Goal: Navigation & Orientation: Find specific page/section

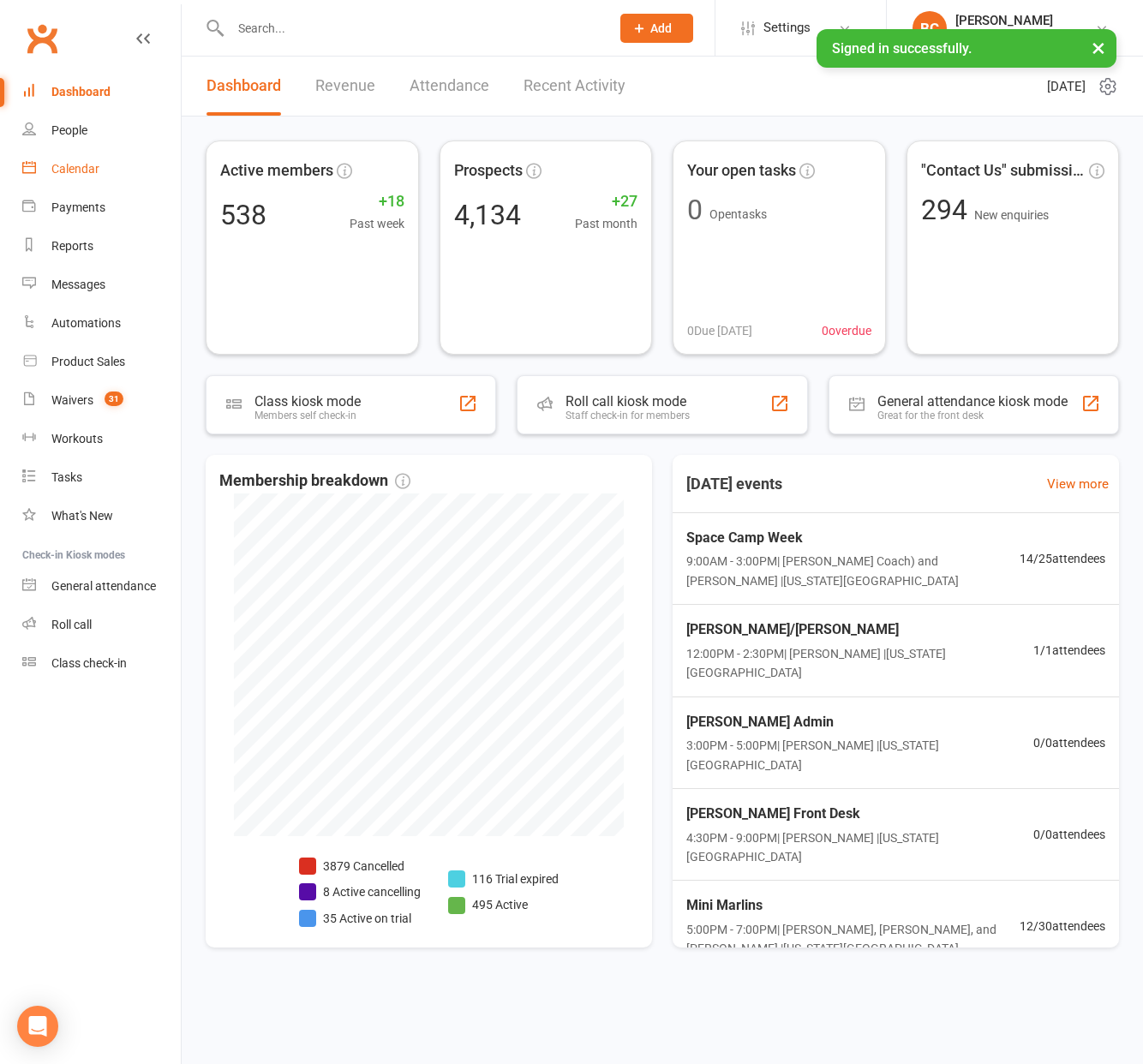
click at [72, 162] on div "Calendar" at bounding box center [75, 169] width 48 height 14
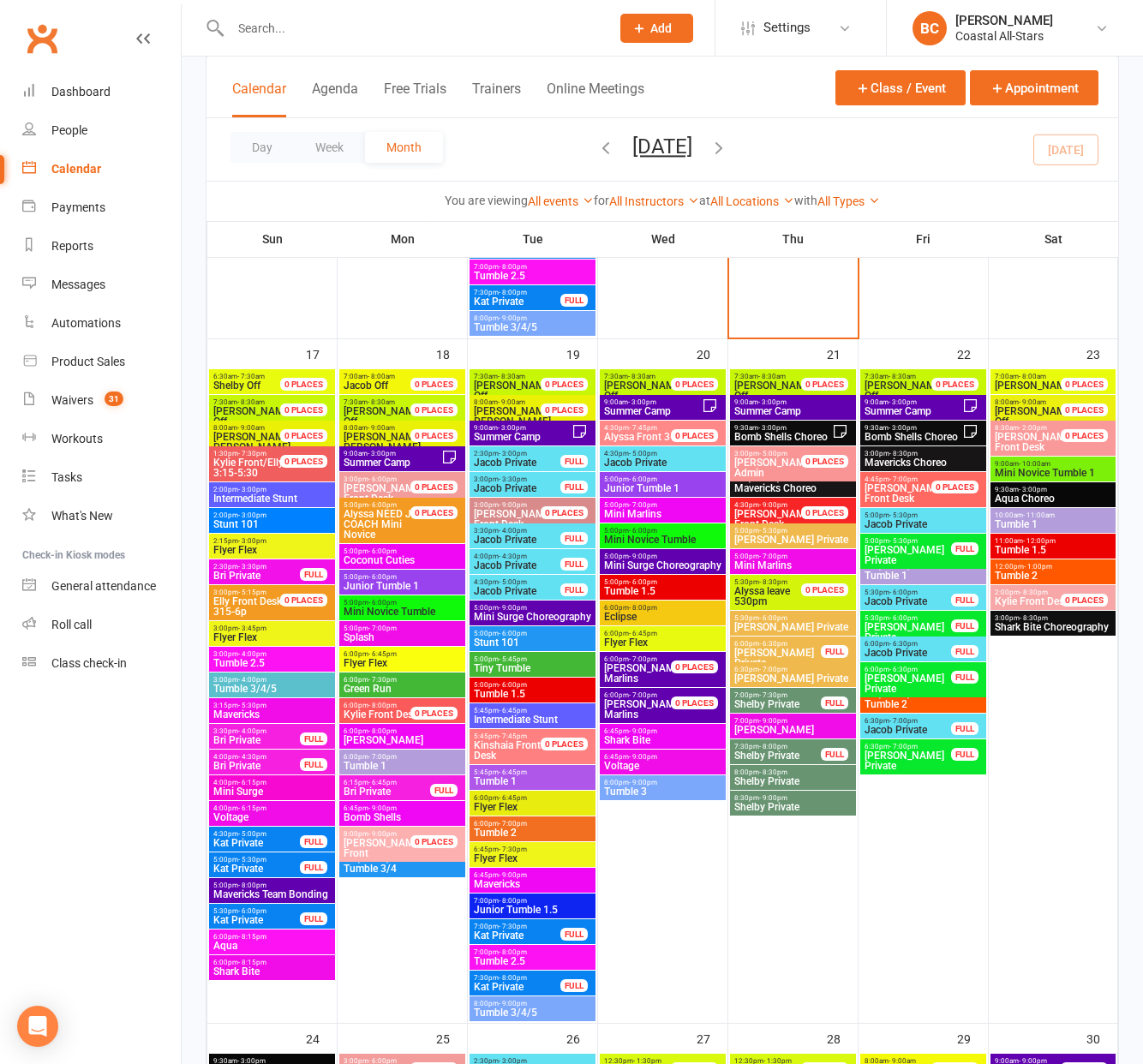
scroll to position [2301, 0]
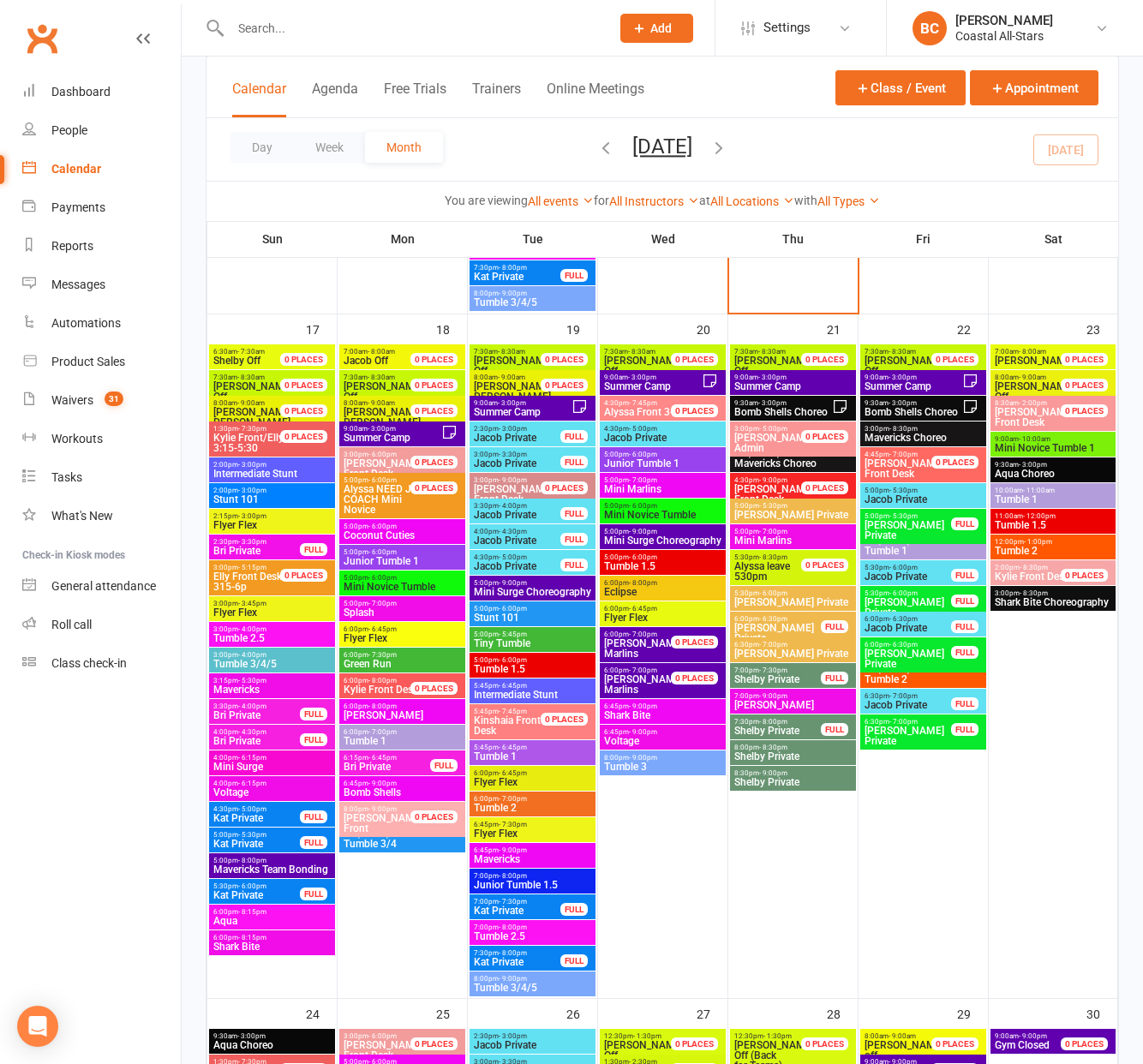
click at [396, 435] on span "Summer Camp" at bounding box center [392, 438] width 99 height 11
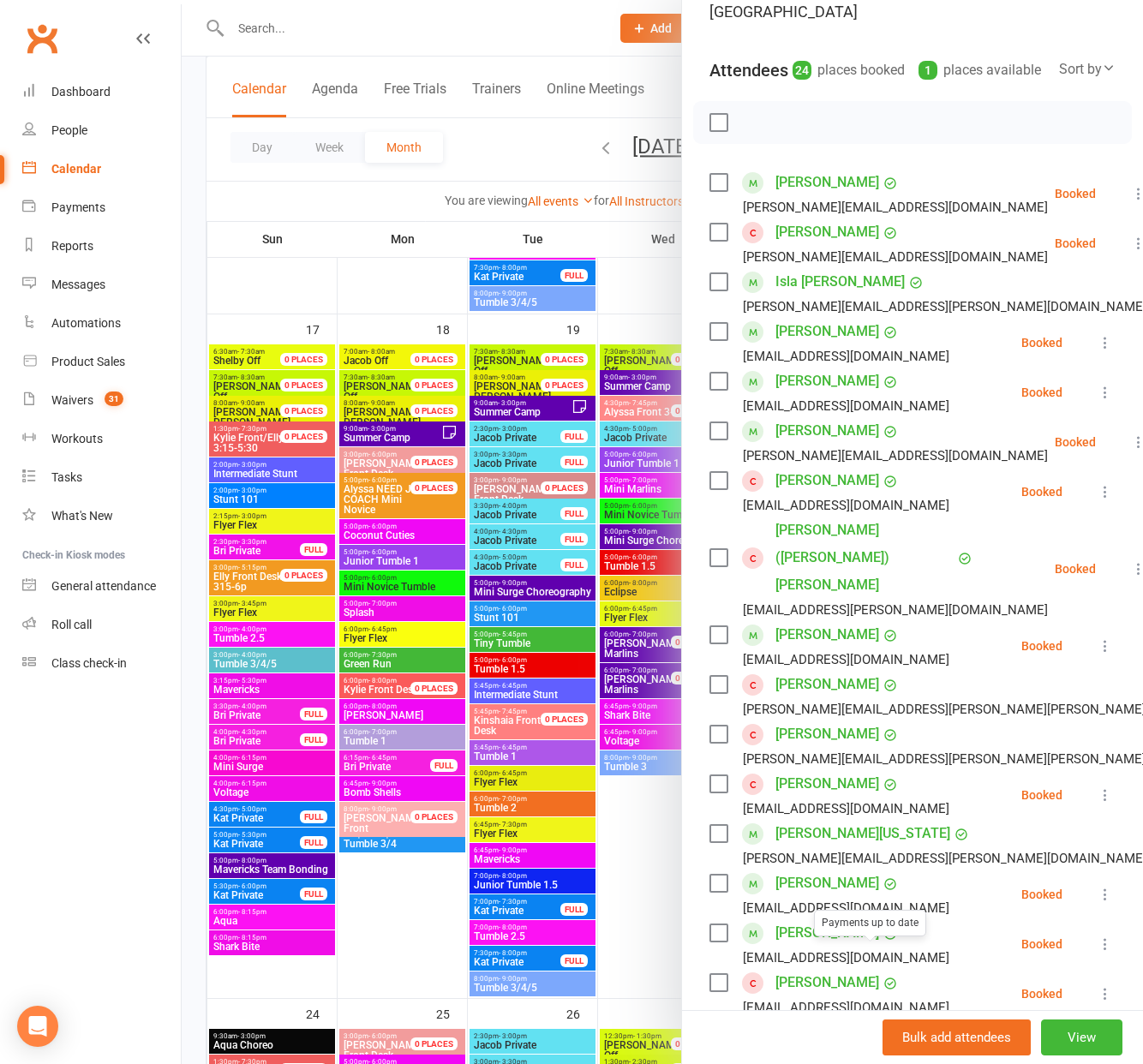
scroll to position [0, 0]
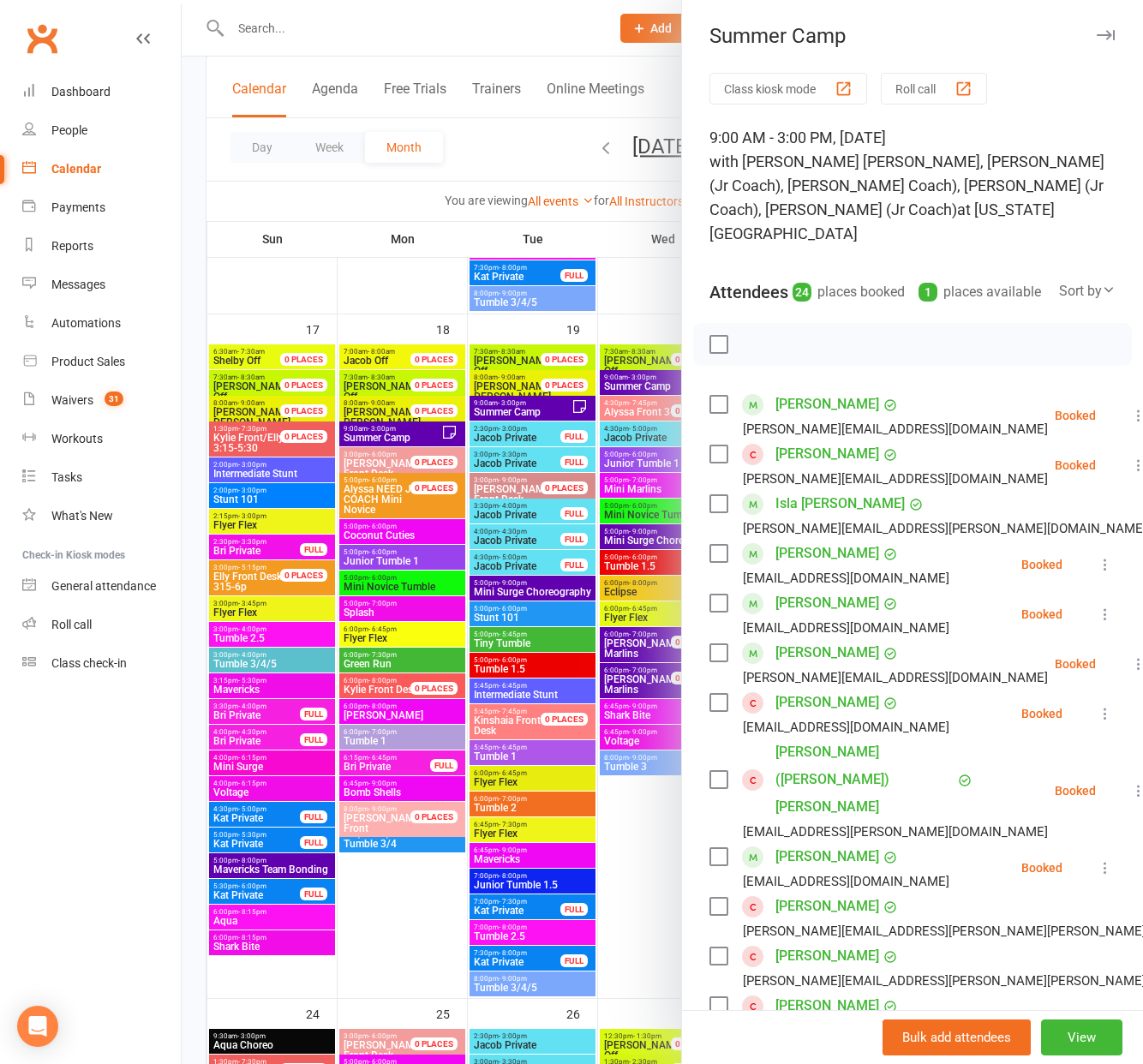
click at [522, 408] on div at bounding box center [662, 532] width 961 height 1064
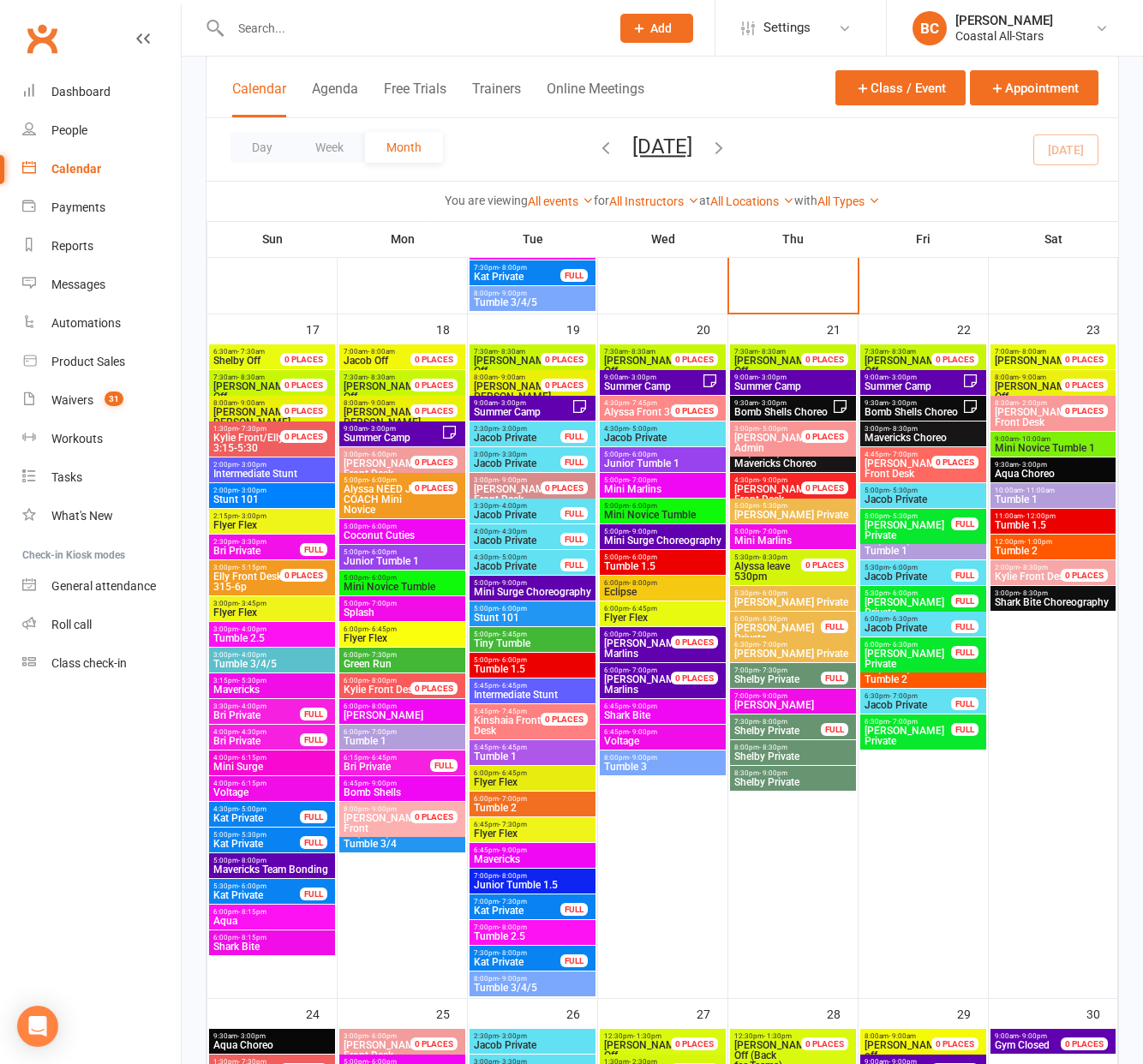
click at [522, 408] on span "Summer Camp" at bounding box center [522, 412] width 99 height 11
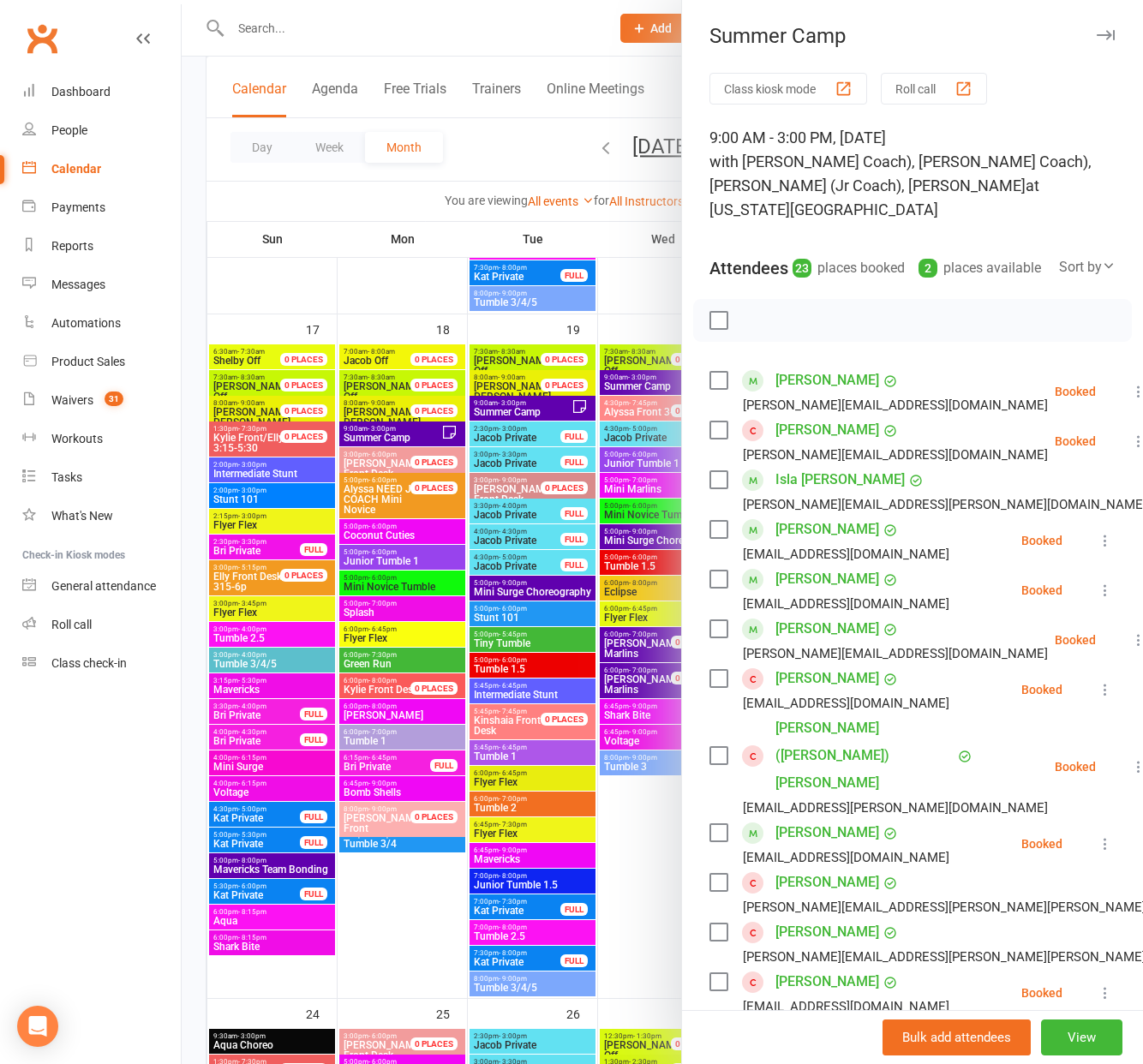
click at [661, 423] on div at bounding box center [662, 532] width 961 height 1064
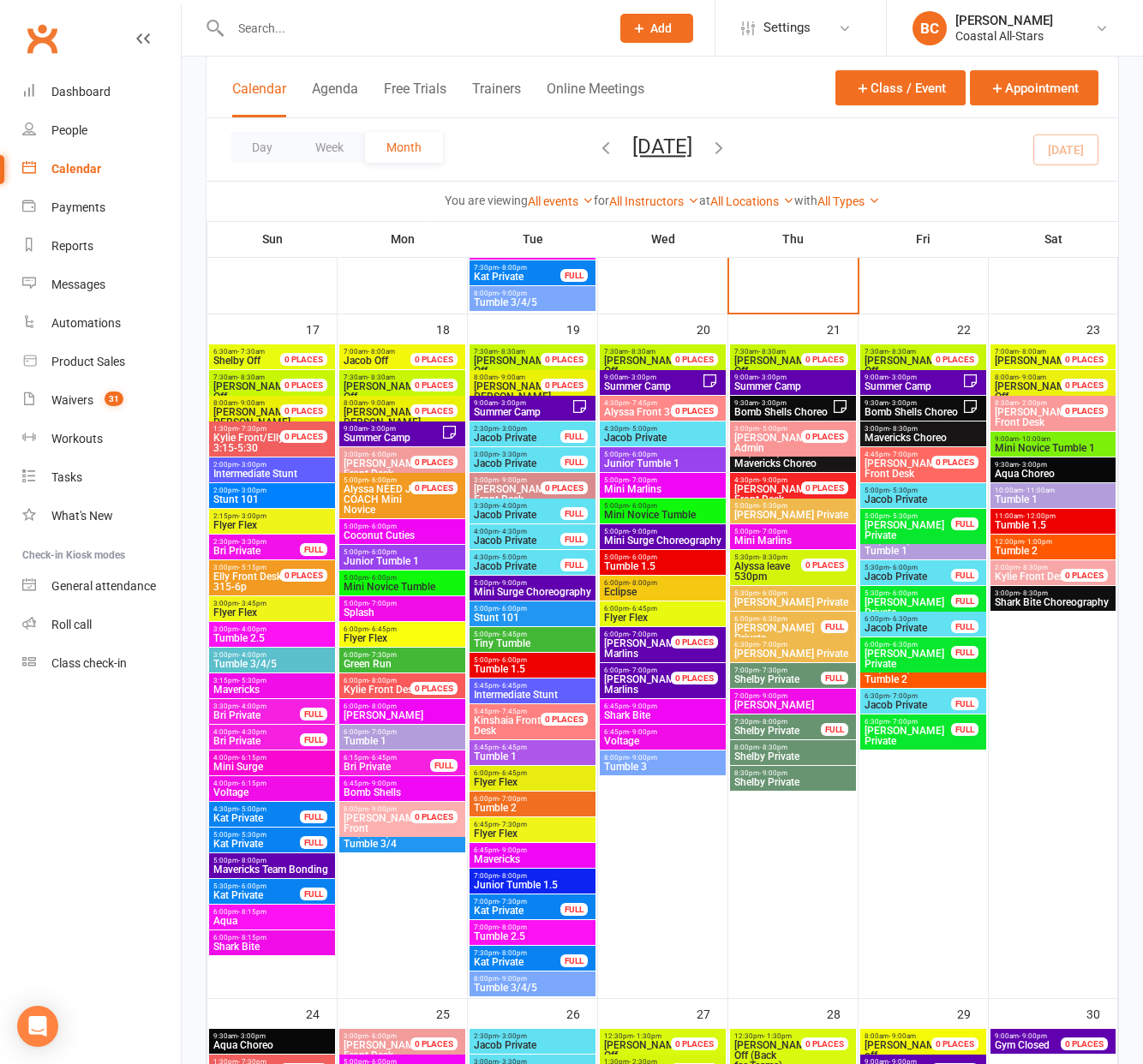
click at [639, 386] on span "Summer Camp" at bounding box center [653, 386] width 99 height 11
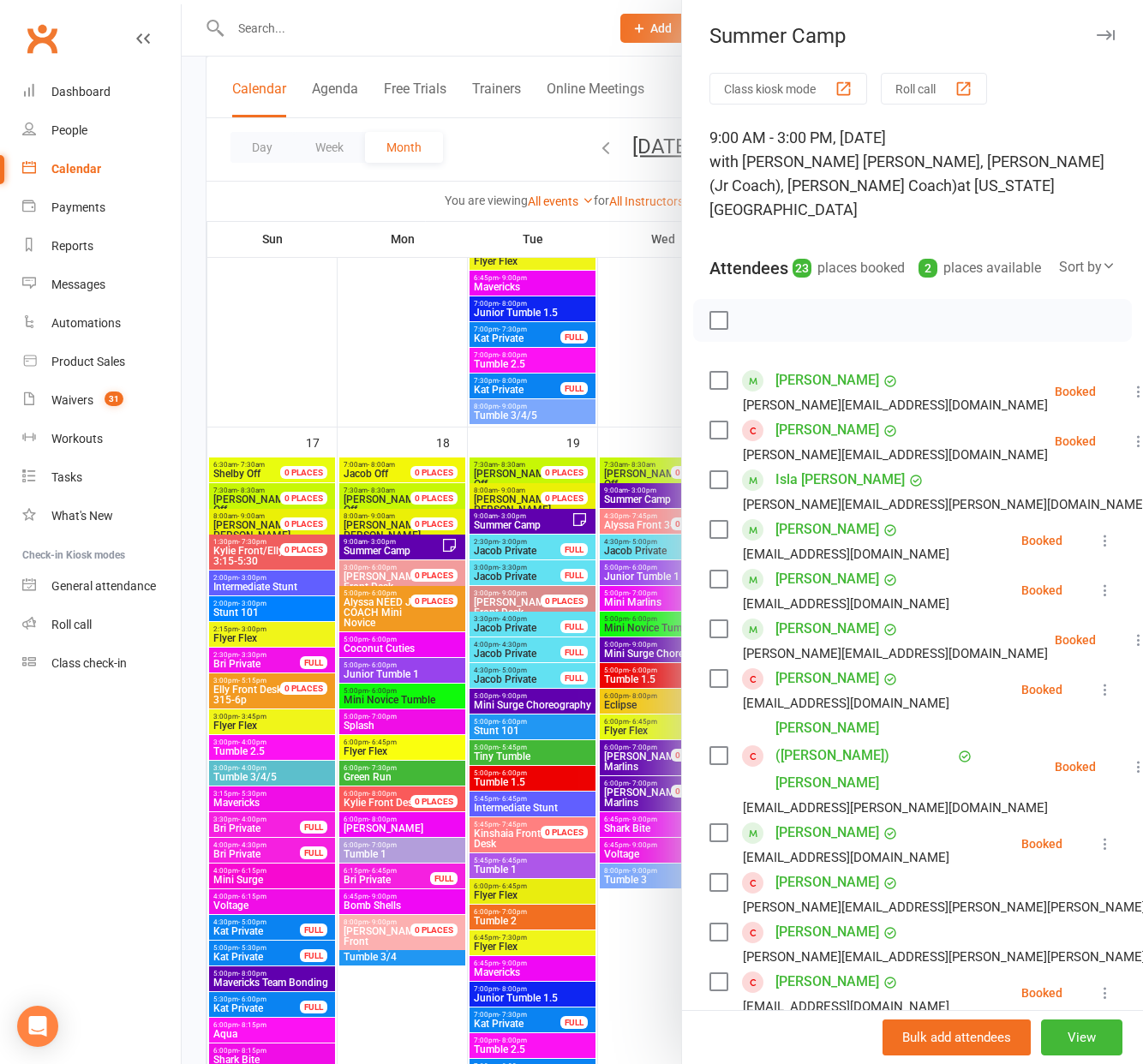
scroll to position [1, 0]
drag, startPoint x: 657, startPoint y: 377, endPoint x: 652, endPoint y: 401, distance: 24.5
click at [657, 377] on div at bounding box center [662, 532] width 961 height 1064
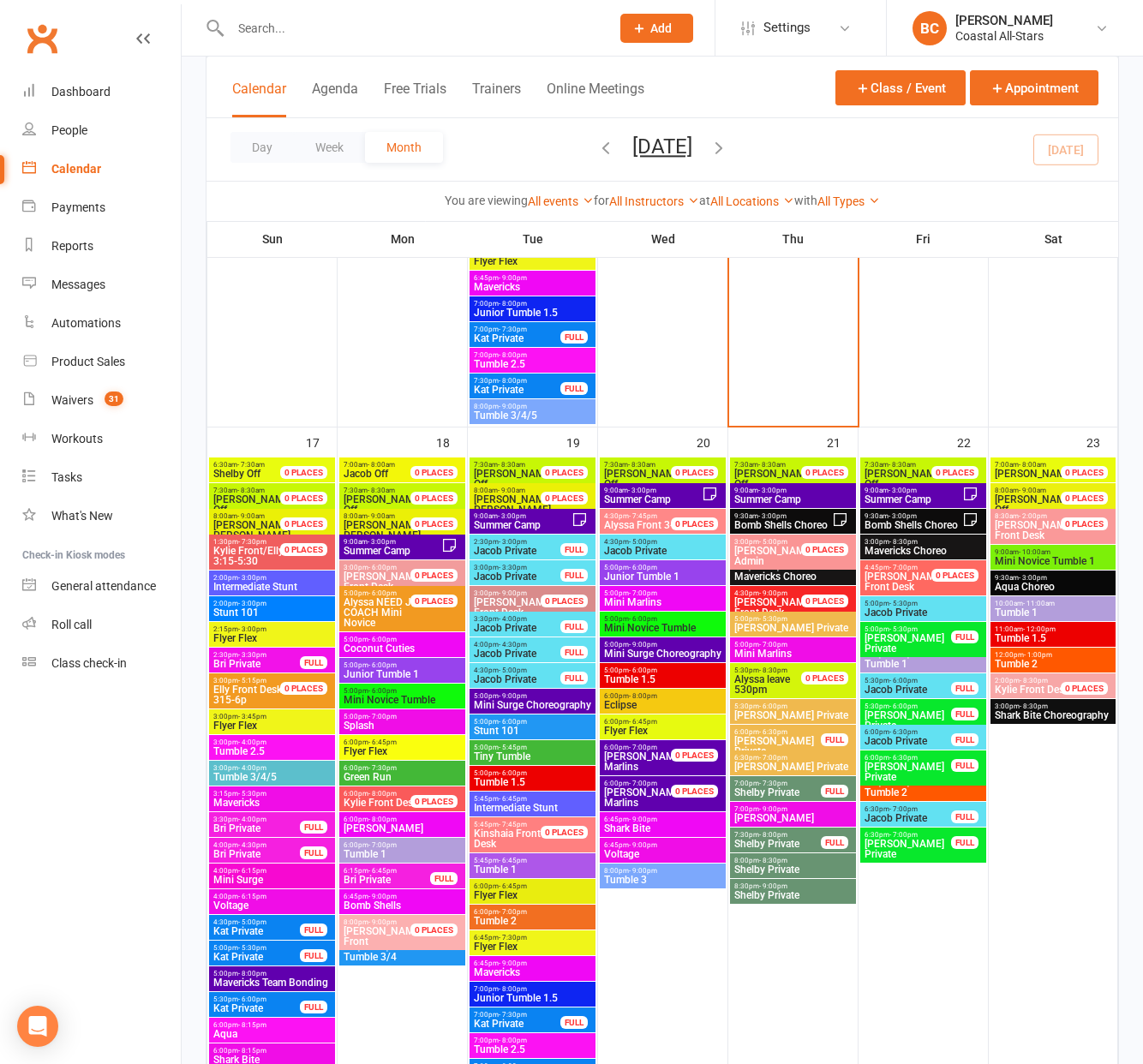
click at [781, 498] on span "Summer Camp" at bounding box center [792, 499] width 119 height 11
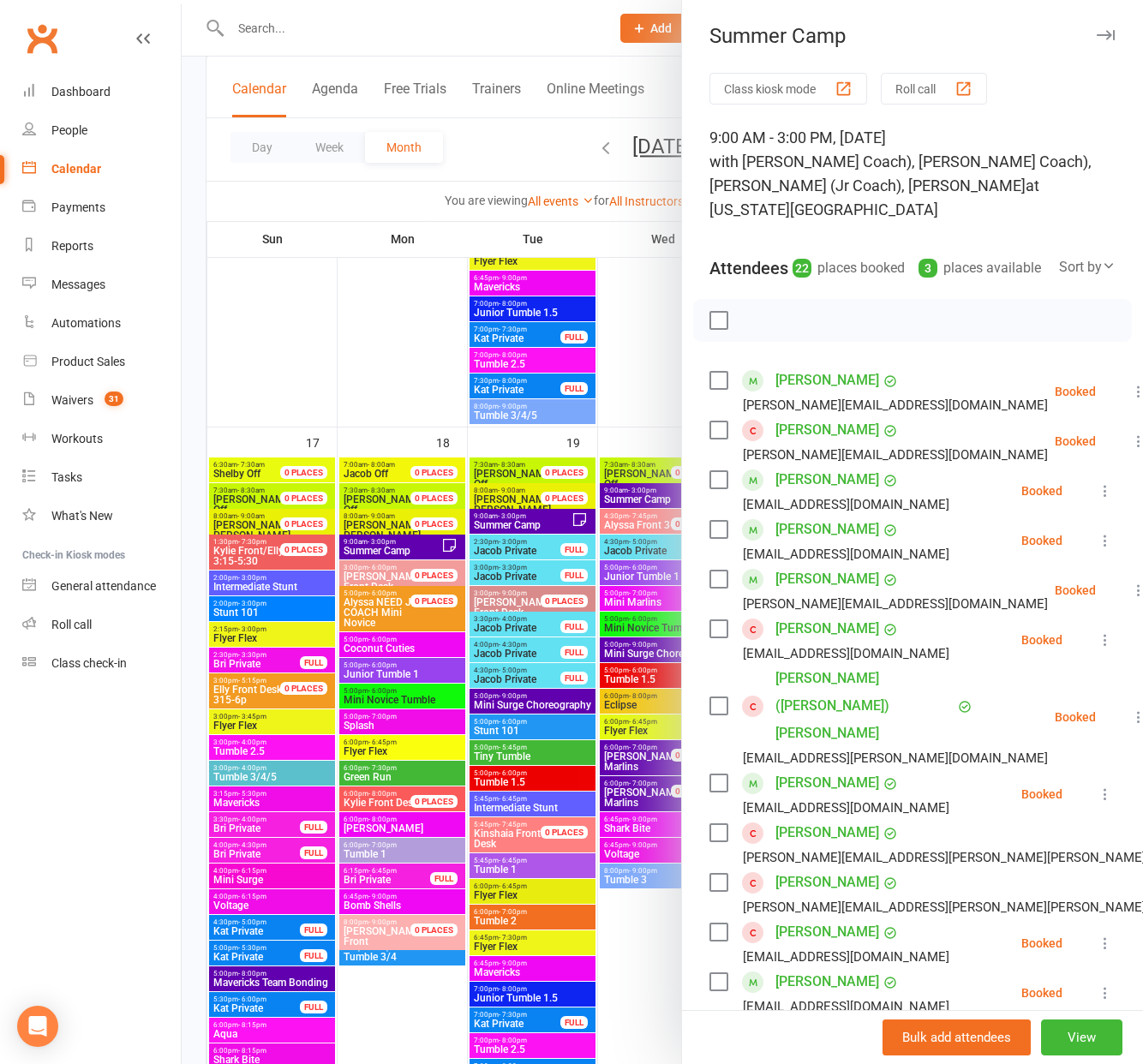
click at [632, 412] on div at bounding box center [662, 532] width 961 height 1064
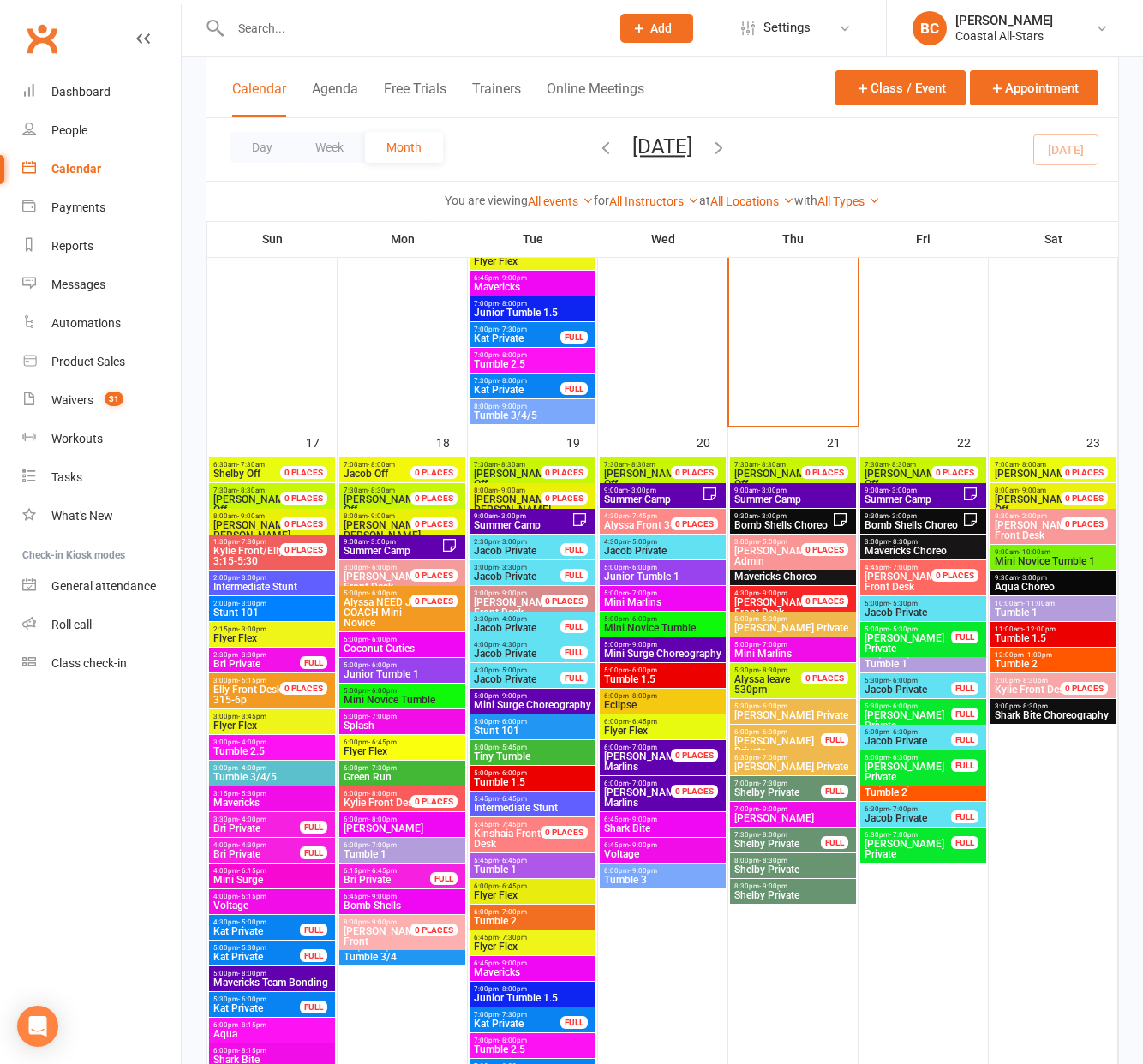
click at [920, 494] on span "Summer Camp" at bounding box center [913, 499] width 99 height 11
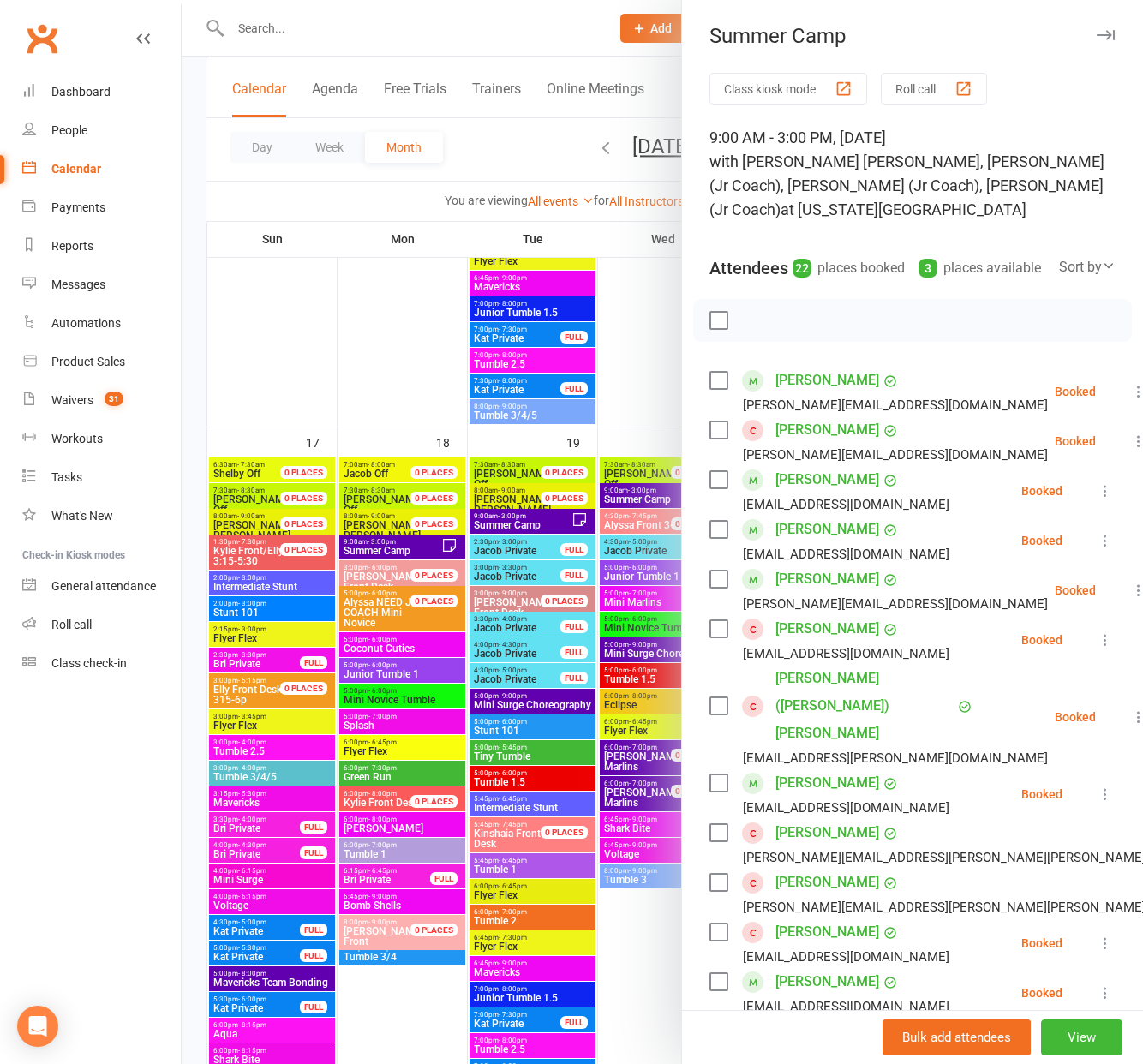
click at [534, 583] on div at bounding box center [662, 532] width 961 height 1064
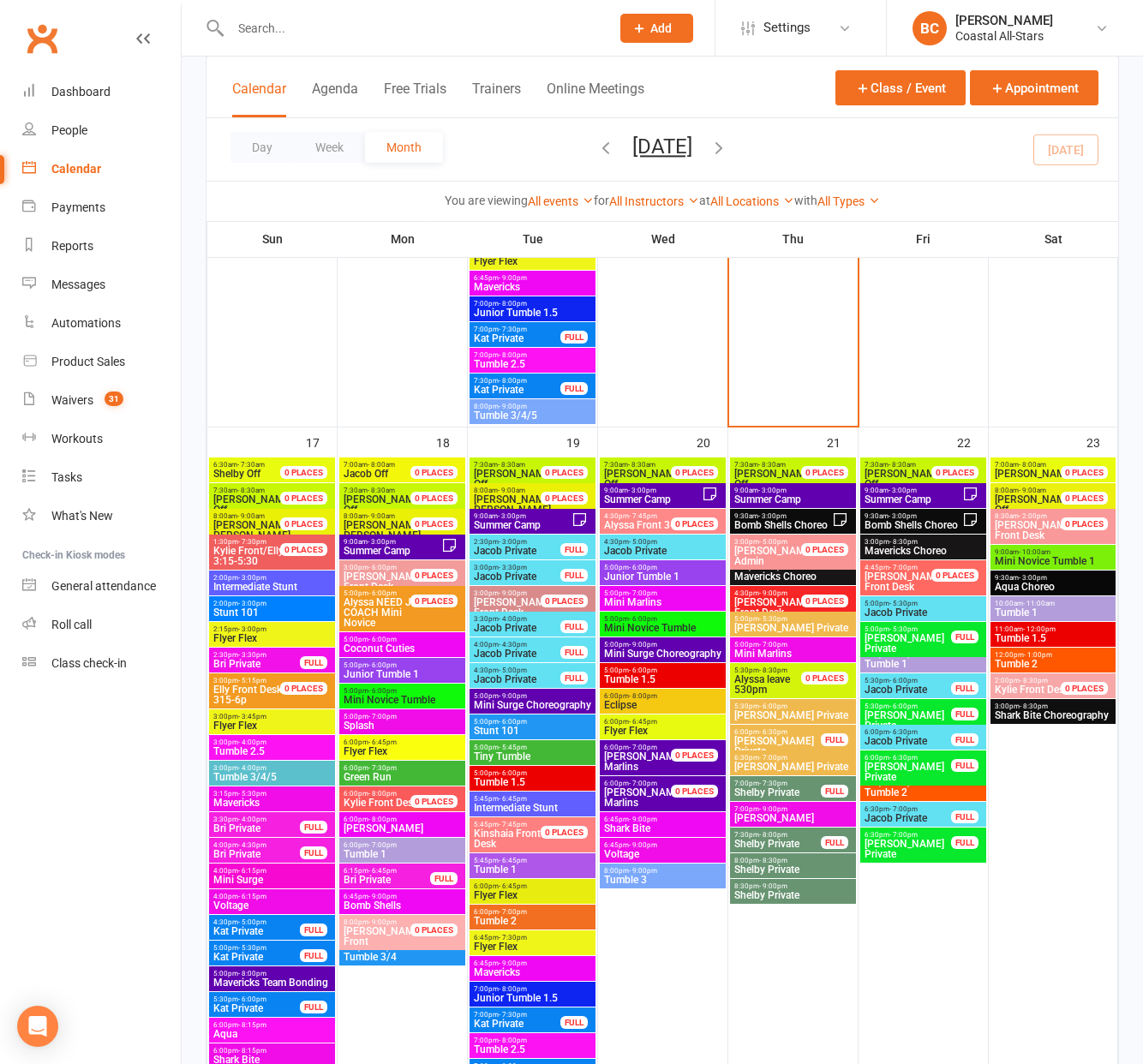
click at [651, 491] on span "- 3:00pm" at bounding box center [642, 491] width 28 height 8
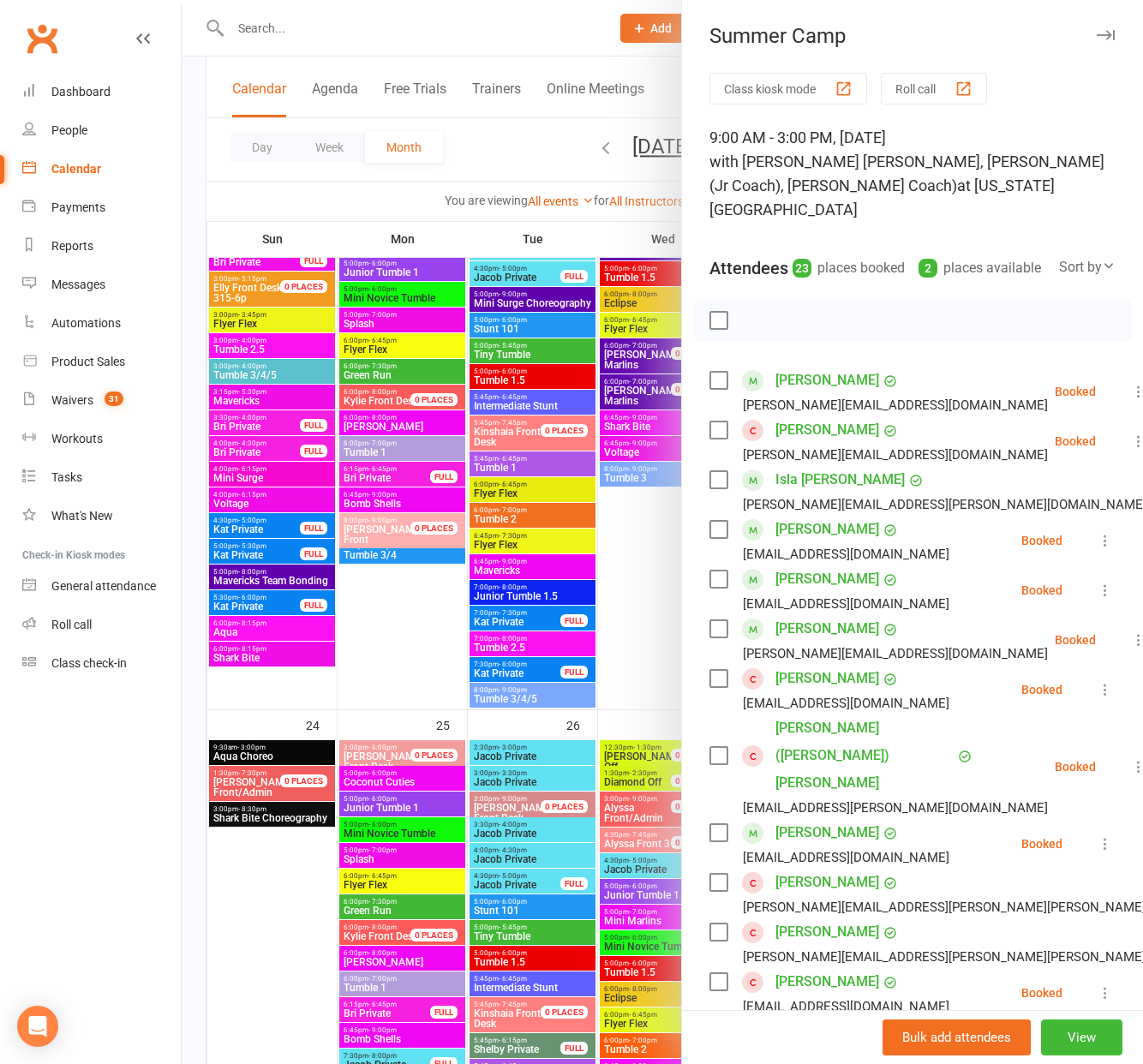
scroll to position [2594, 0]
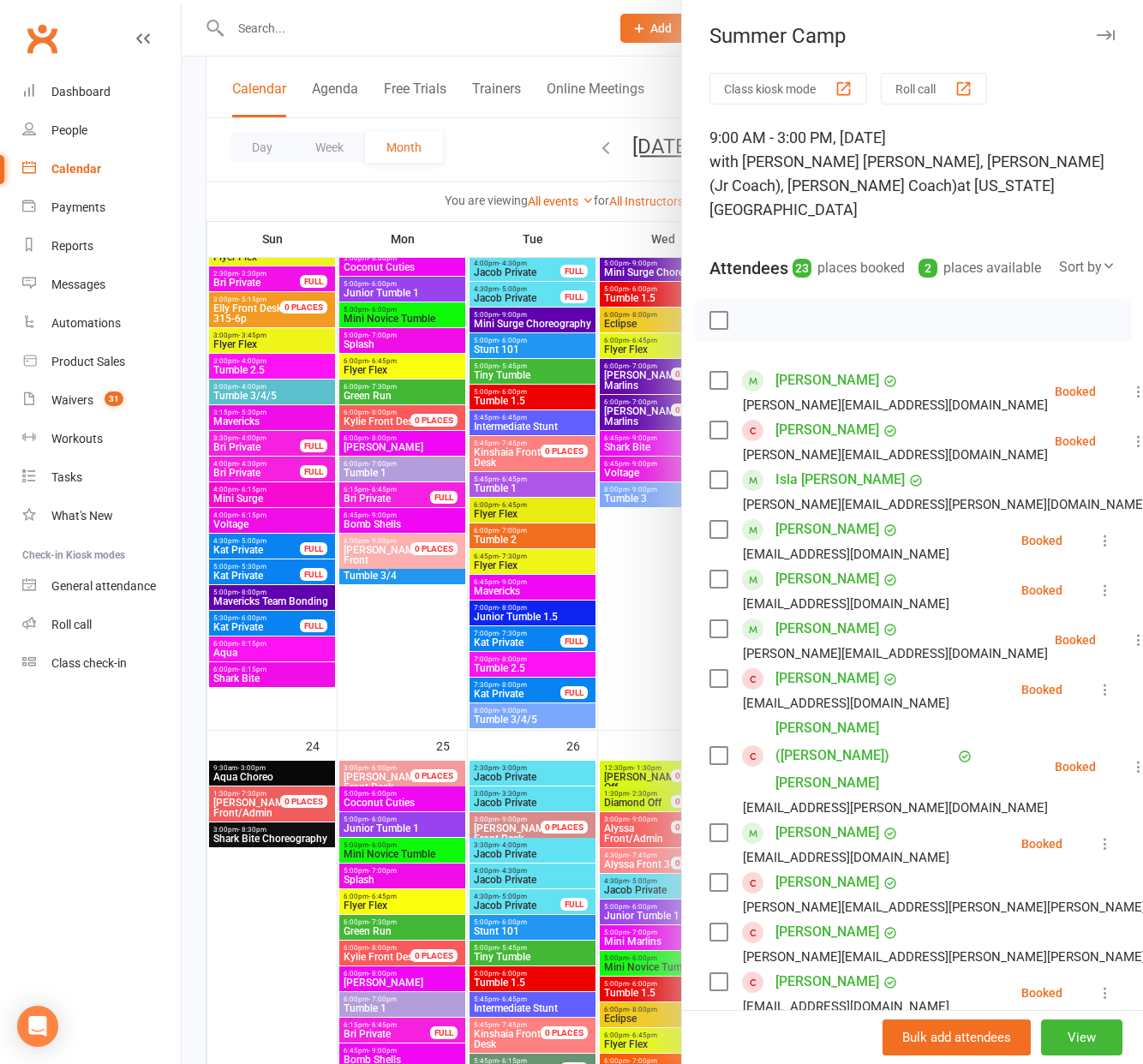
click at [630, 540] on div at bounding box center [662, 532] width 961 height 1064
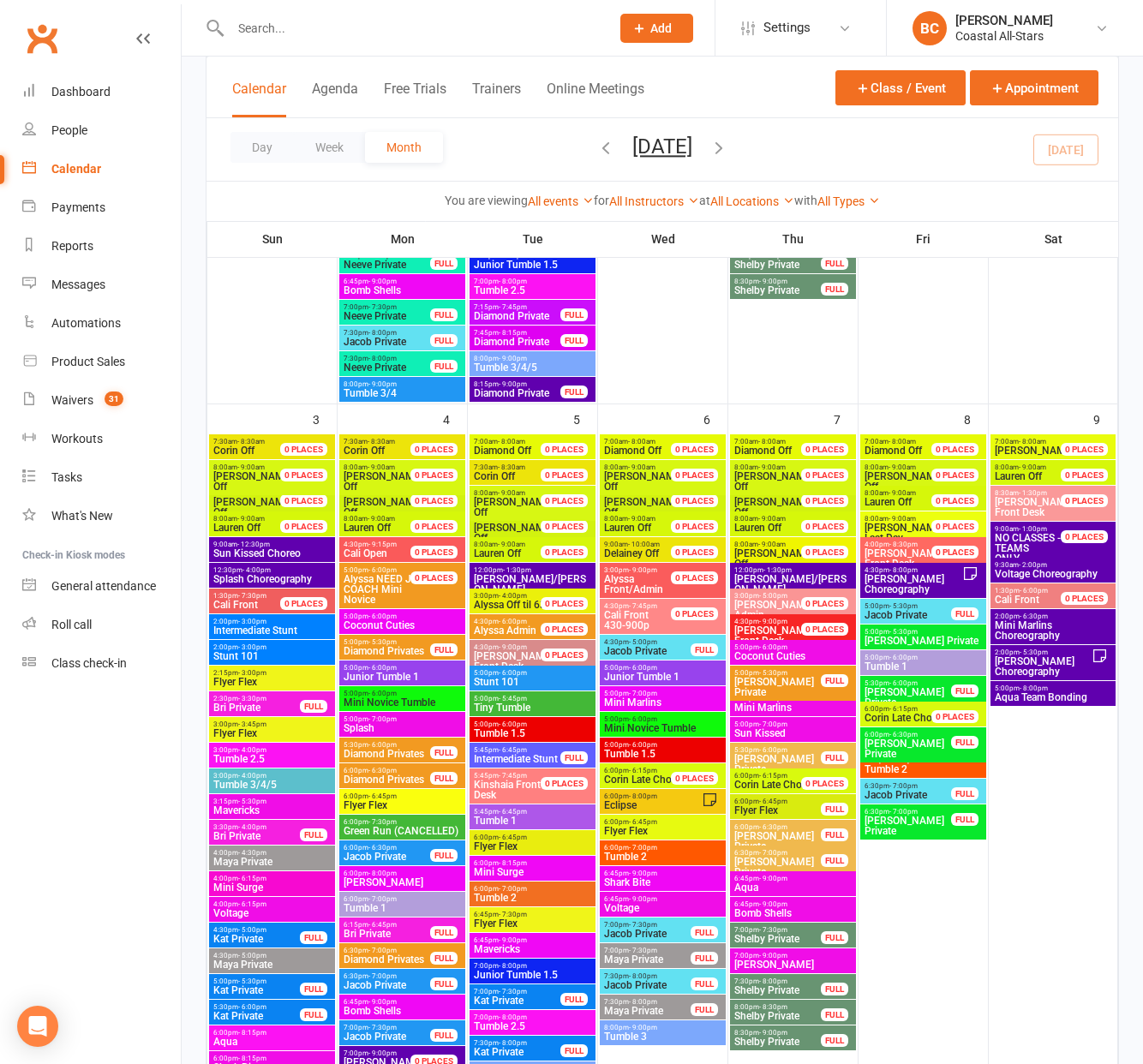
scroll to position [668, 0]
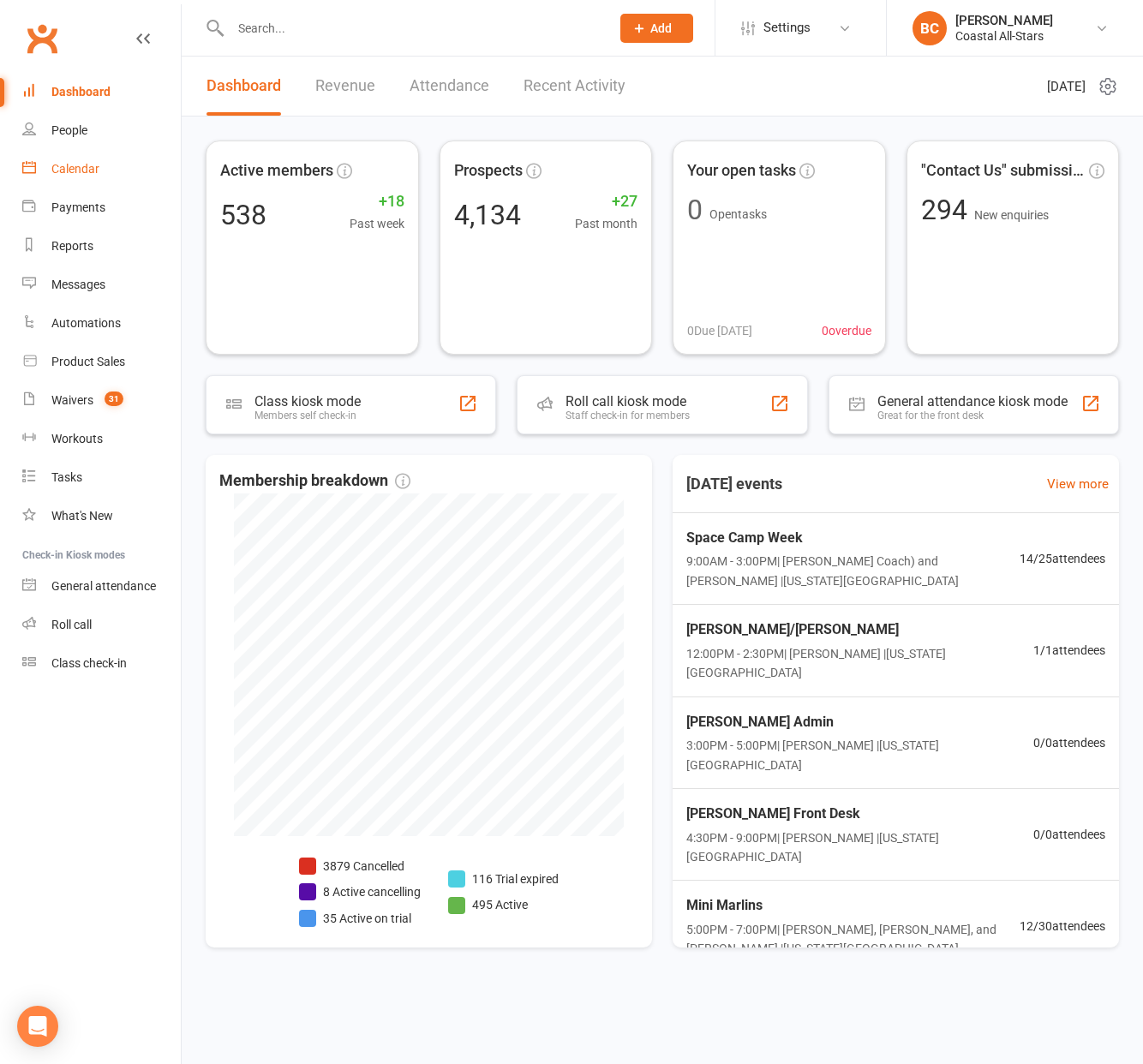
click at [64, 169] on div "Calendar" at bounding box center [75, 169] width 48 height 14
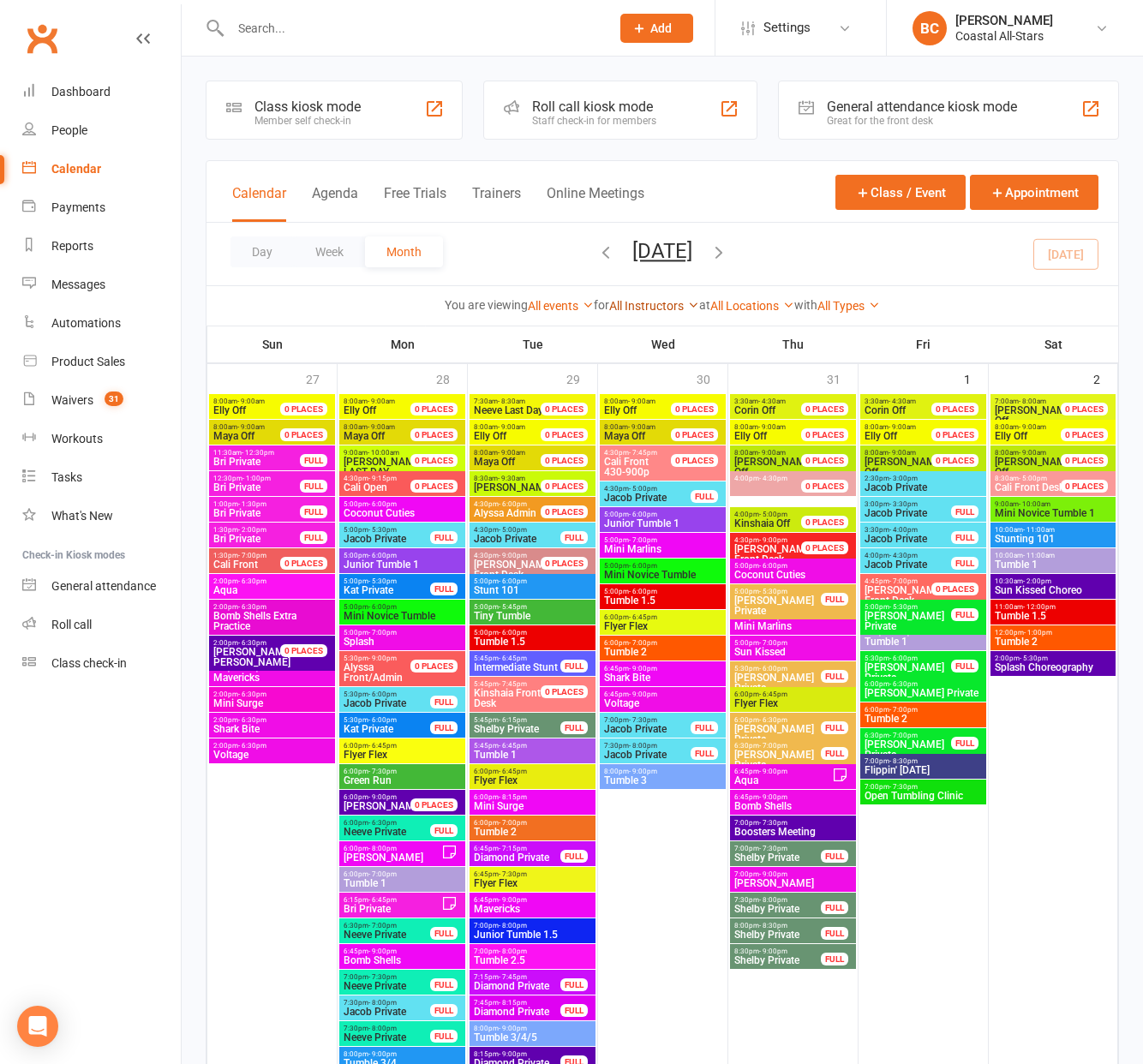
click at [642, 303] on link "All Instructors" at bounding box center [654, 306] width 90 height 14
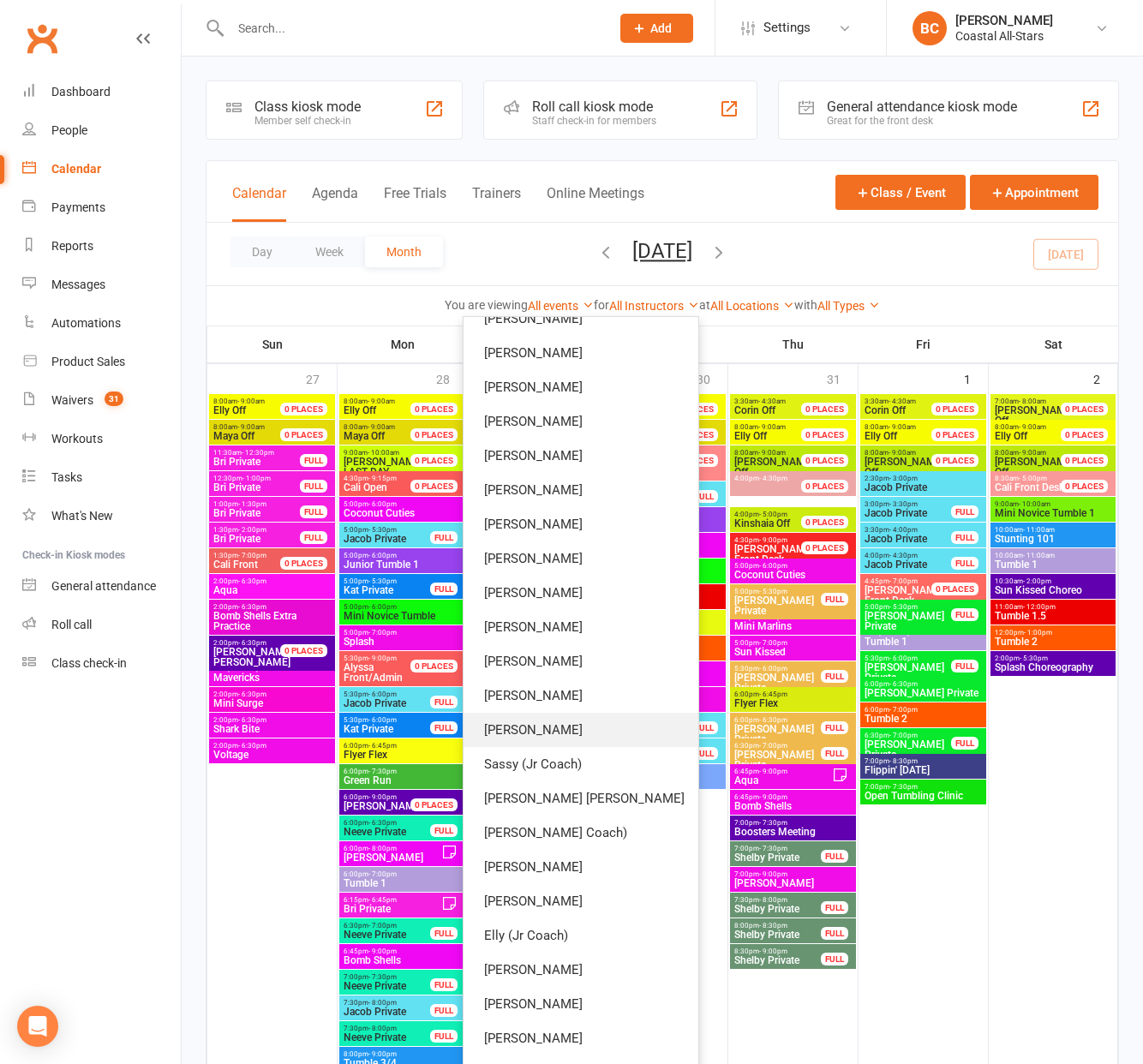
scroll to position [629, 0]
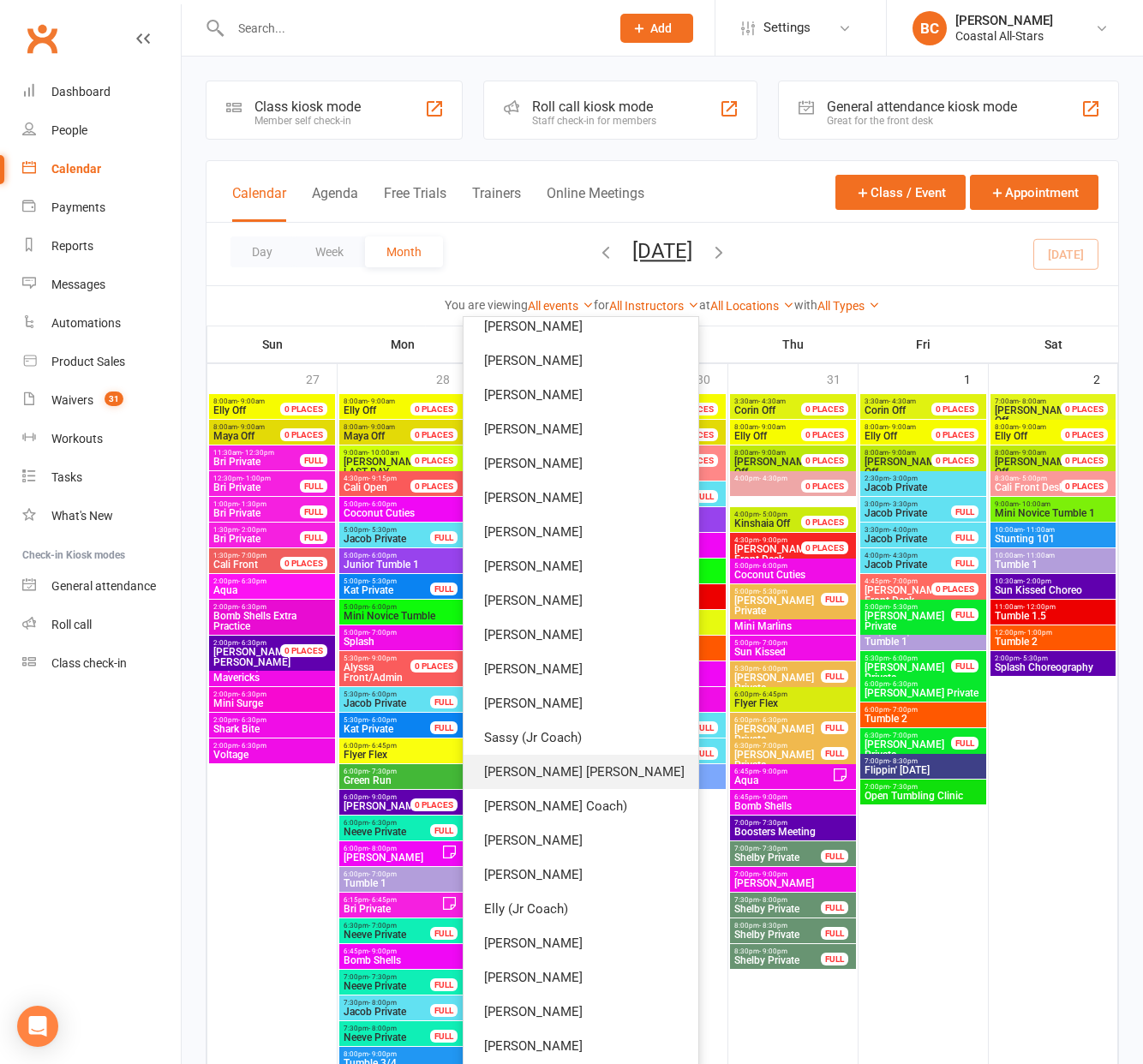
click at [629, 767] on link "[PERSON_NAME] [PERSON_NAME]" at bounding box center [580, 772] width 235 height 34
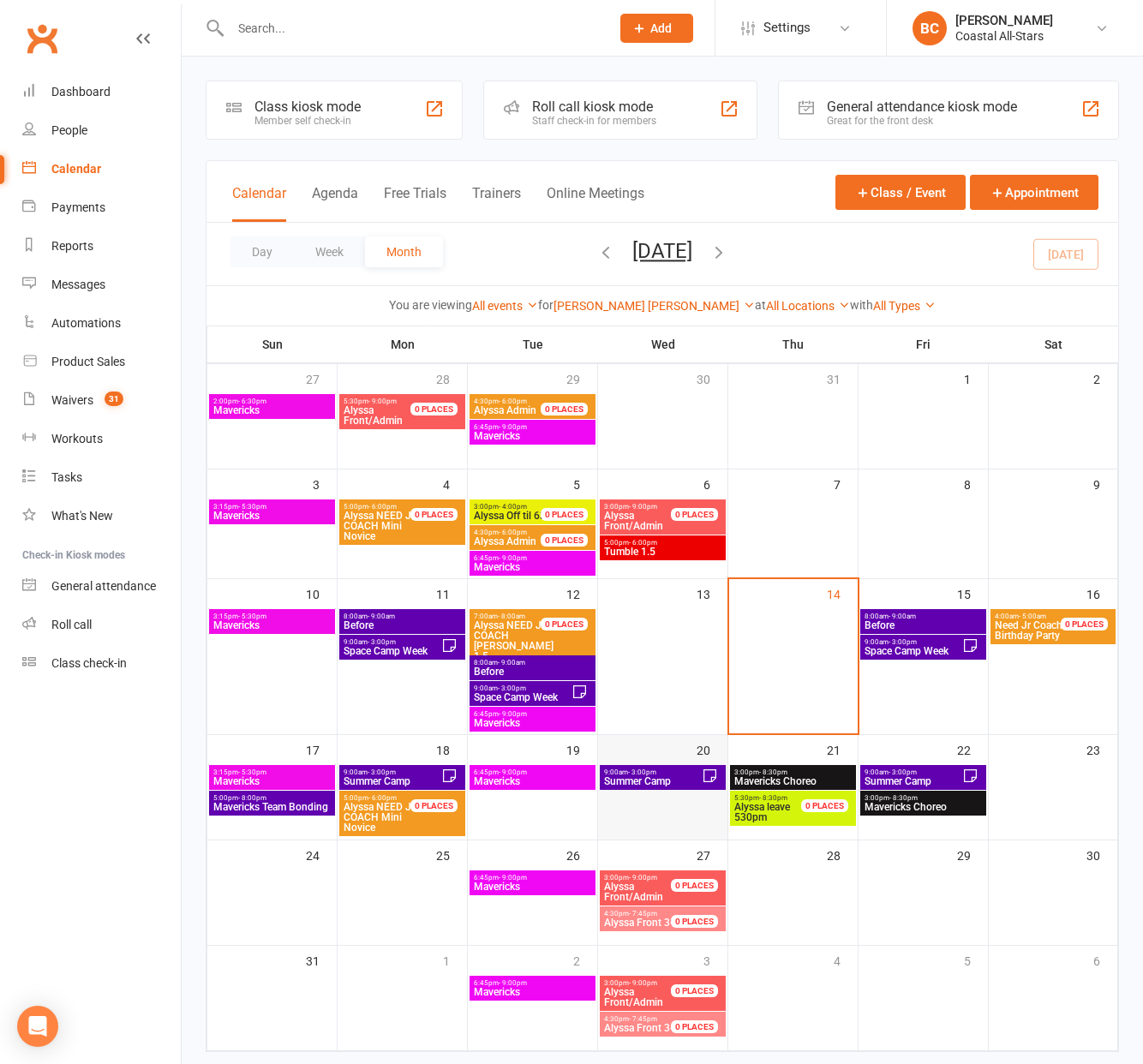
scroll to position [37, 0]
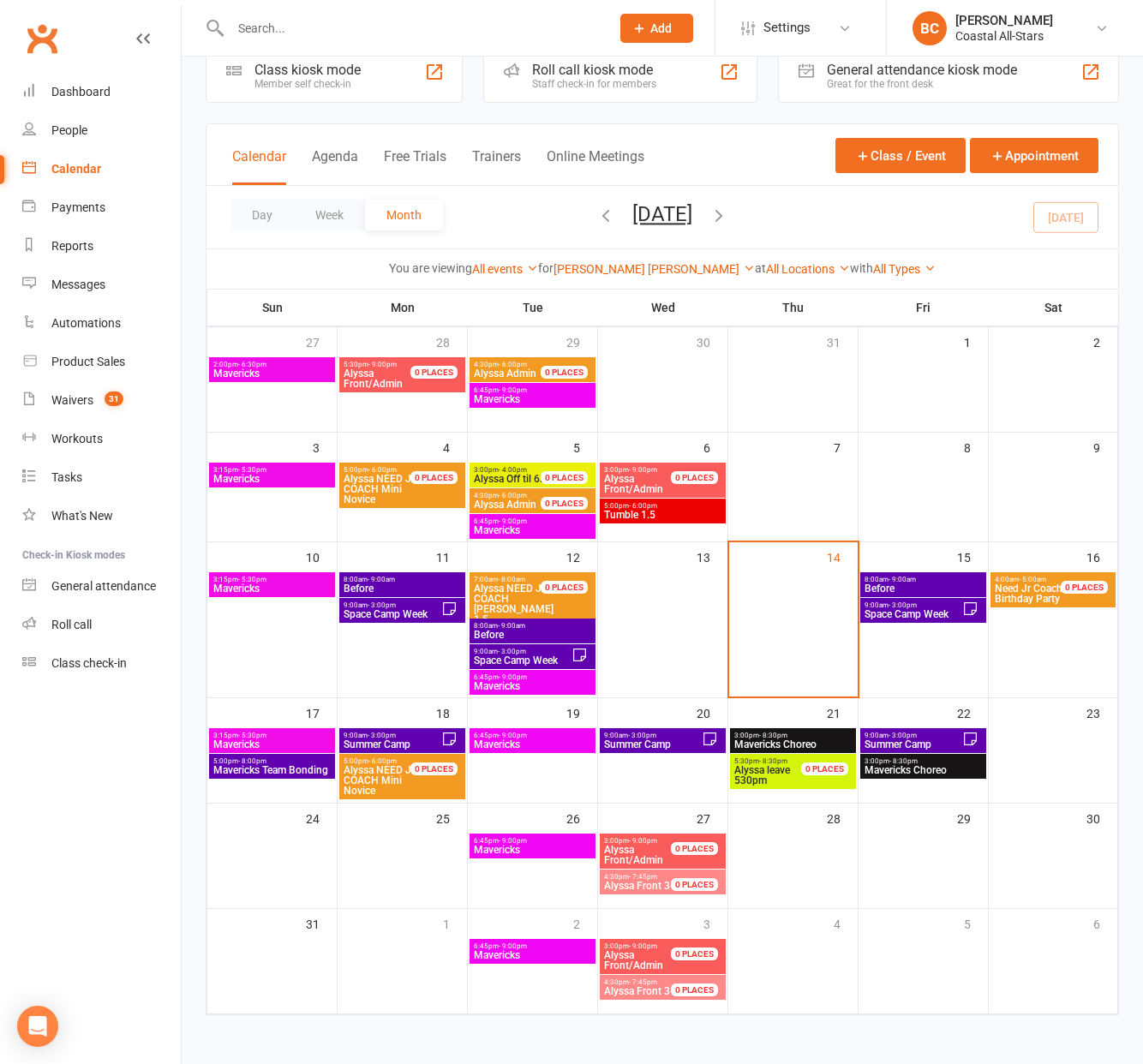
click at [1042, 591] on span "Need Jr Coach" at bounding box center [1028, 588] width 68 height 12
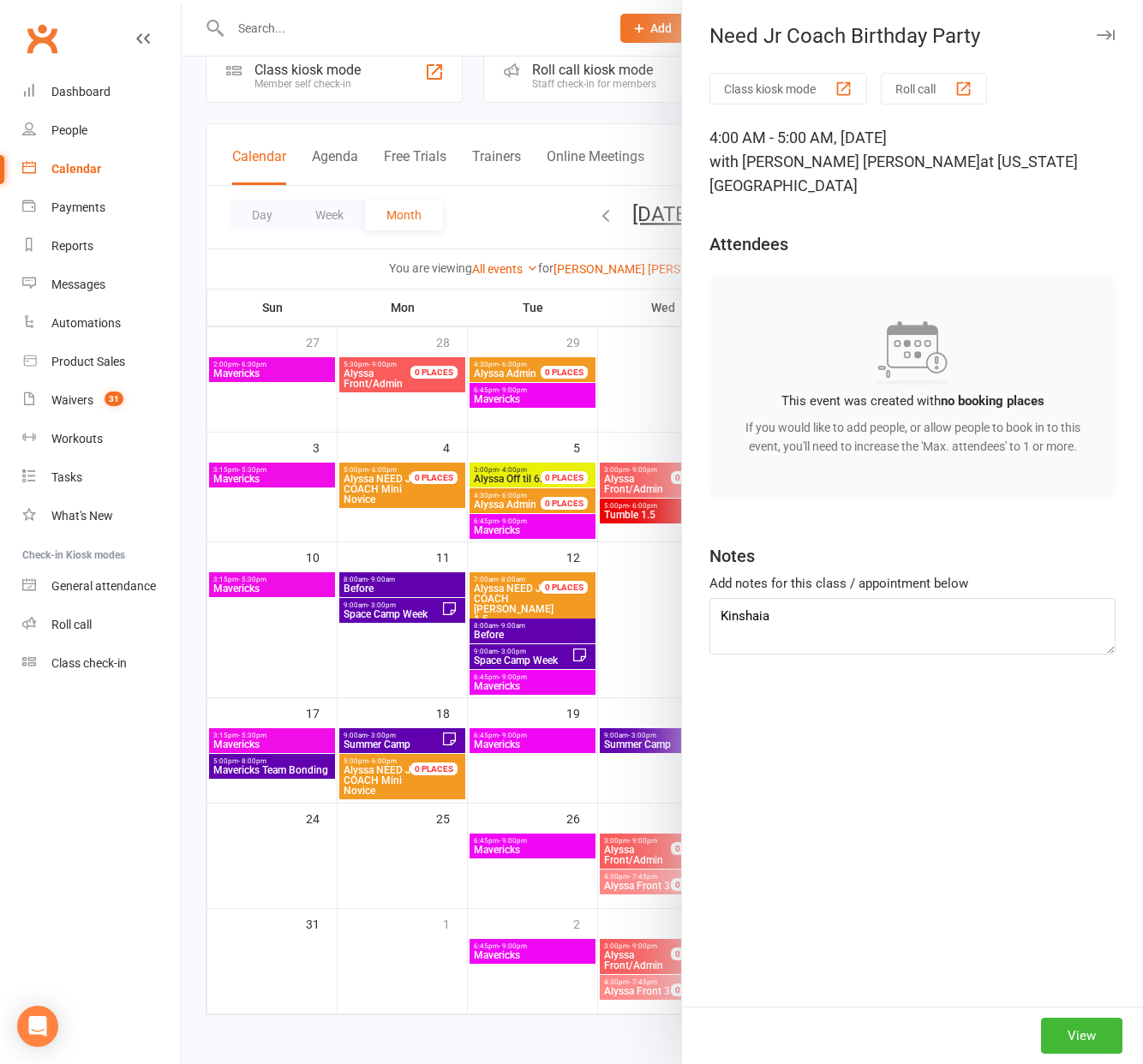
click at [527, 233] on div at bounding box center [662, 532] width 961 height 1064
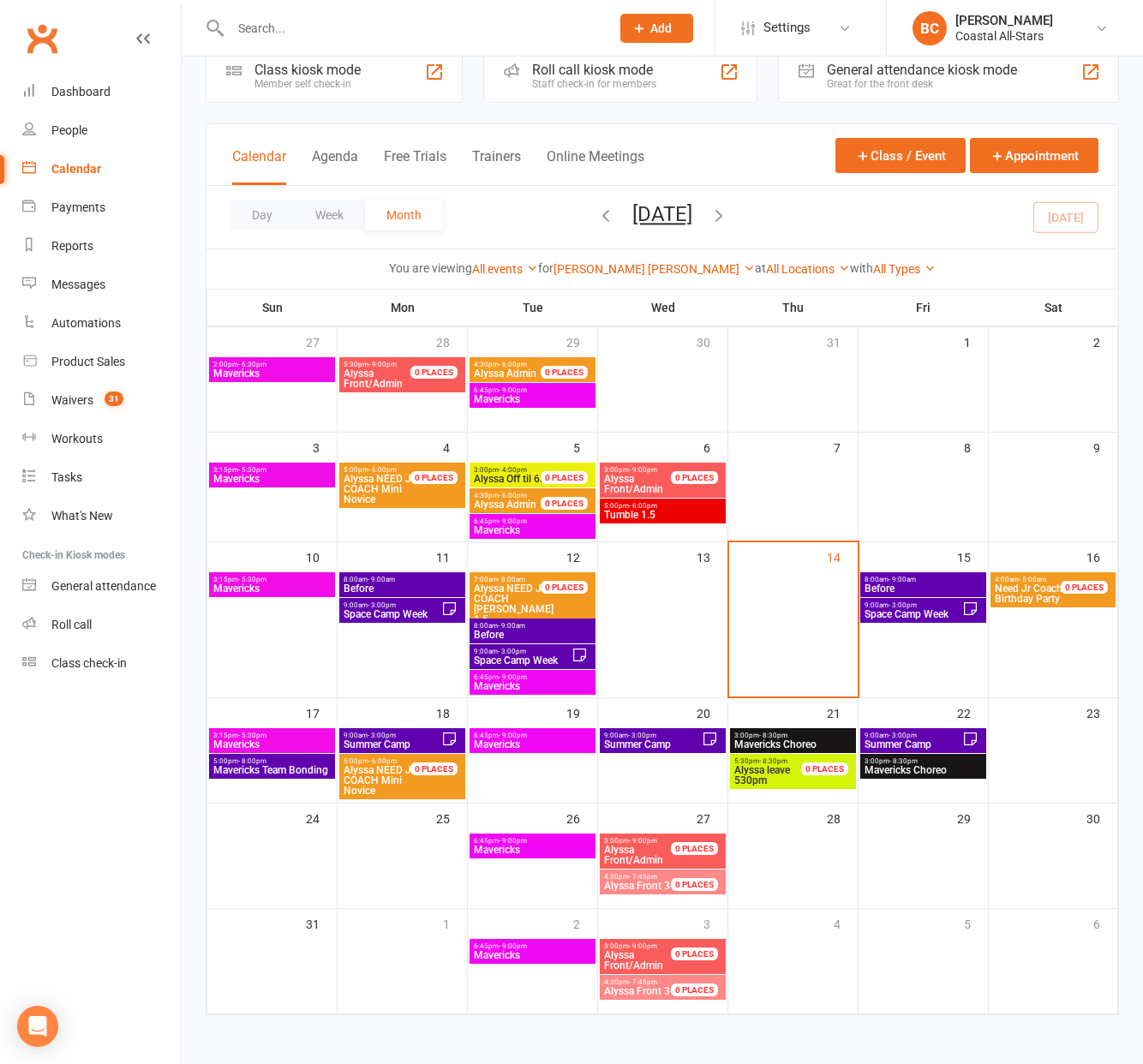
click at [1012, 583] on span "Need Jr Coach" at bounding box center [1028, 588] width 68 height 12
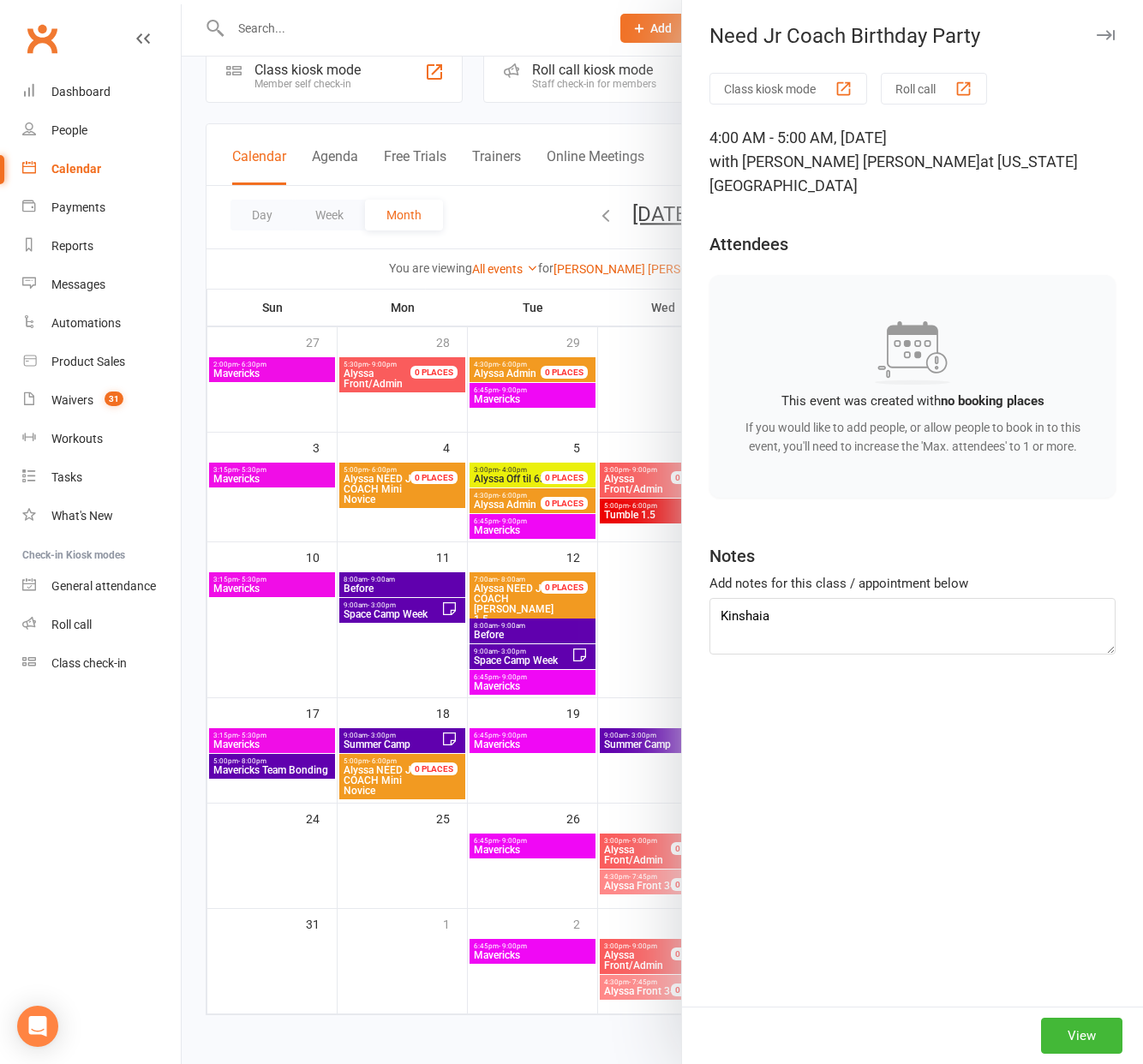
click at [618, 310] on div at bounding box center [662, 532] width 961 height 1064
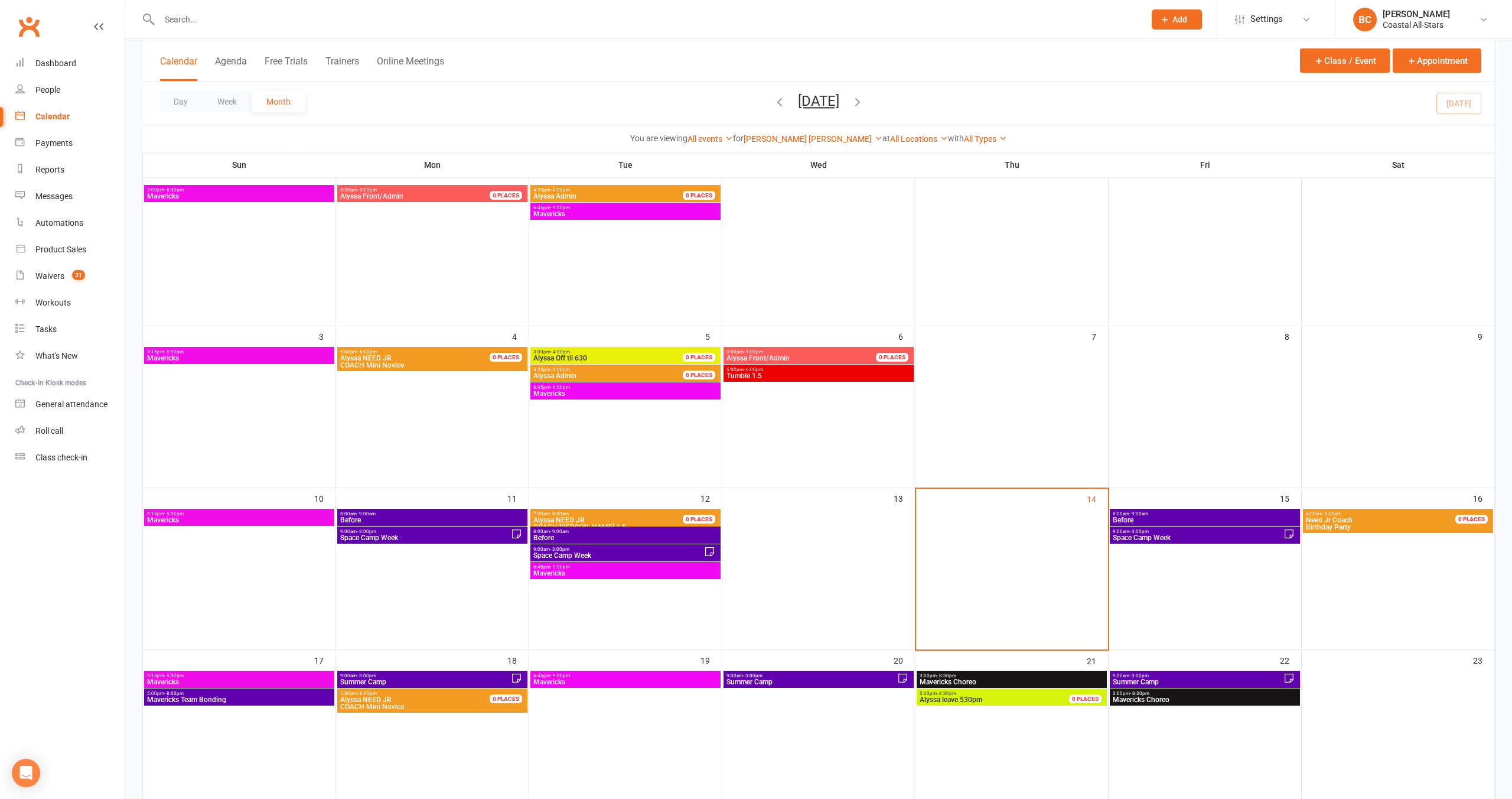
scroll to position [0, 0]
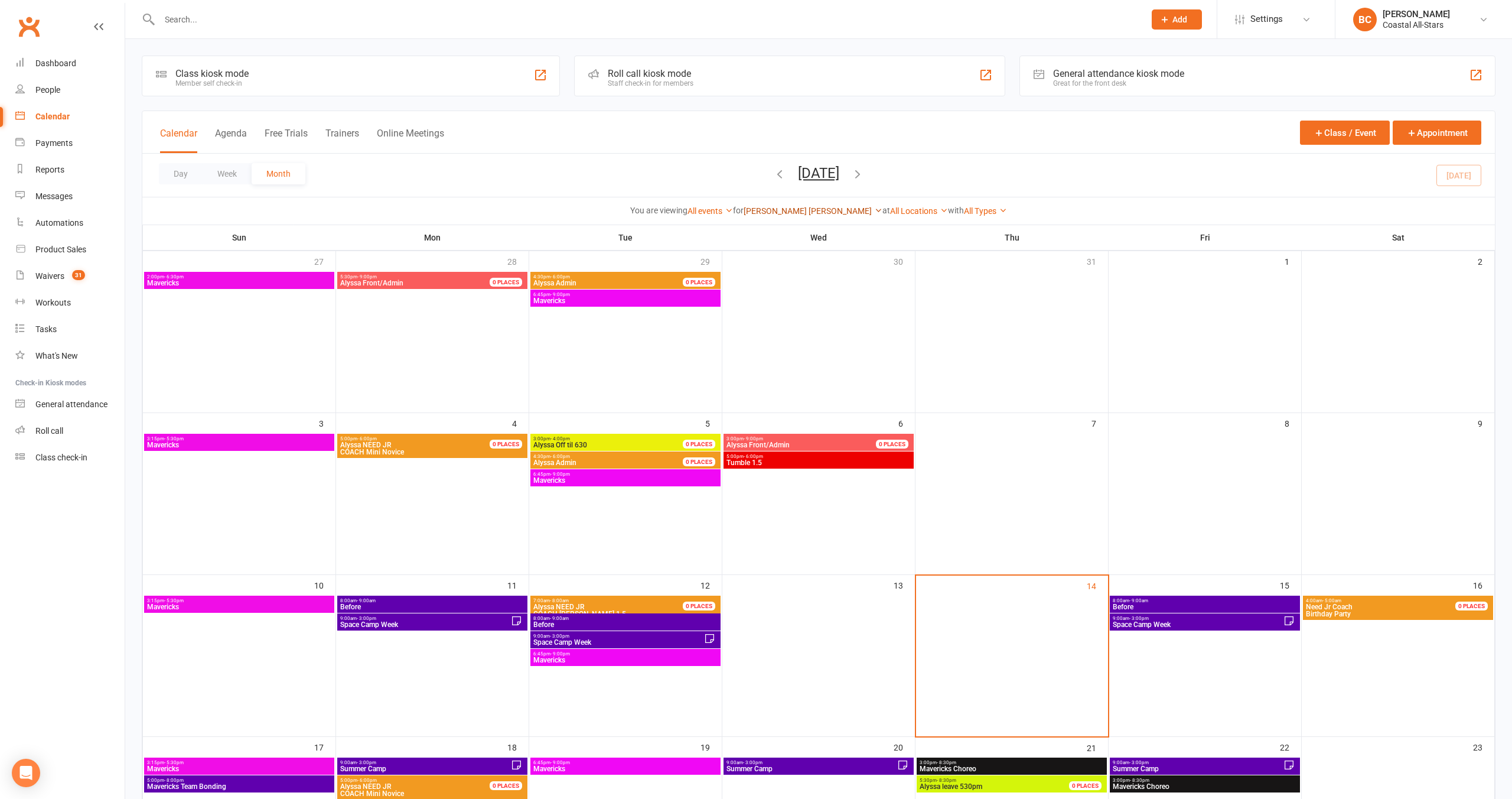
click at [788, 211] on link "[PERSON_NAME] [PERSON_NAME]" at bounding box center [813, 211] width 139 height 10
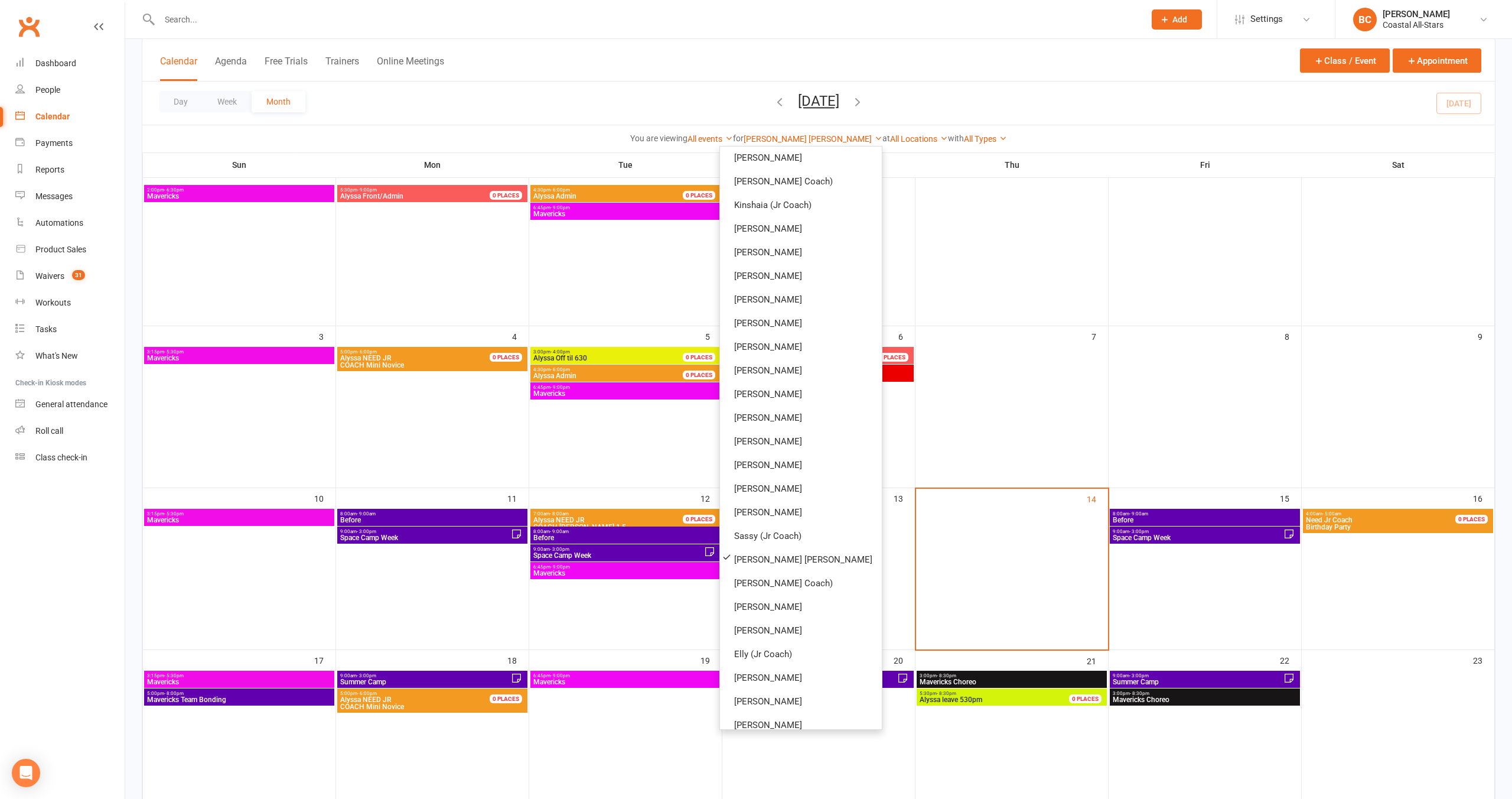
scroll to position [393, 0]
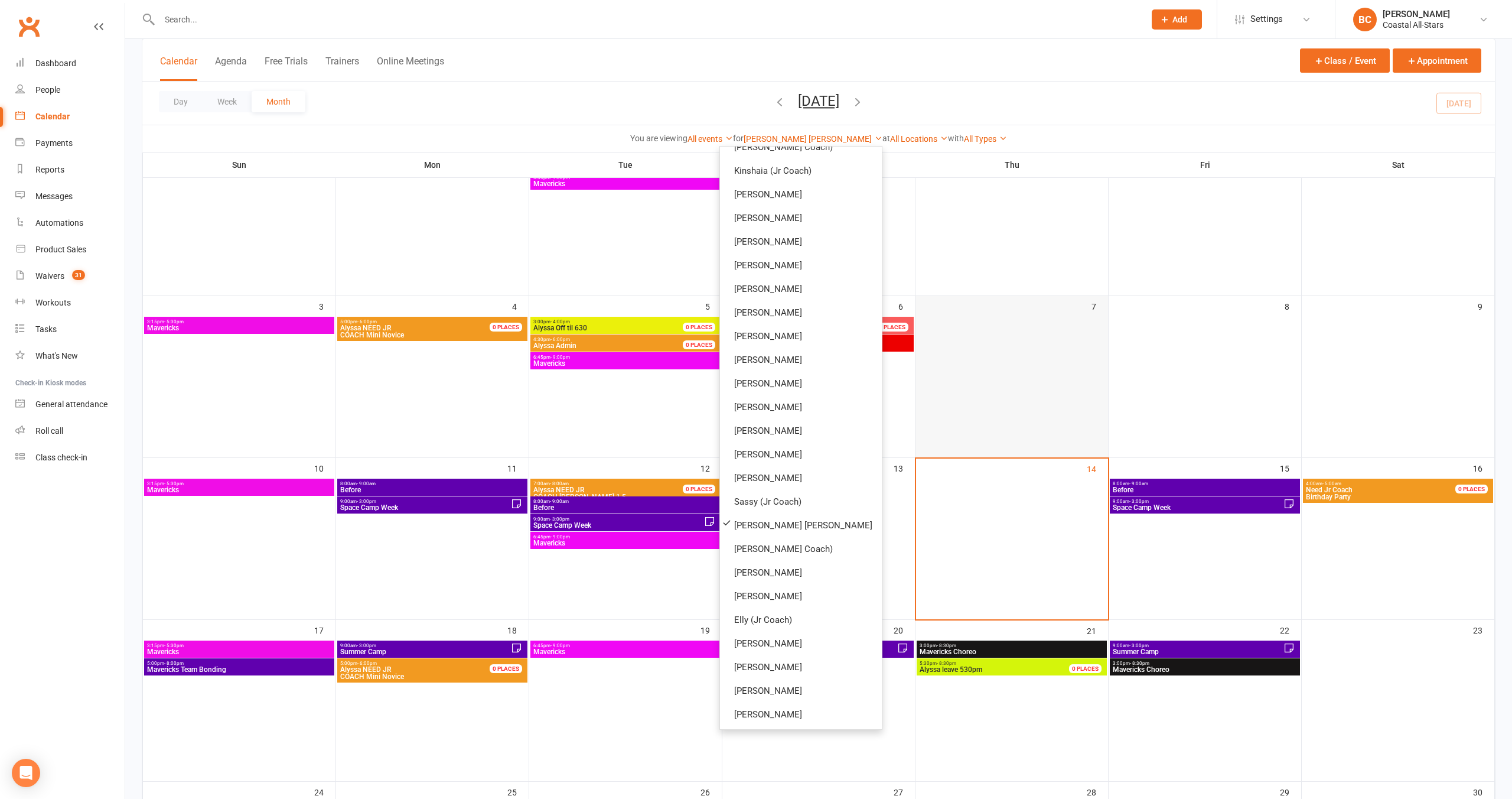
click at [788, 399] on td "7" at bounding box center [1012, 377] width 193 height 162
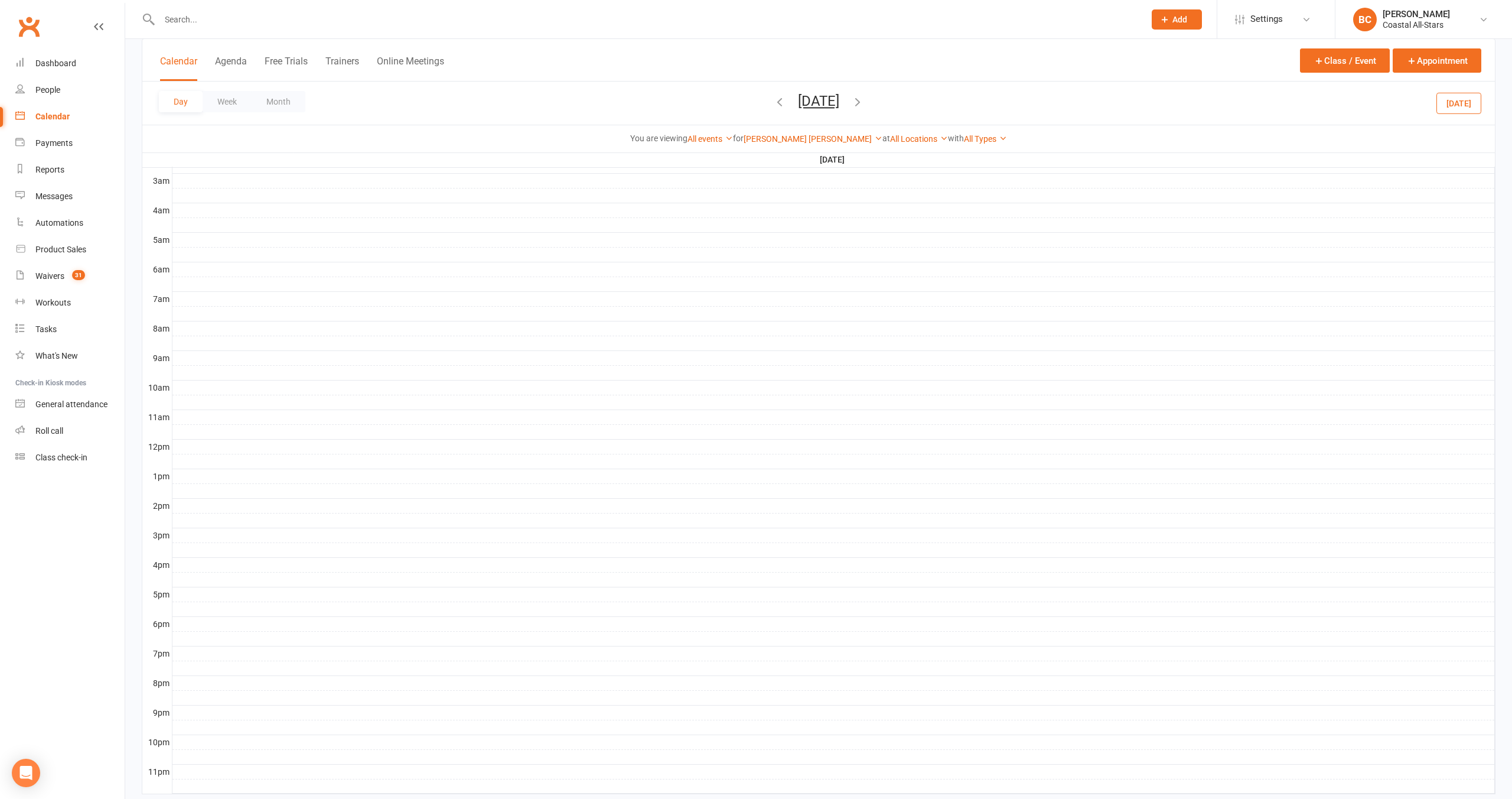
scroll to position [184, 0]
click at [768, 524] on div at bounding box center [834, 521] width 1323 height 14
click at [263, 103] on button "Month" at bounding box center [279, 102] width 54 height 21
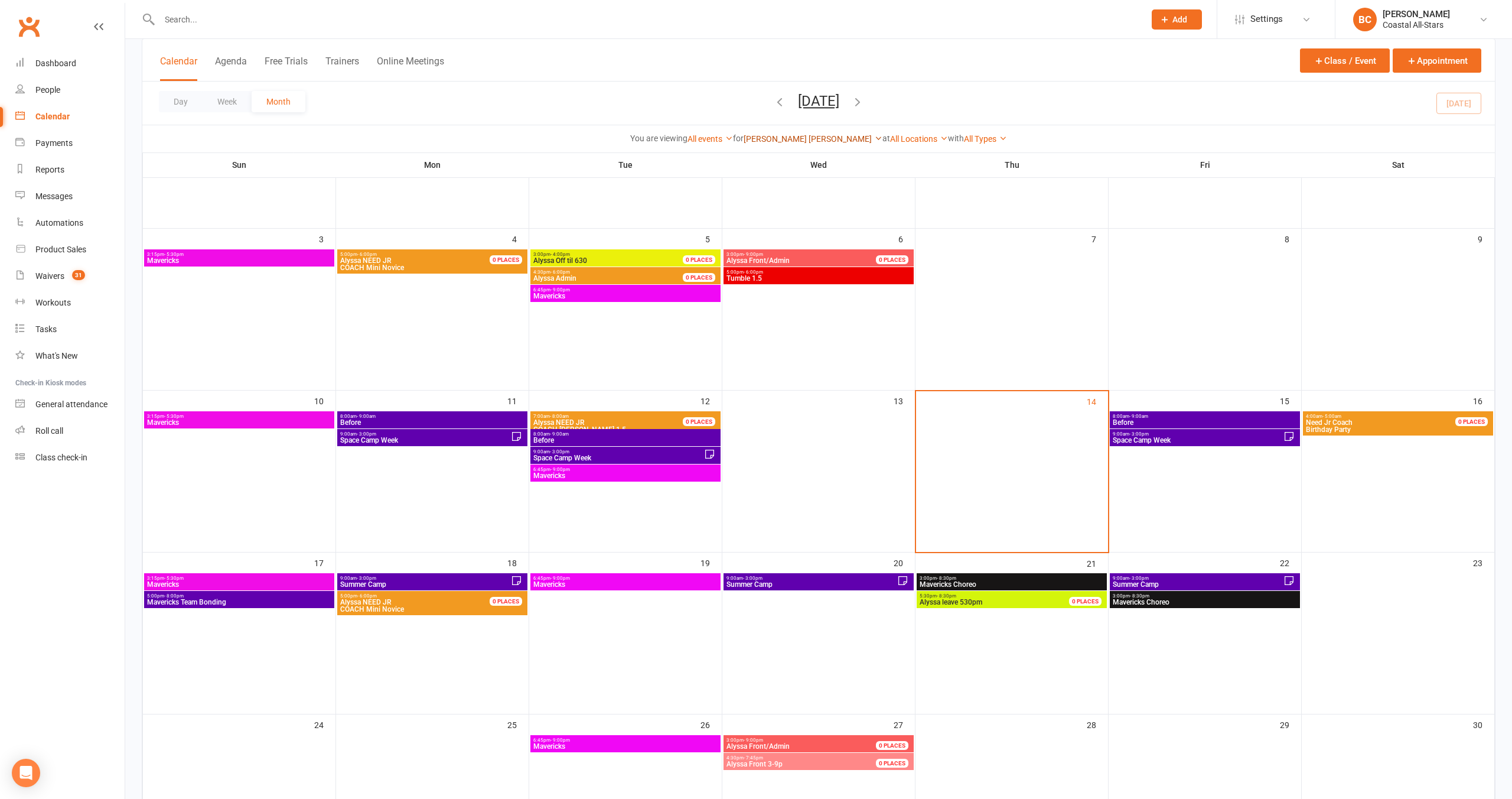
click at [788, 135] on link "[PERSON_NAME] [PERSON_NAME]" at bounding box center [813, 139] width 139 height 10
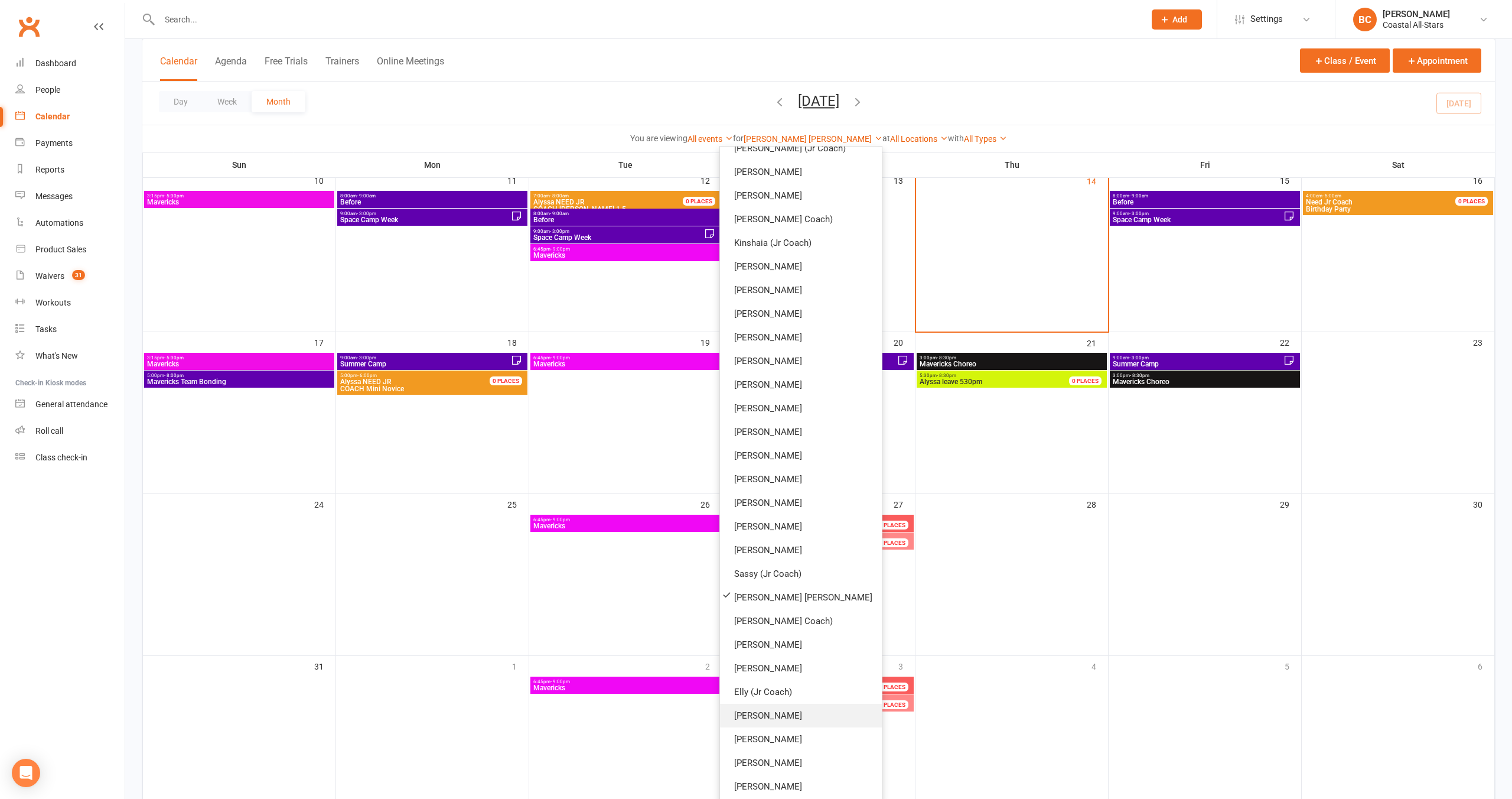
scroll to position [407, 0]
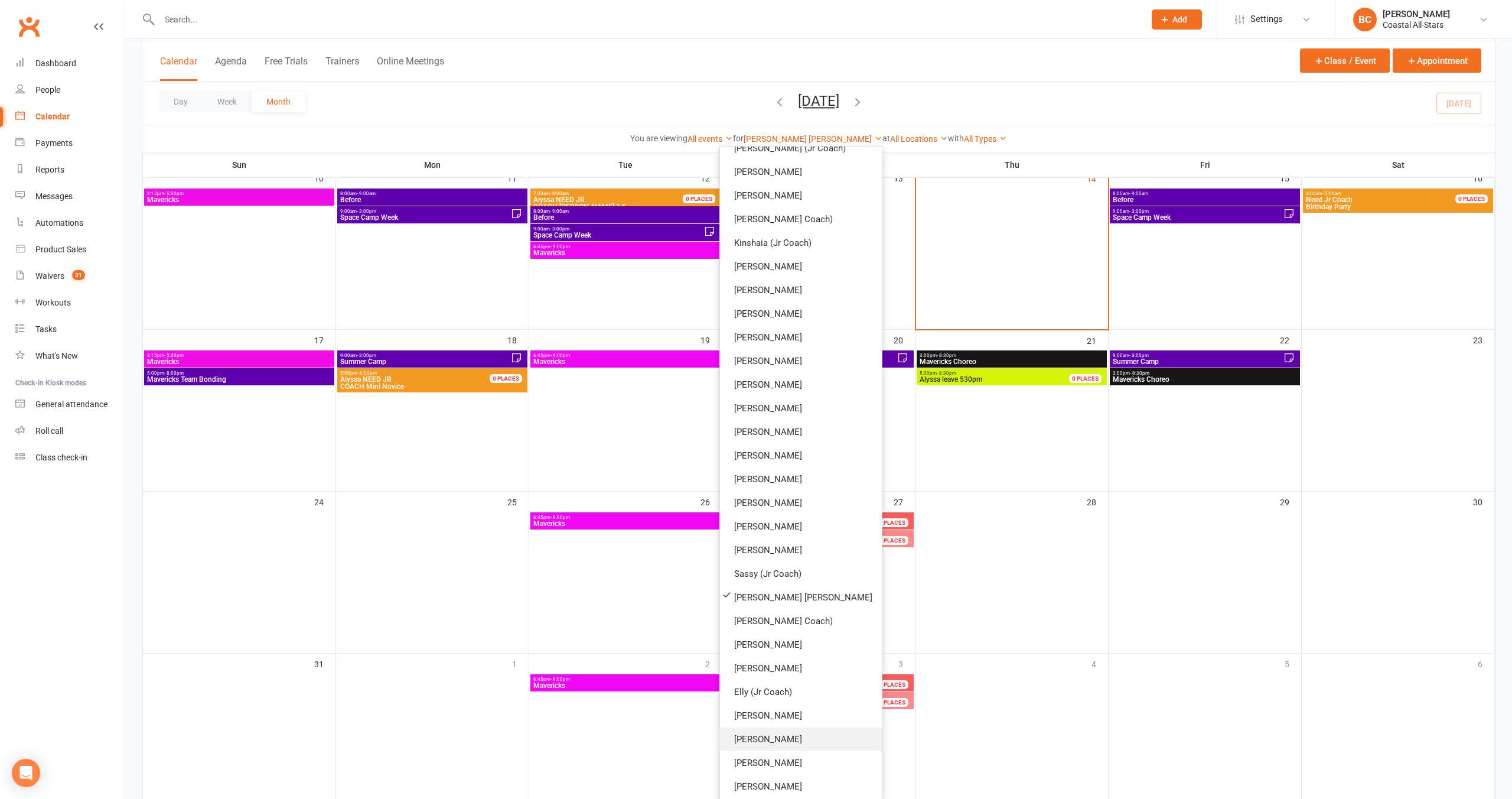
click at [781, 733] on link "[PERSON_NAME]" at bounding box center [801, 739] width 162 height 24
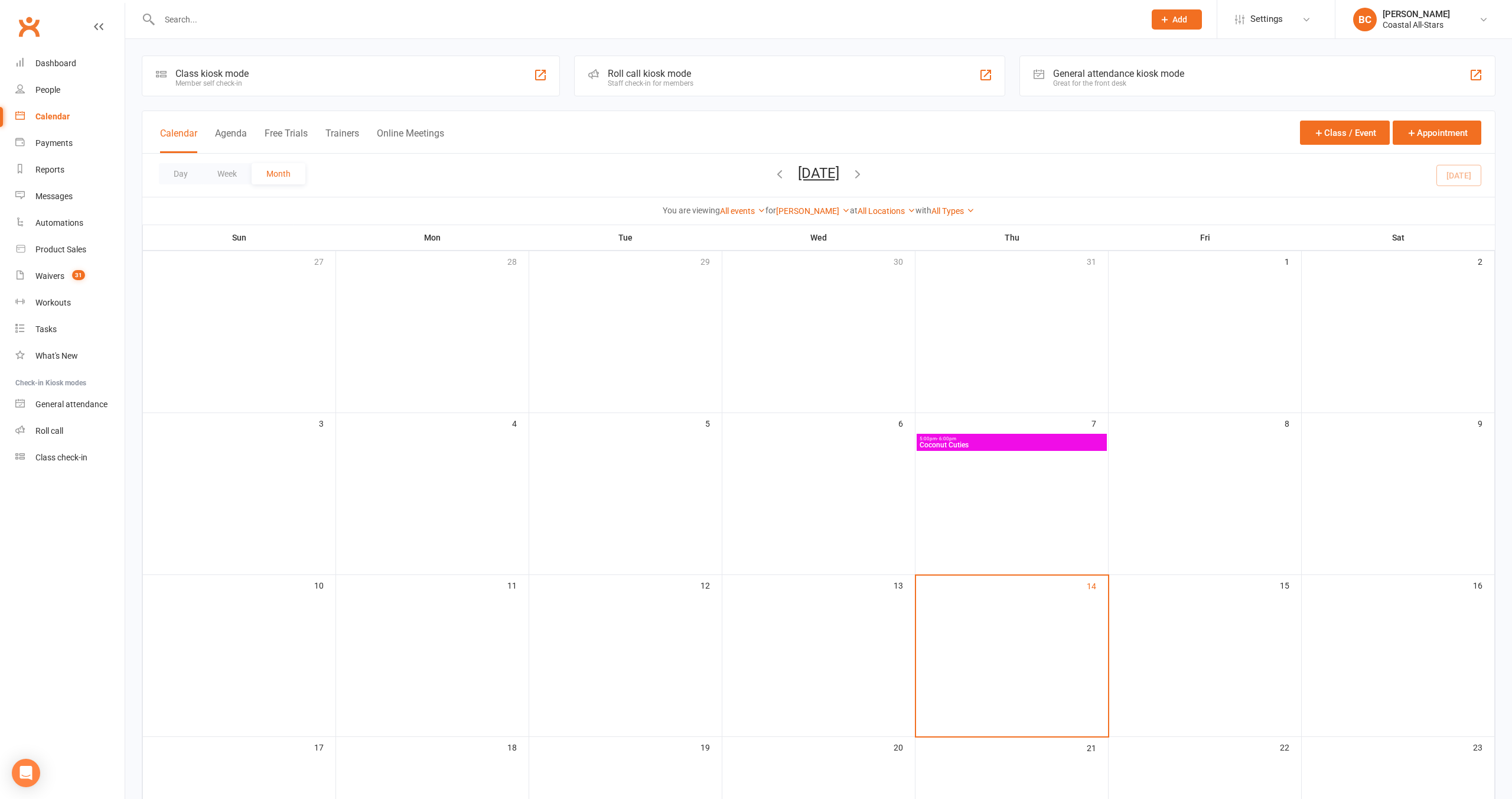
click at [569, 176] on div "Day Week Month [DATE] [DATE] Sun Mon Tue Wed Thu Fri Sat 27 28 29 30 31 01 02 0…" at bounding box center [819, 175] width 1353 height 43
click at [788, 211] on link "[PERSON_NAME]" at bounding box center [813, 211] width 74 height 10
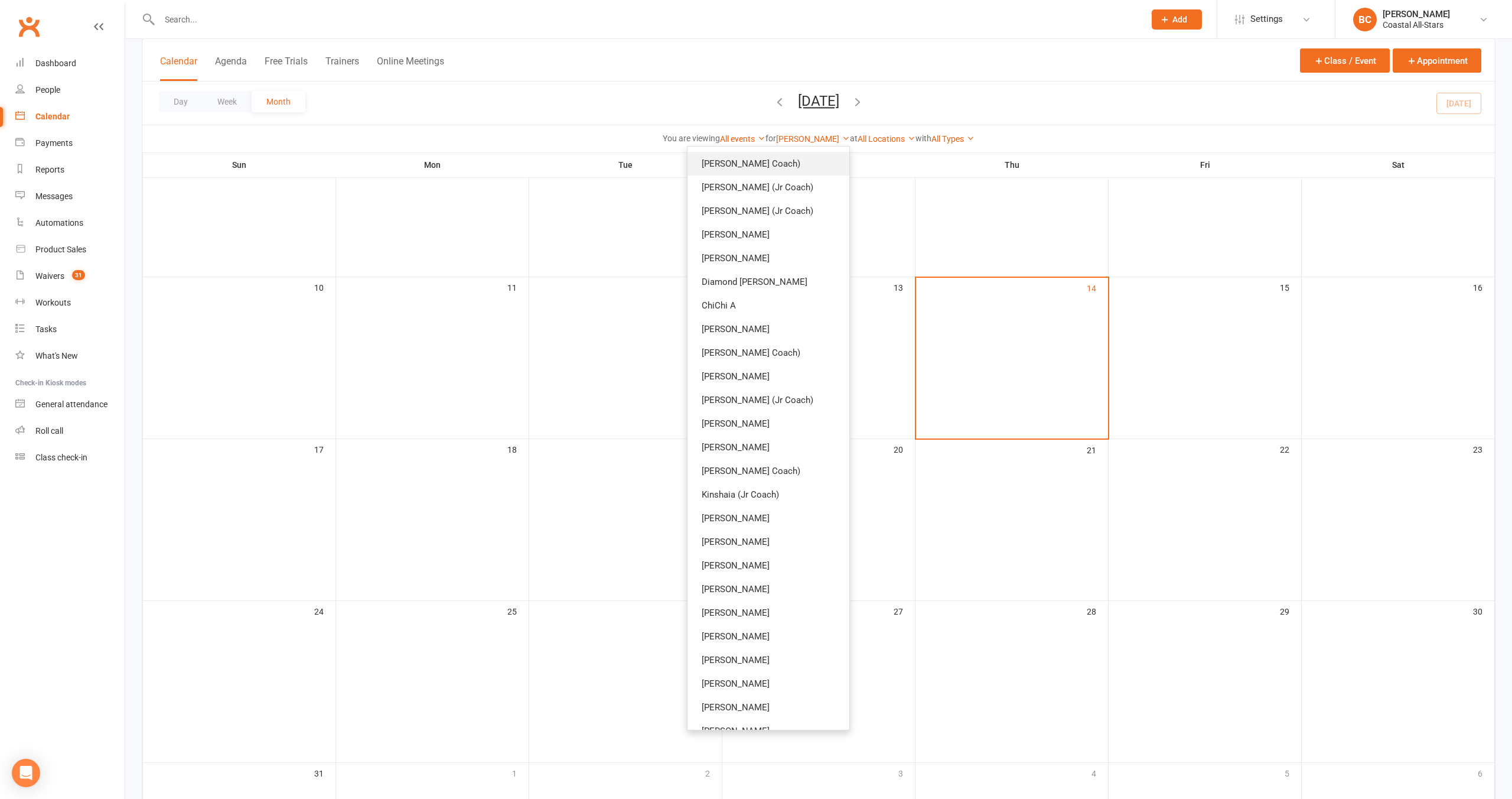
scroll to position [0, 0]
click at [768, 162] on link "Show All Instructors" at bounding box center [769, 161] width 162 height 24
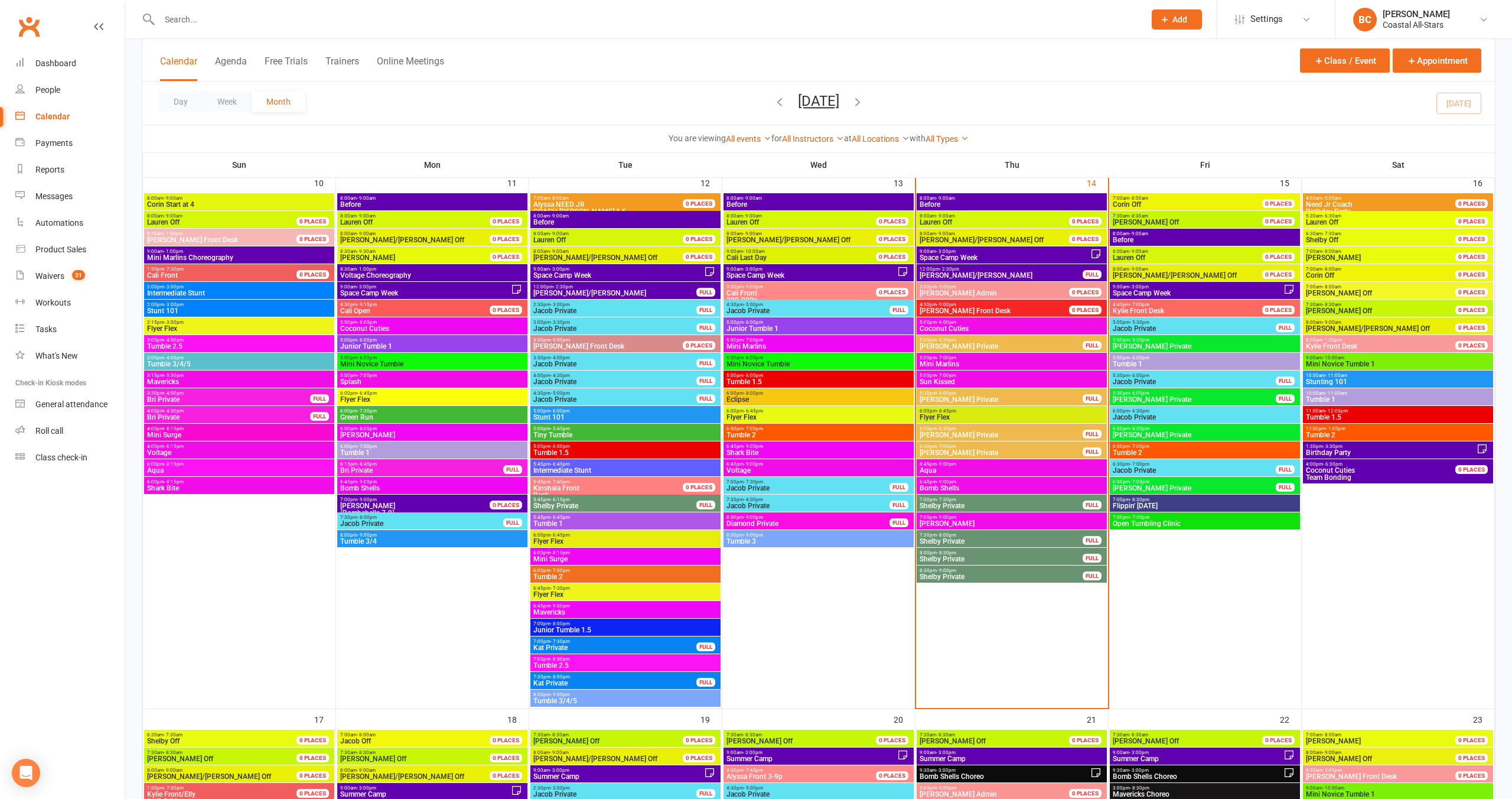
scroll to position [1041, 0]
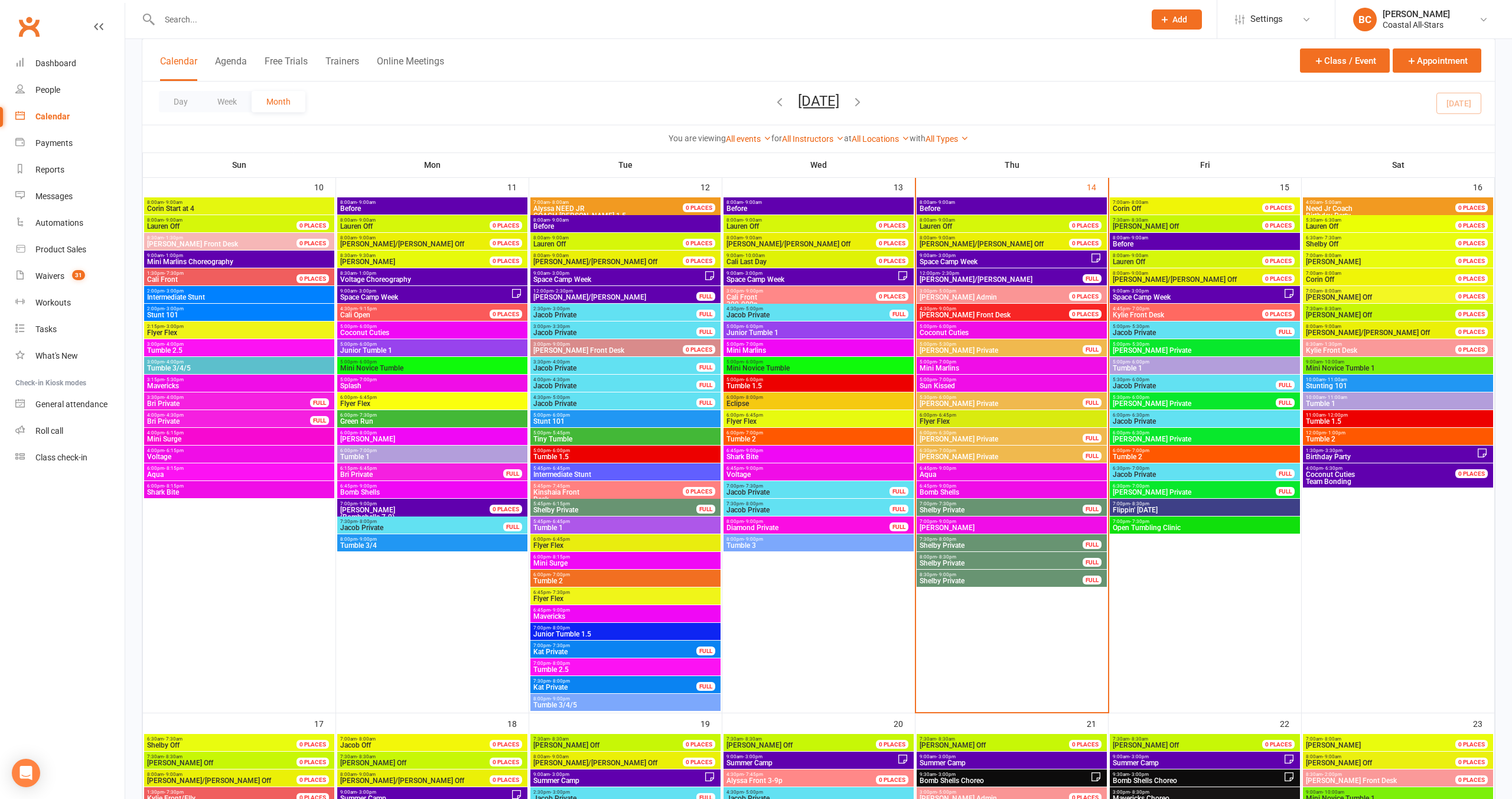
click at [788, 332] on span "Coconut Cuties" at bounding box center [1011, 333] width 186 height 7
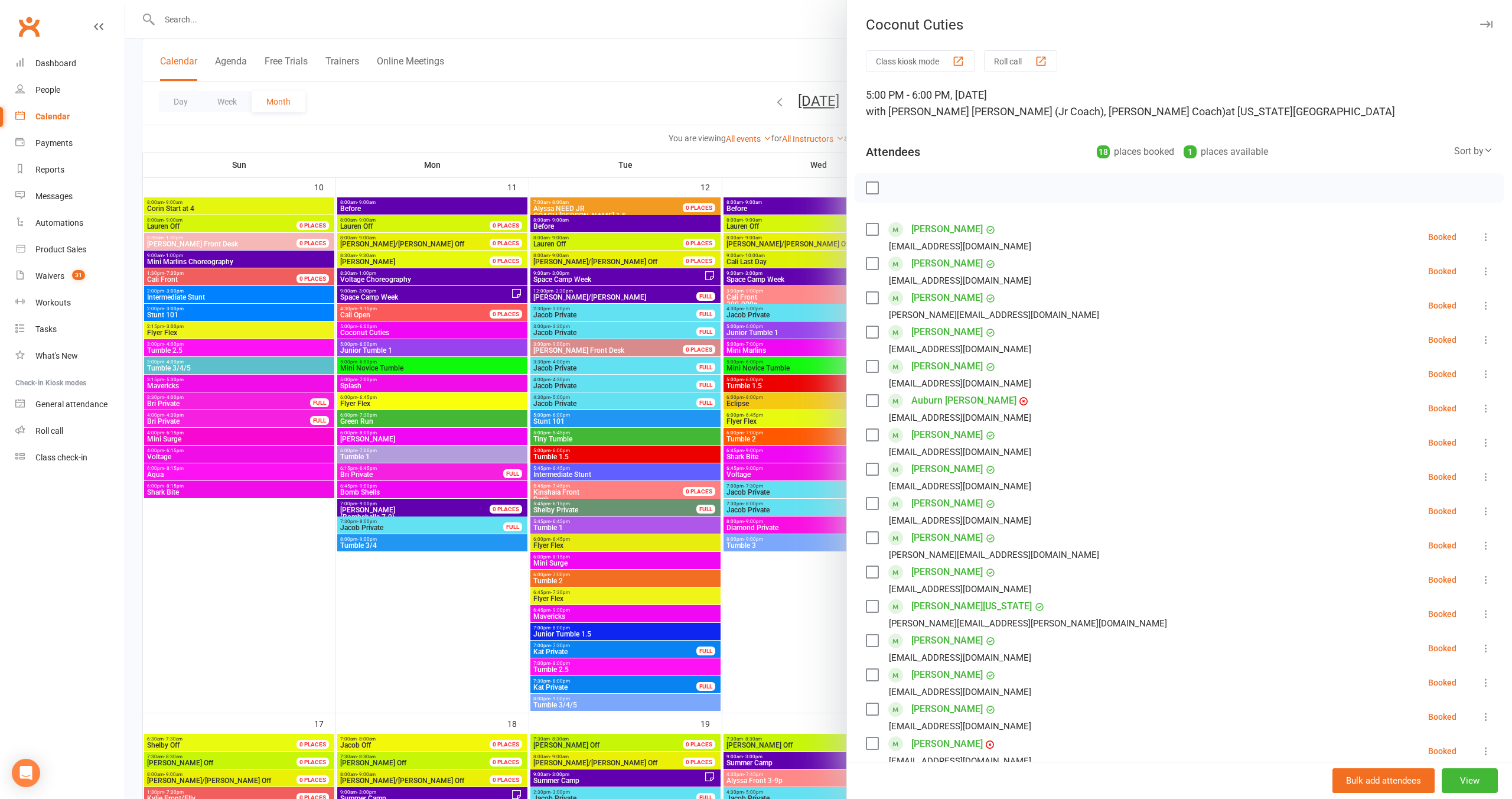
drag, startPoint x: 633, startPoint y: 117, endPoint x: 640, endPoint y: 120, distance: 7.6
click at [634, 117] on div at bounding box center [819, 399] width 1387 height 799
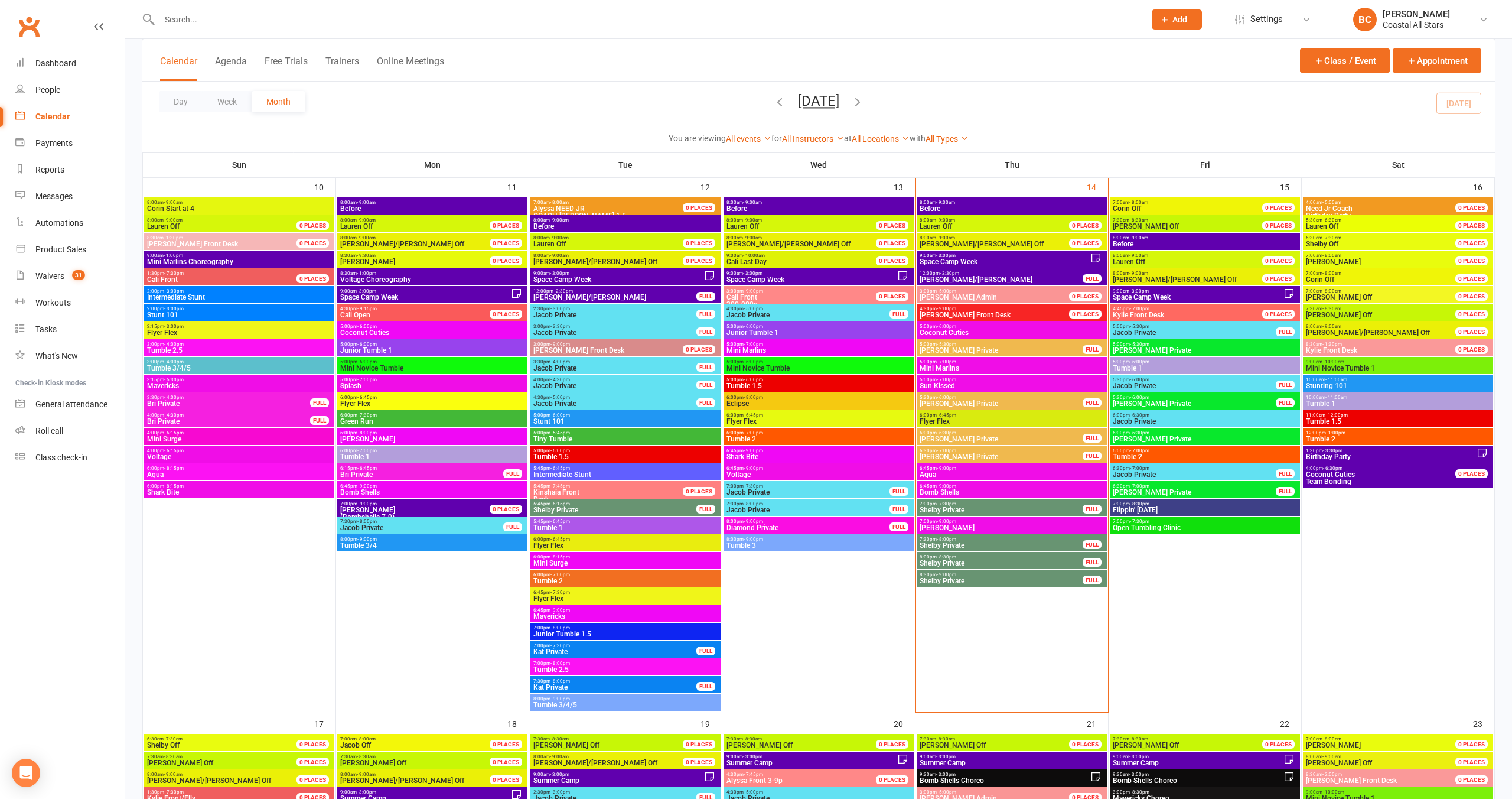
click at [788, 263] on span "Space Camp Week" at bounding box center [1005, 262] width 172 height 7
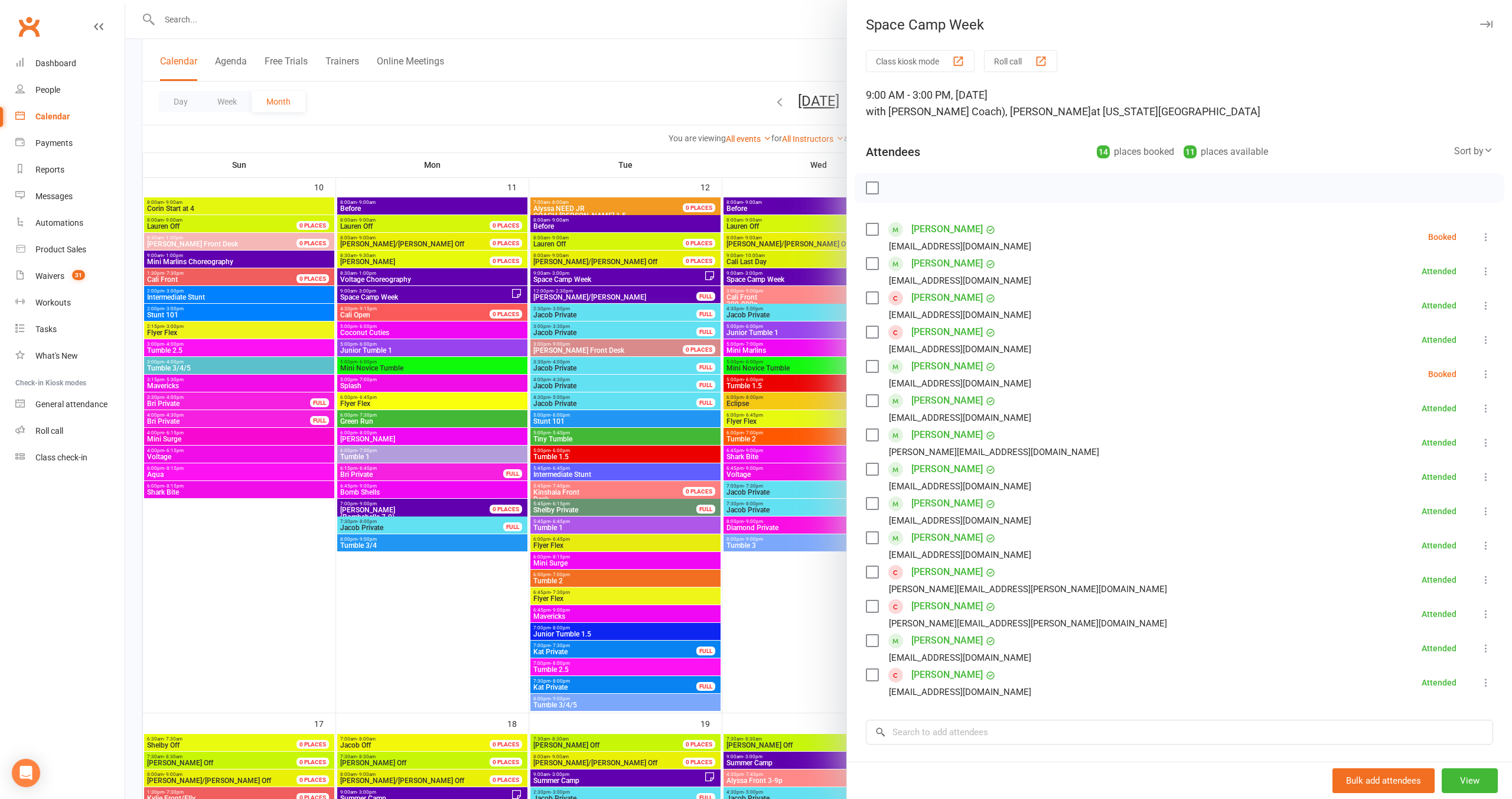
click at [581, 91] on div at bounding box center [819, 399] width 1387 height 799
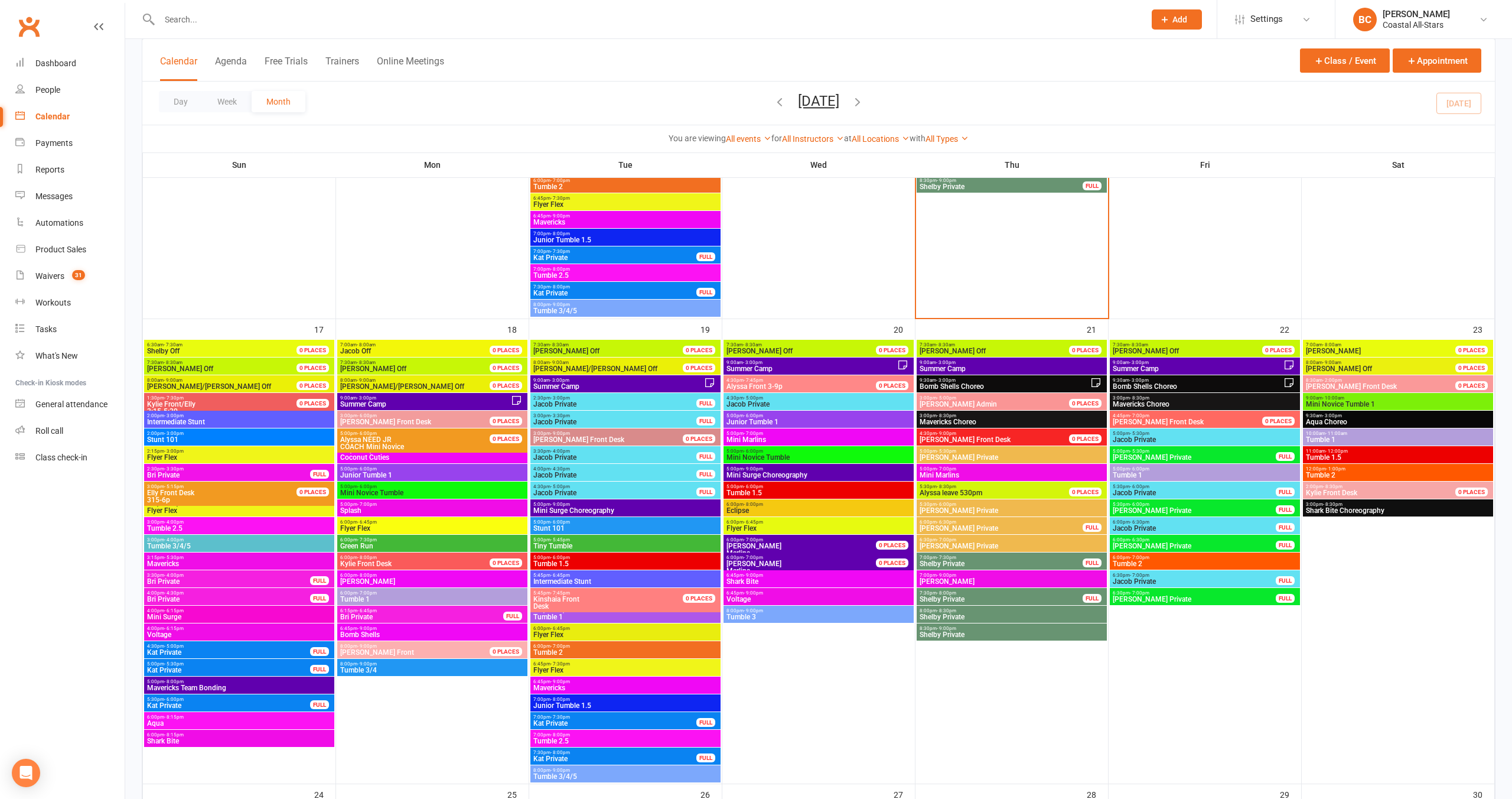
scroll to position [1436, 0]
click at [788, 370] on span "Summer Camp" at bounding box center [1011, 368] width 186 height 7
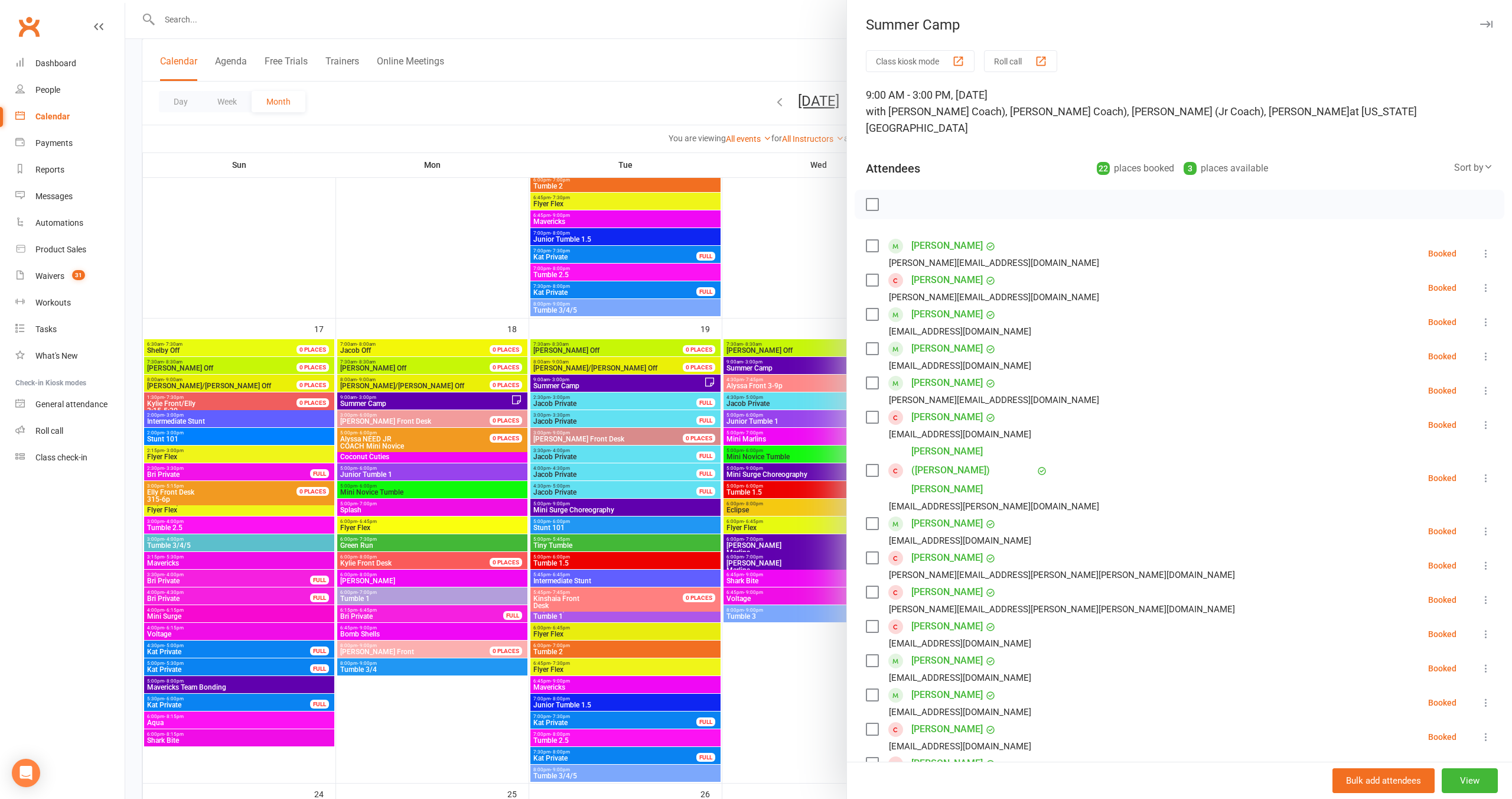
drag, startPoint x: 655, startPoint y: 102, endPoint x: 719, endPoint y: 153, distance: 81.8
click at [655, 102] on div at bounding box center [819, 399] width 1387 height 799
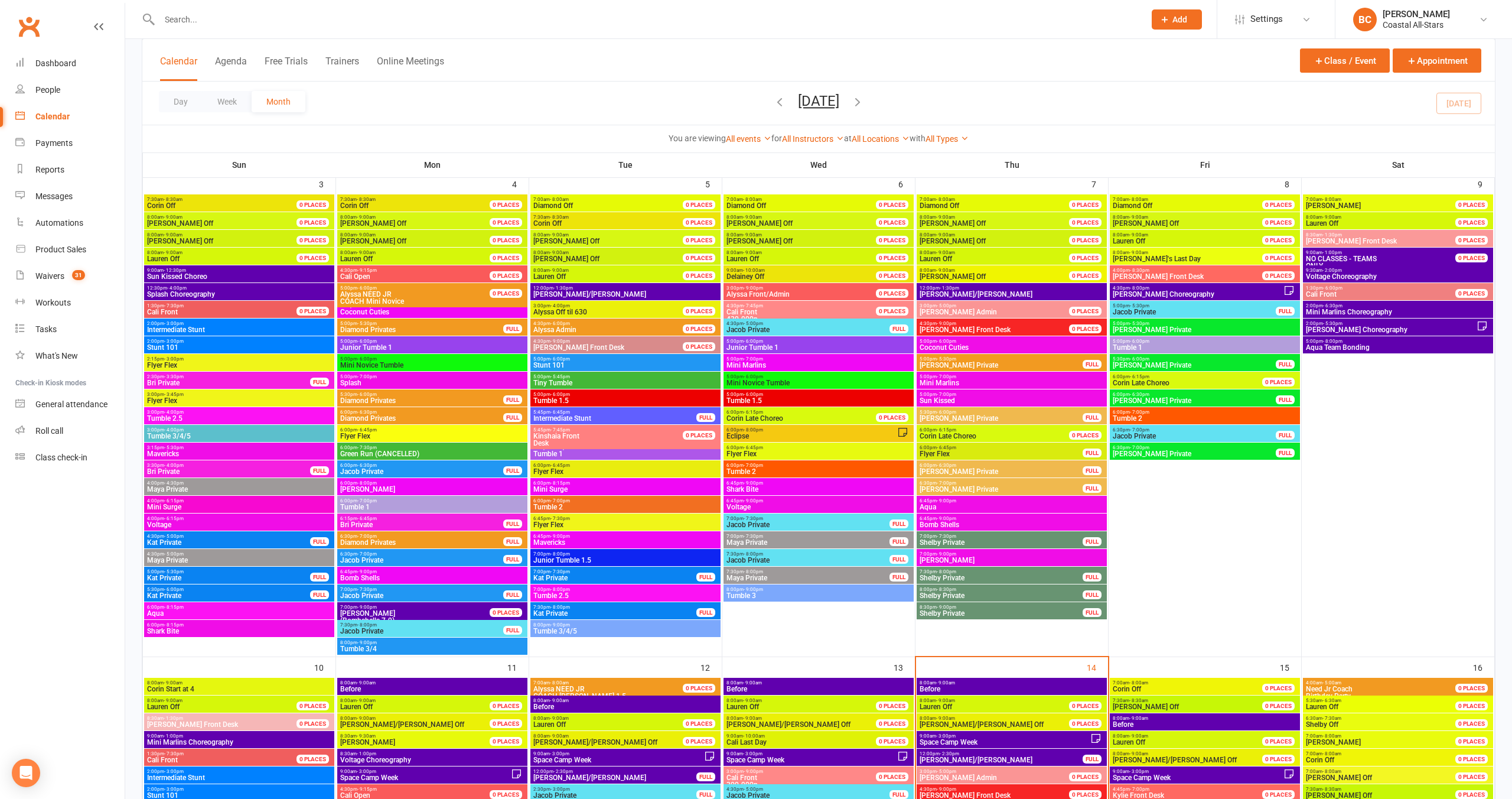
scroll to position [563, 0]
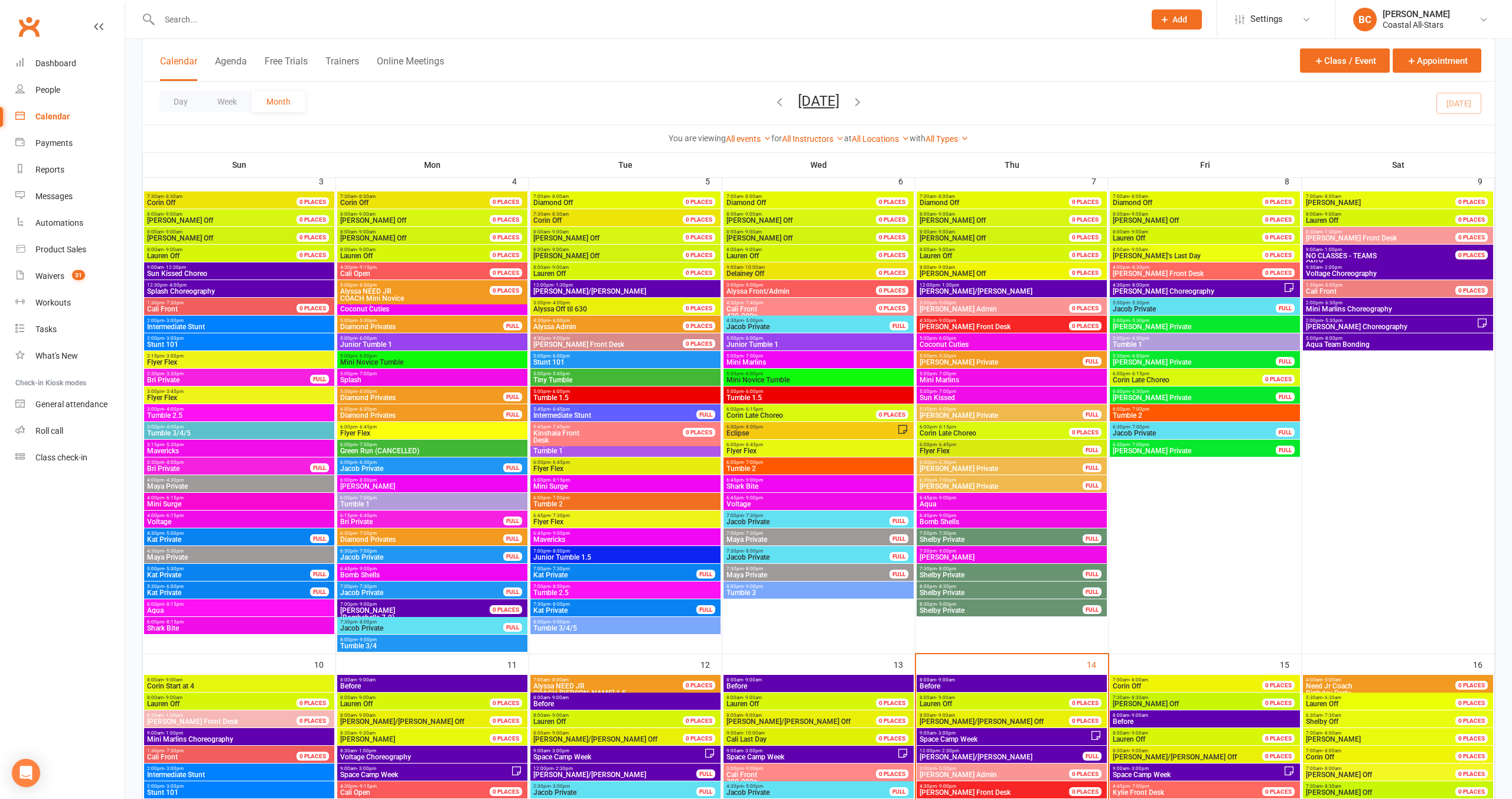
drag, startPoint x: 418, startPoint y: 147, endPoint x: 447, endPoint y: 138, distance: 30.4
click at [421, 145] on div "You are viewing All events All events Empty events Full events Non-empty events…" at bounding box center [819, 138] width 1353 height 27
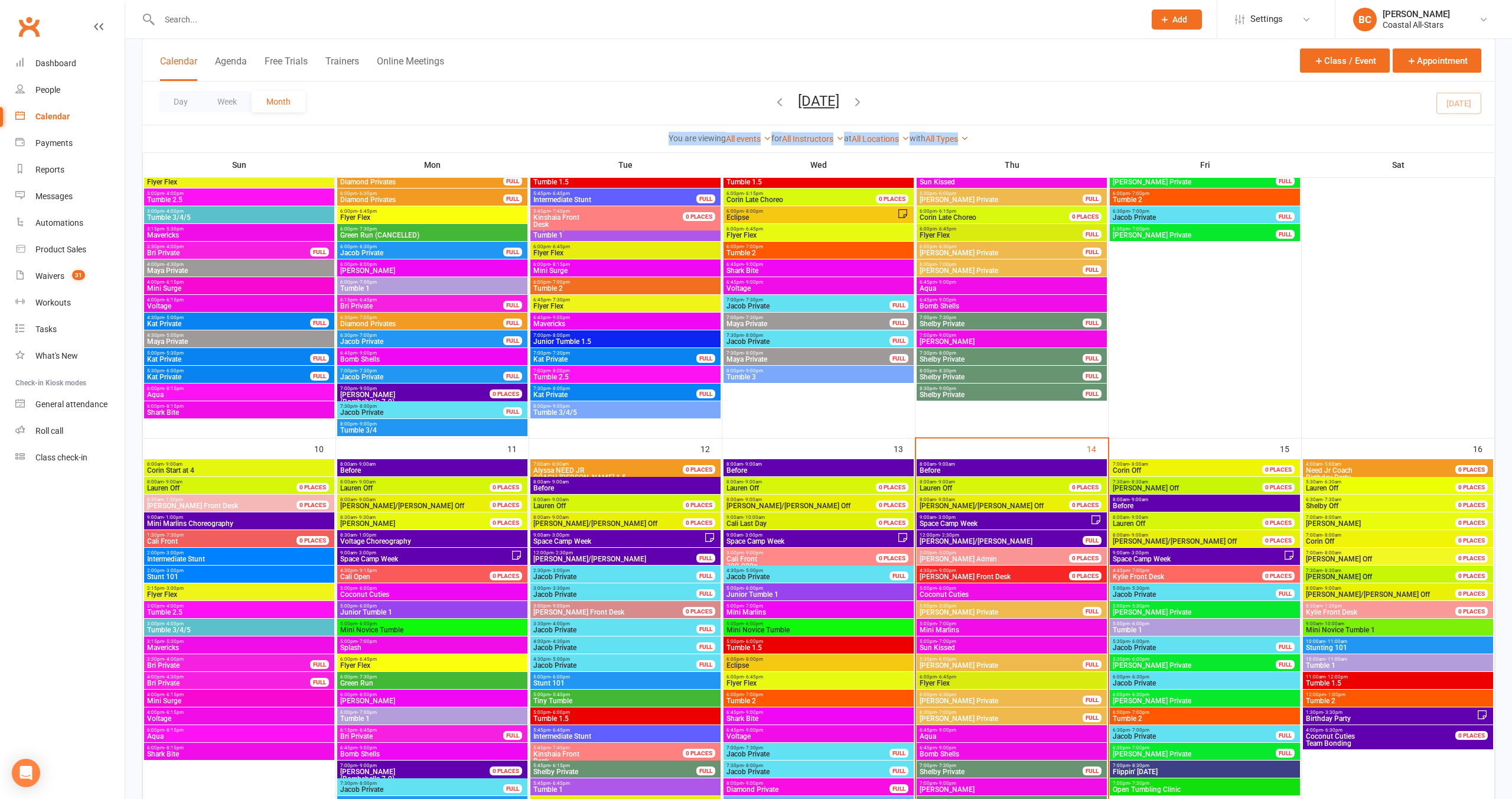
scroll to position [752, 0]
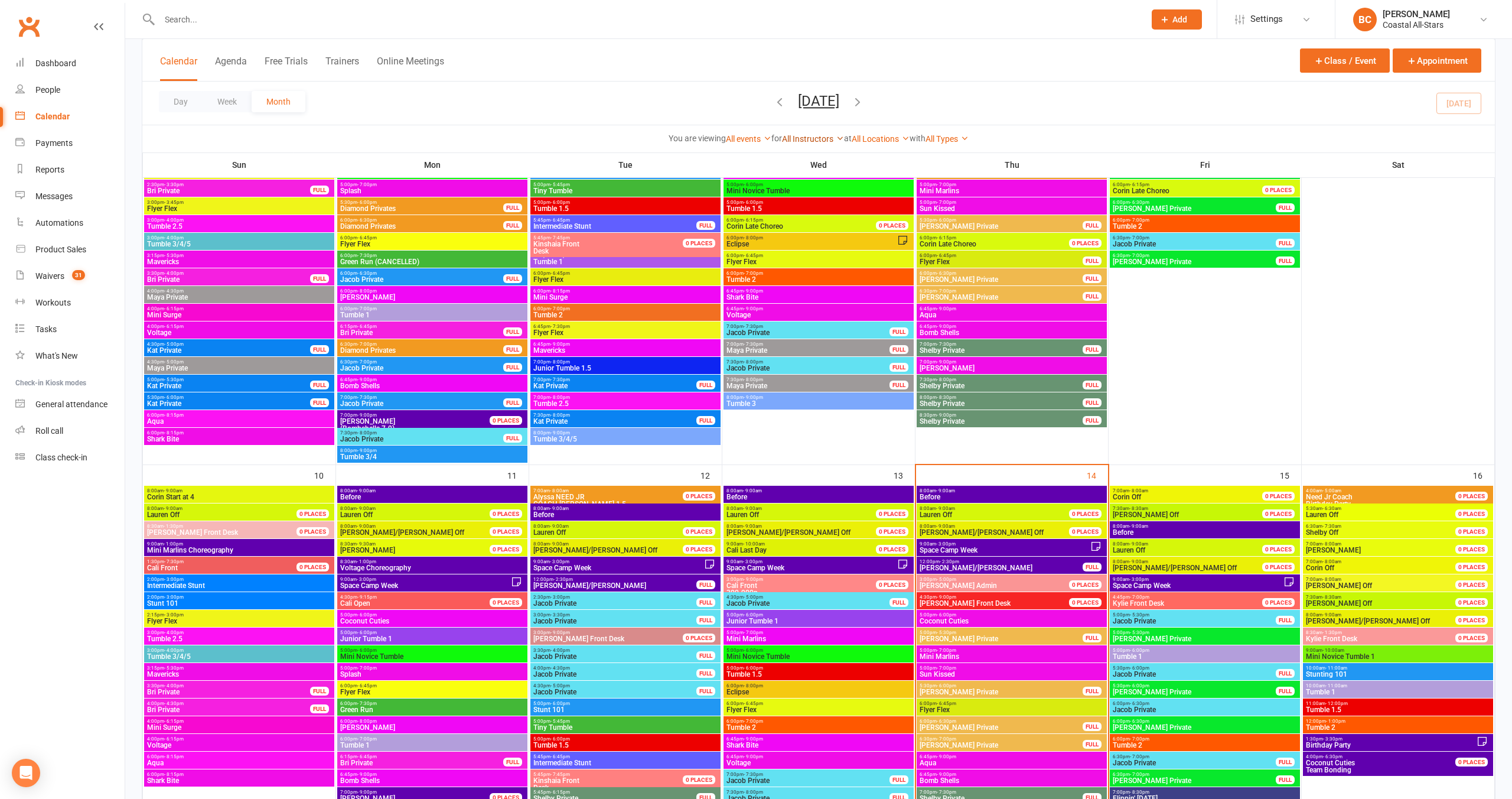
drag, startPoint x: 786, startPoint y: 138, endPoint x: 797, endPoint y: 139, distance: 11.0
click at [786, 138] on link "All Instructors" at bounding box center [813, 139] width 62 height 10
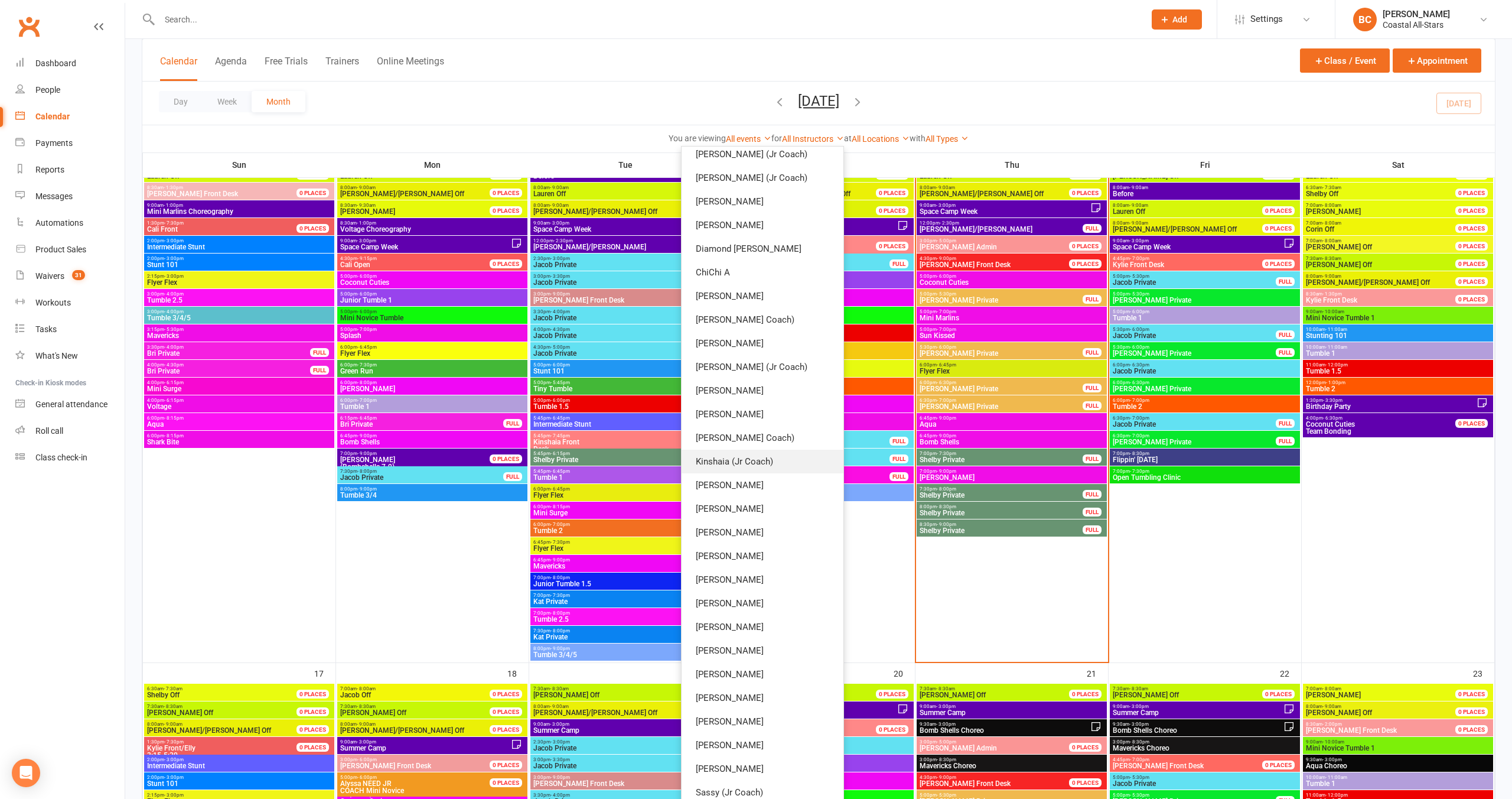
scroll to position [43, 0]
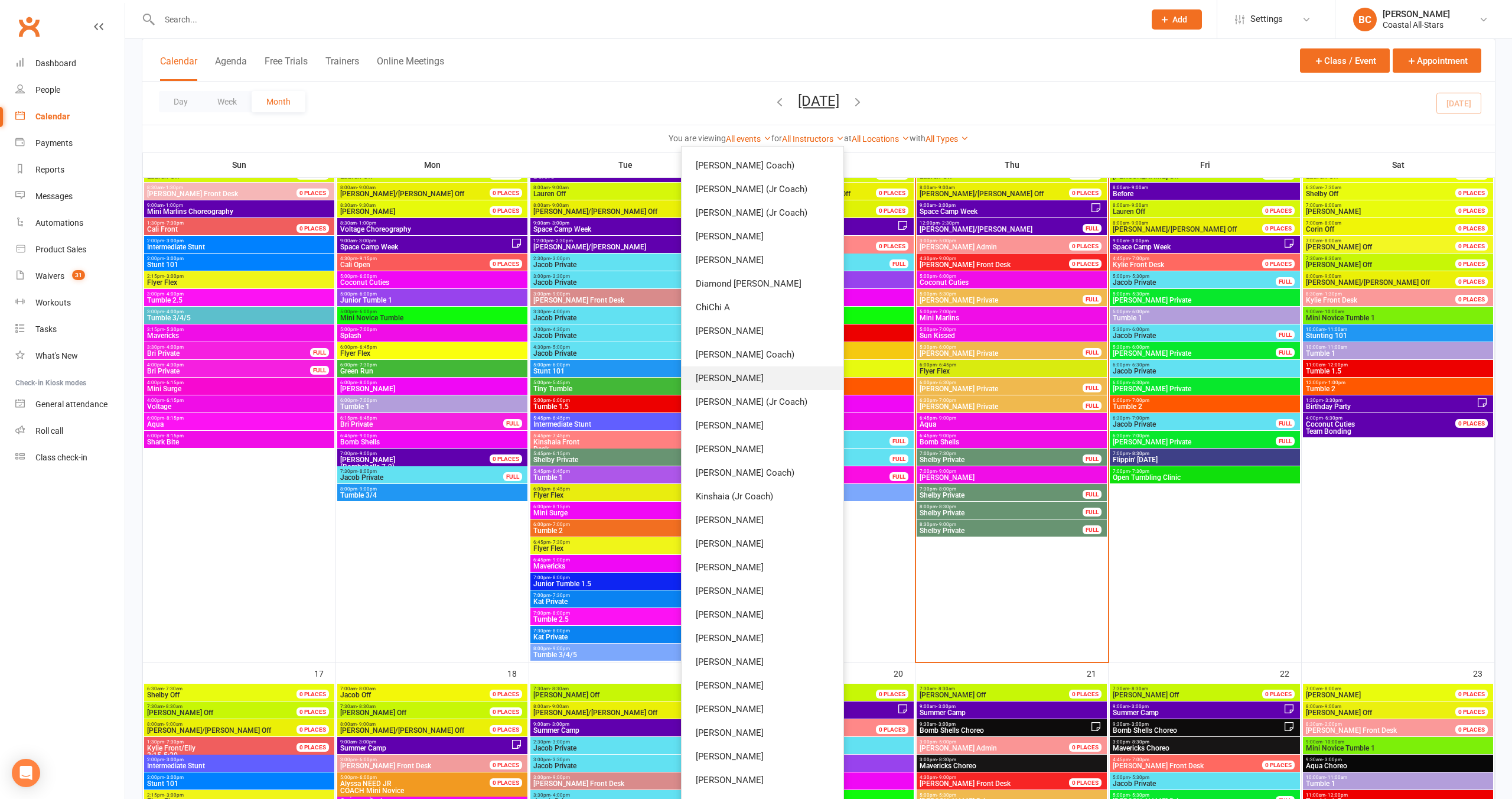
click at [761, 383] on link "[PERSON_NAME]" at bounding box center [763, 378] width 162 height 24
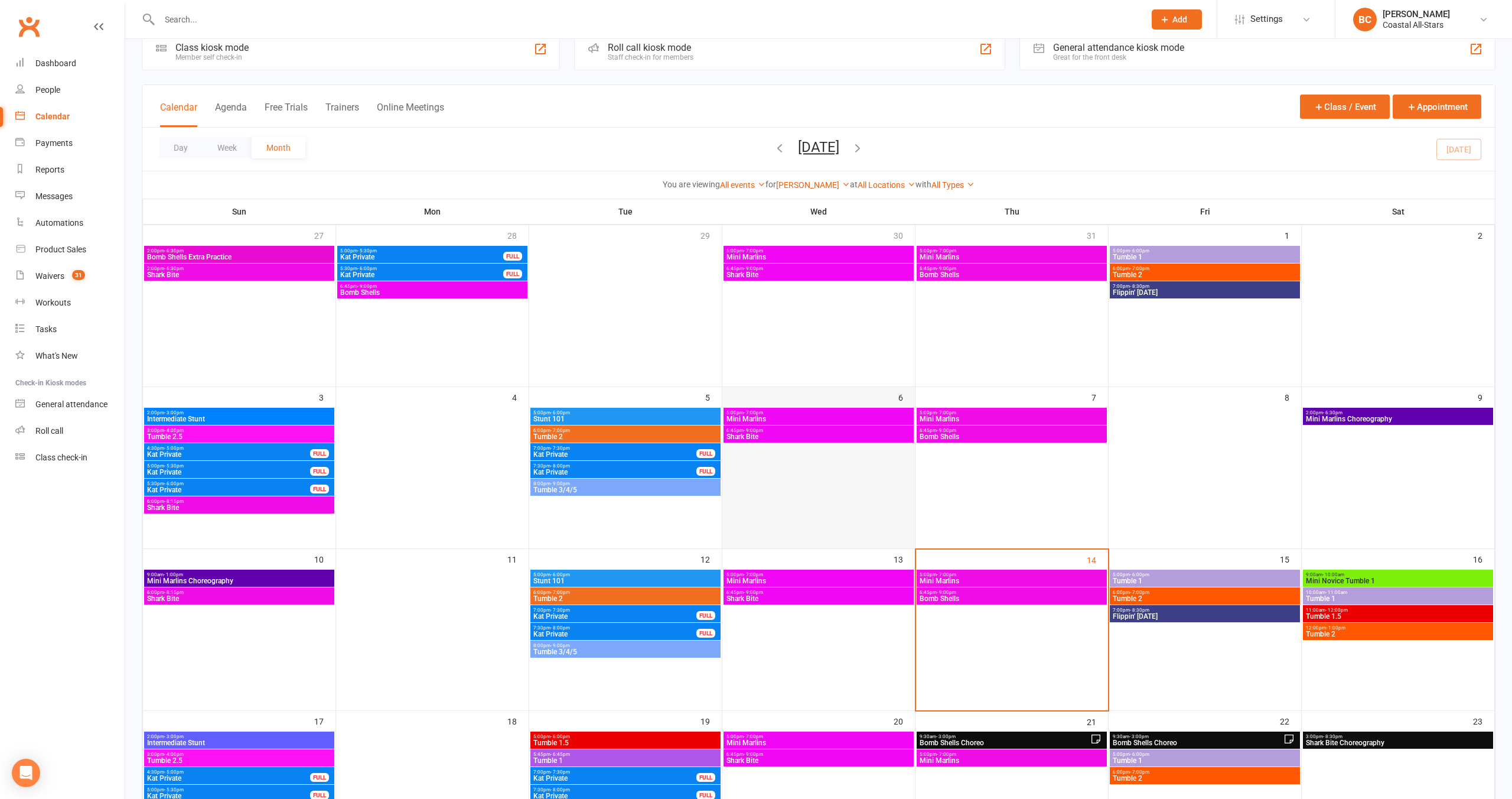
scroll to position [27, 0]
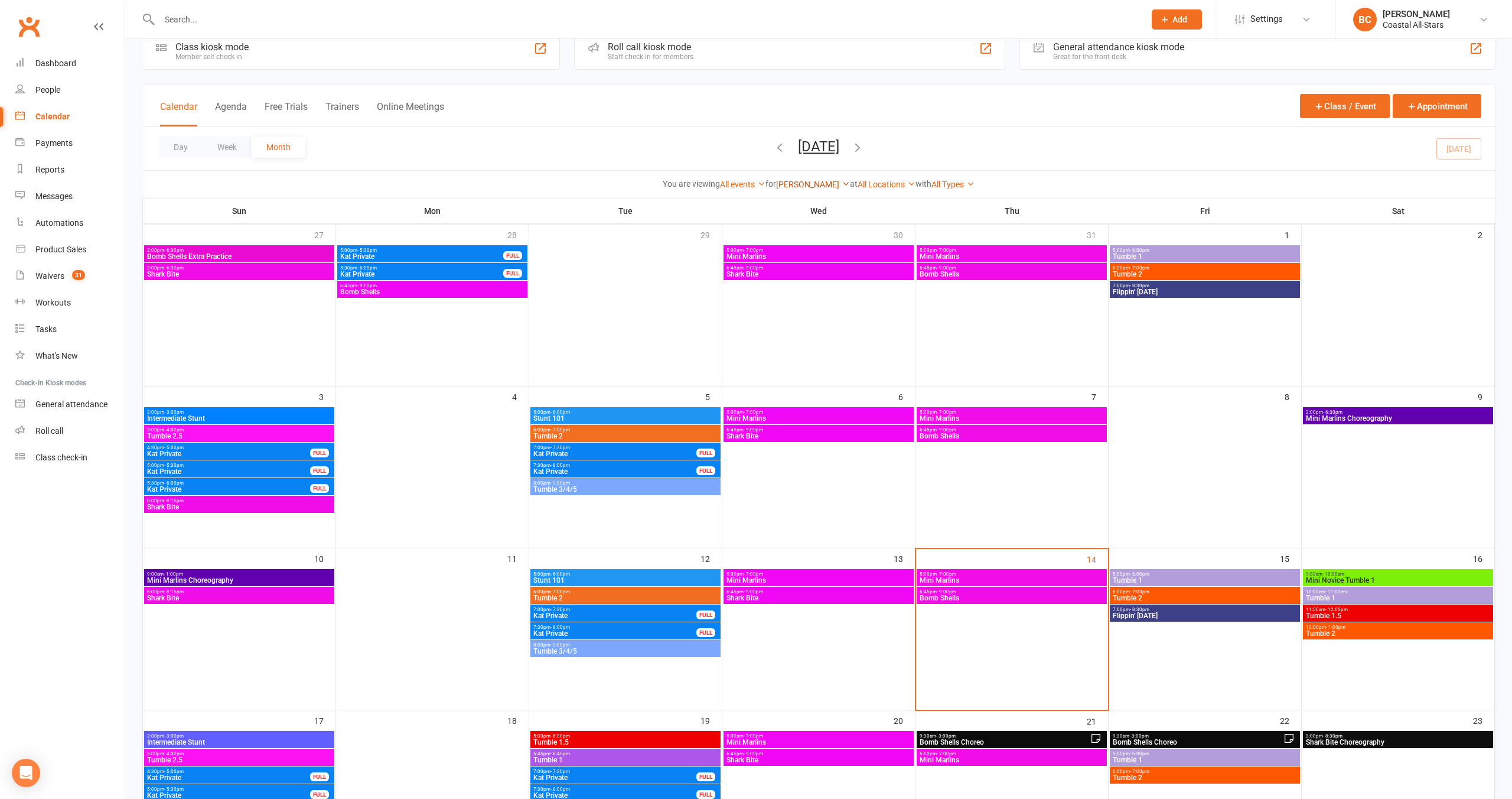
click at [788, 187] on link "[PERSON_NAME]" at bounding box center [813, 184] width 74 height 10
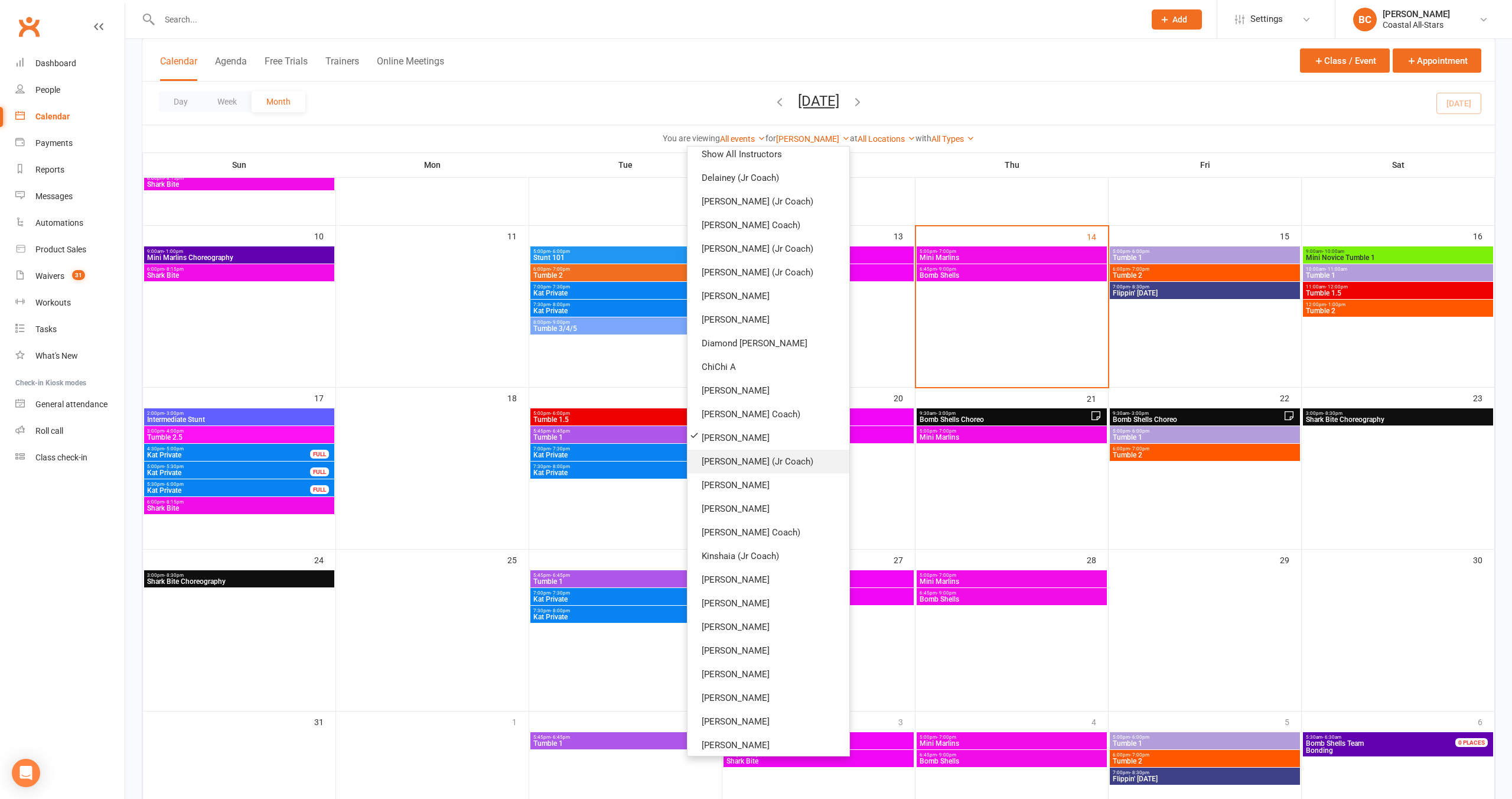
scroll to position [8, 0]
click at [761, 442] on link "[PERSON_NAME]" at bounding box center [769, 437] width 162 height 24
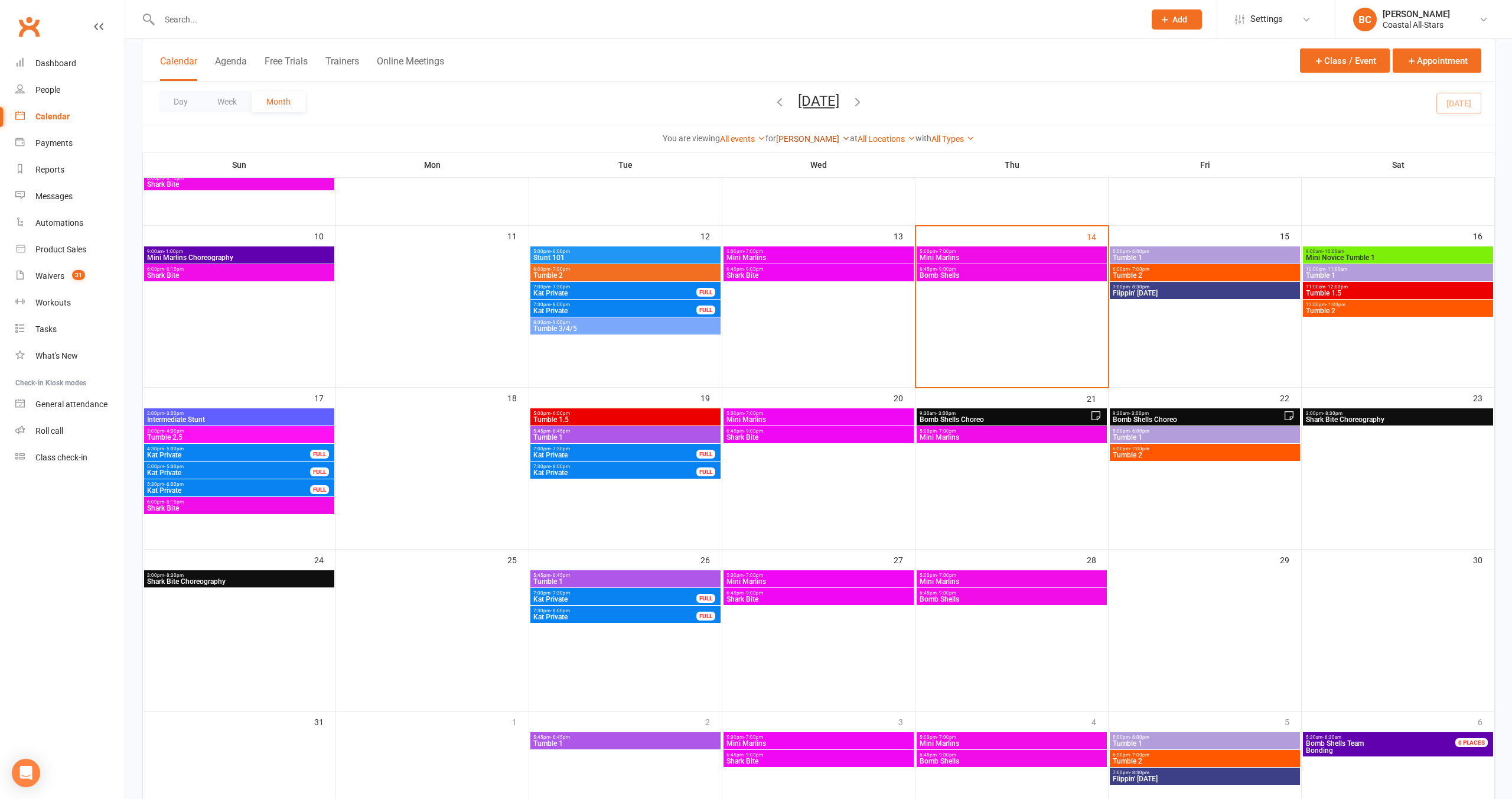
click at [788, 138] on link "[PERSON_NAME]" at bounding box center [813, 139] width 74 height 10
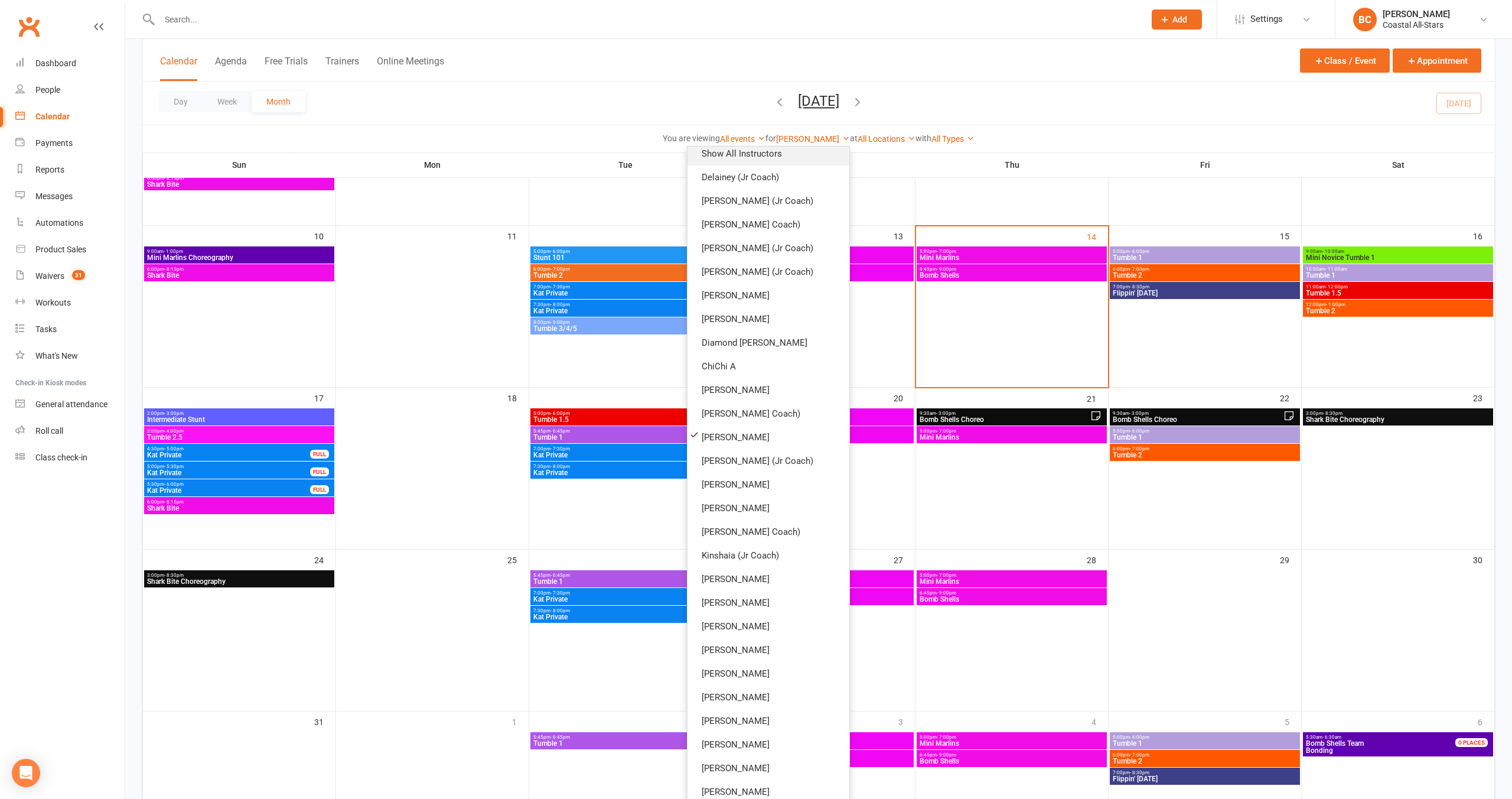
scroll to position [0, 0]
click at [775, 164] on link "Show All Instructors" at bounding box center [769, 161] width 162 height 24
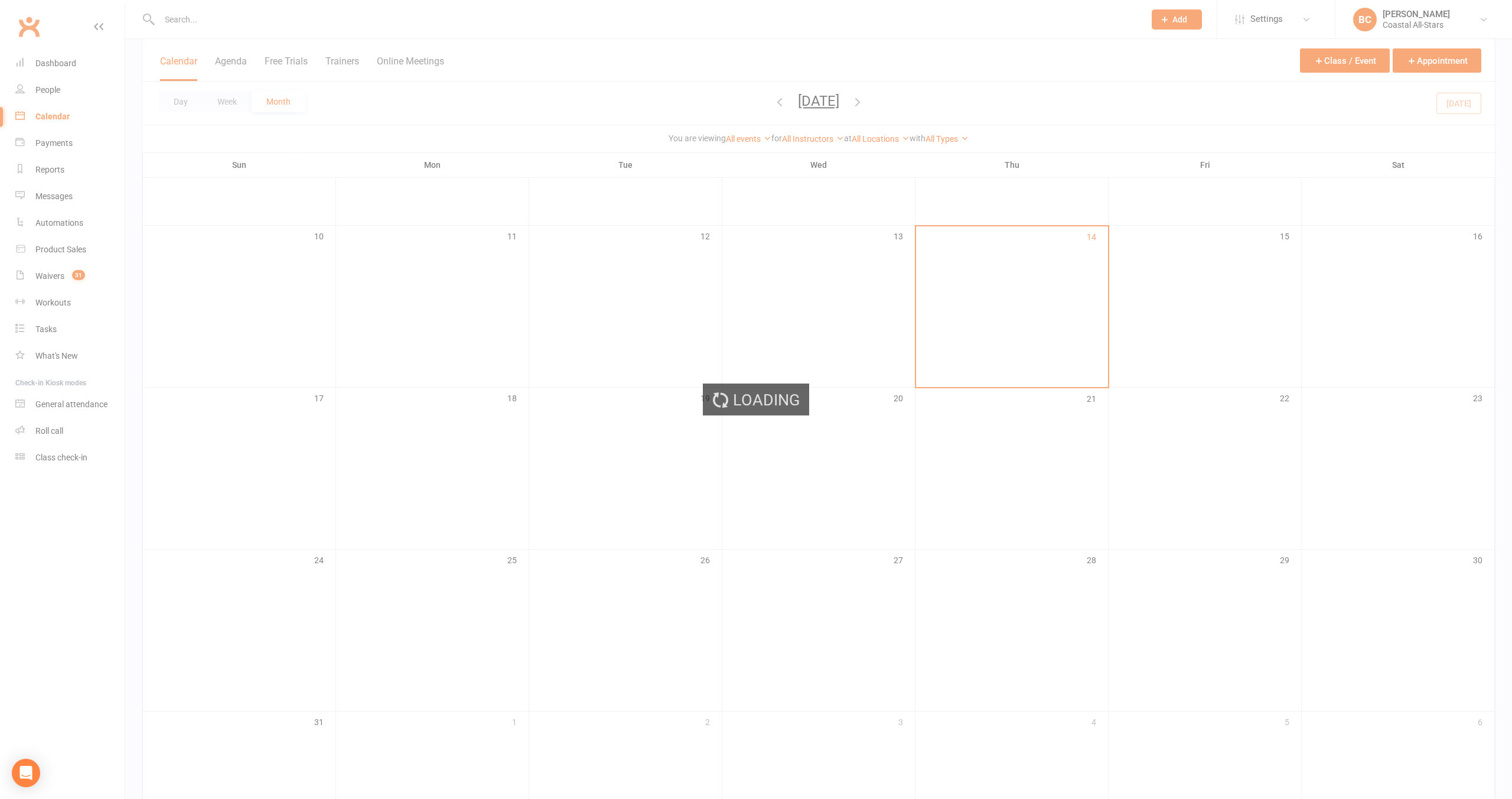
click at [788, 136] on div "Loading" at bounding box center [756, 399] width 1512 height 799
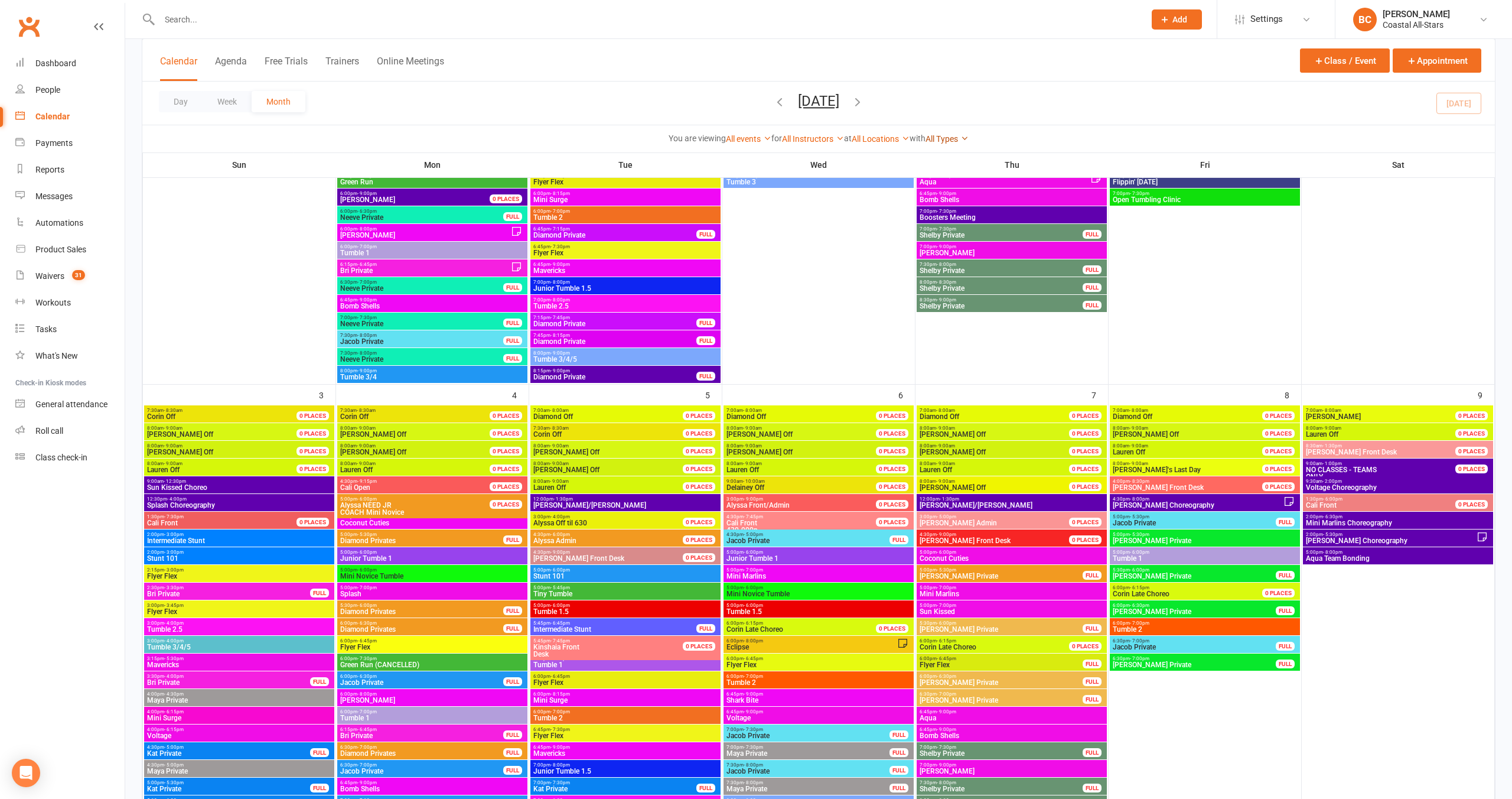
click at [788, 138] on link "All Types" at bounding box center [947, 139] width 43 height 10
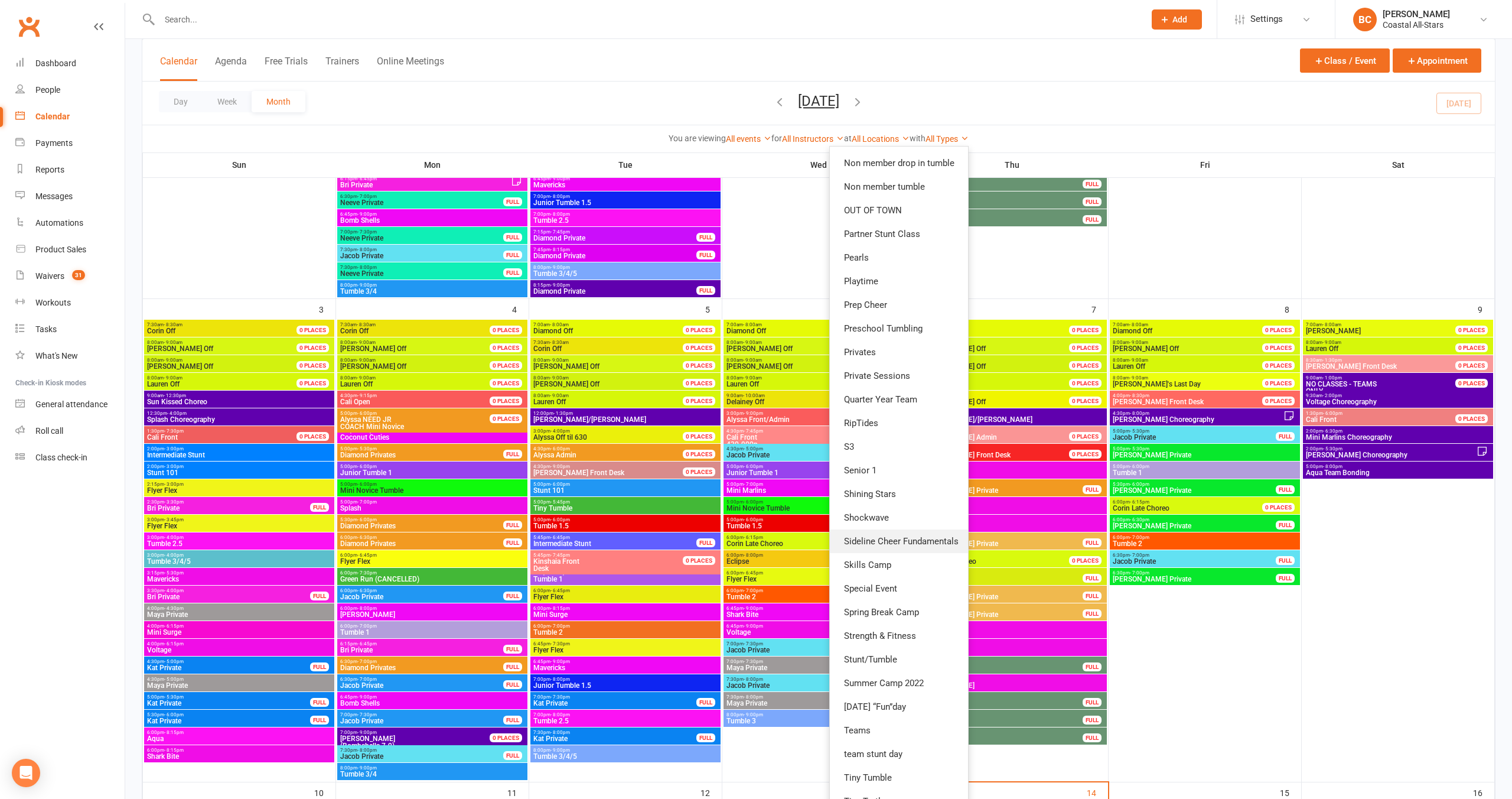
scroll to position [557, 0]
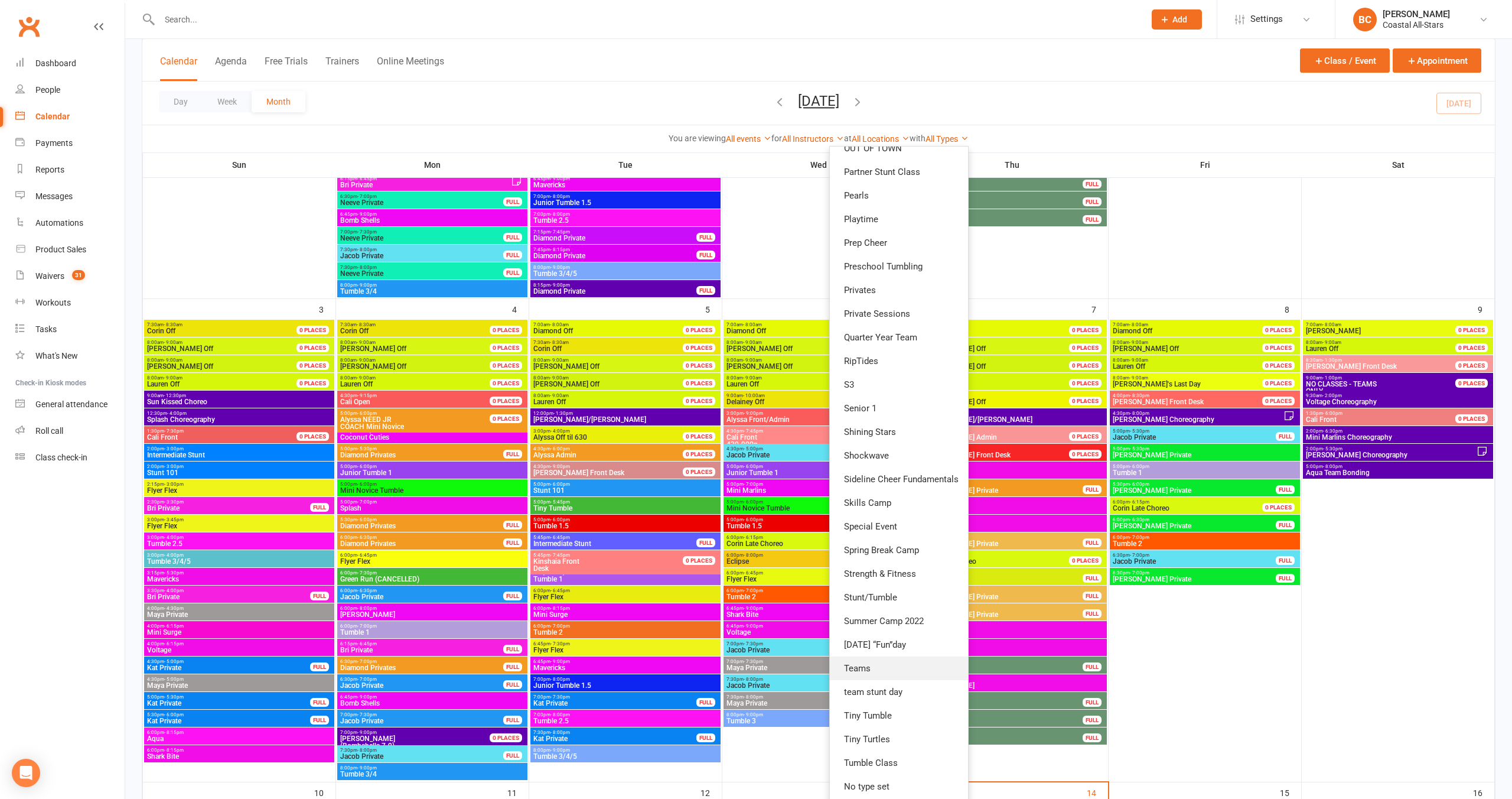
click at [788, 679] on link "Teams" at bounding box center [899, 668] width 138 height 24
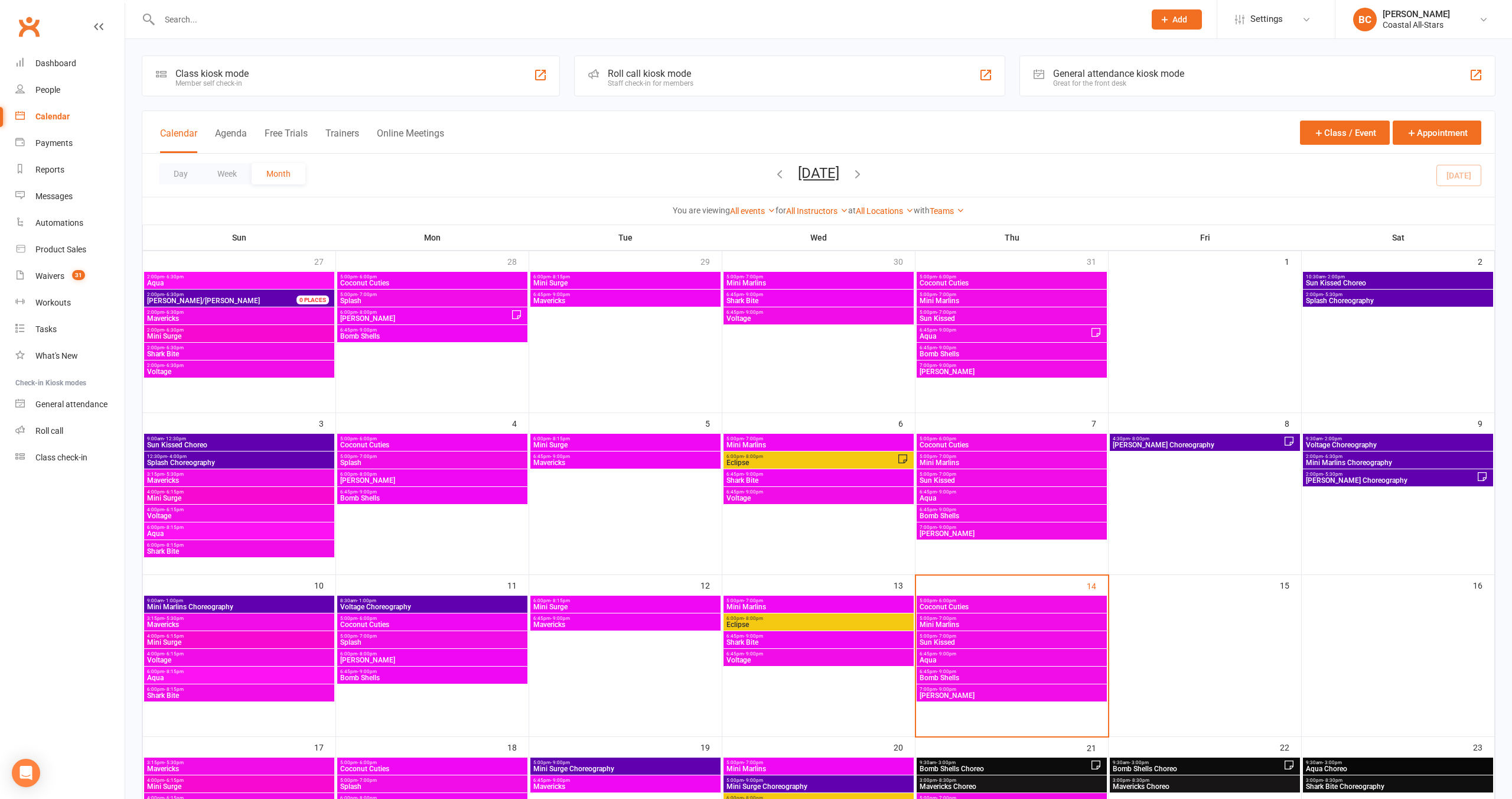
click at [773, 170] on icon "button" at bounding box center [779, 173] width 13 height 13
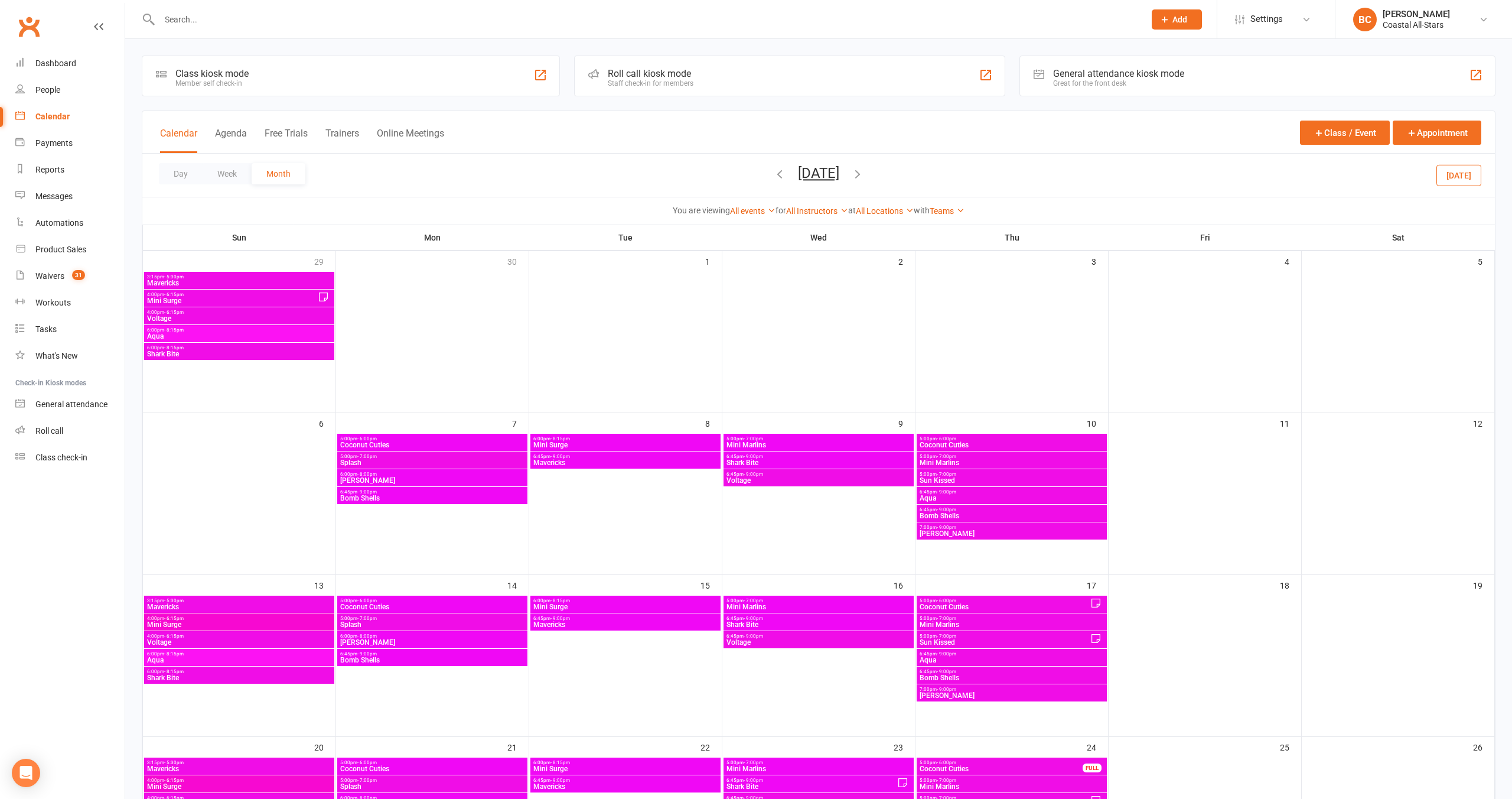
click at [773, 176] on icon "button" at bounding box center [779, 173] width 13 height 13
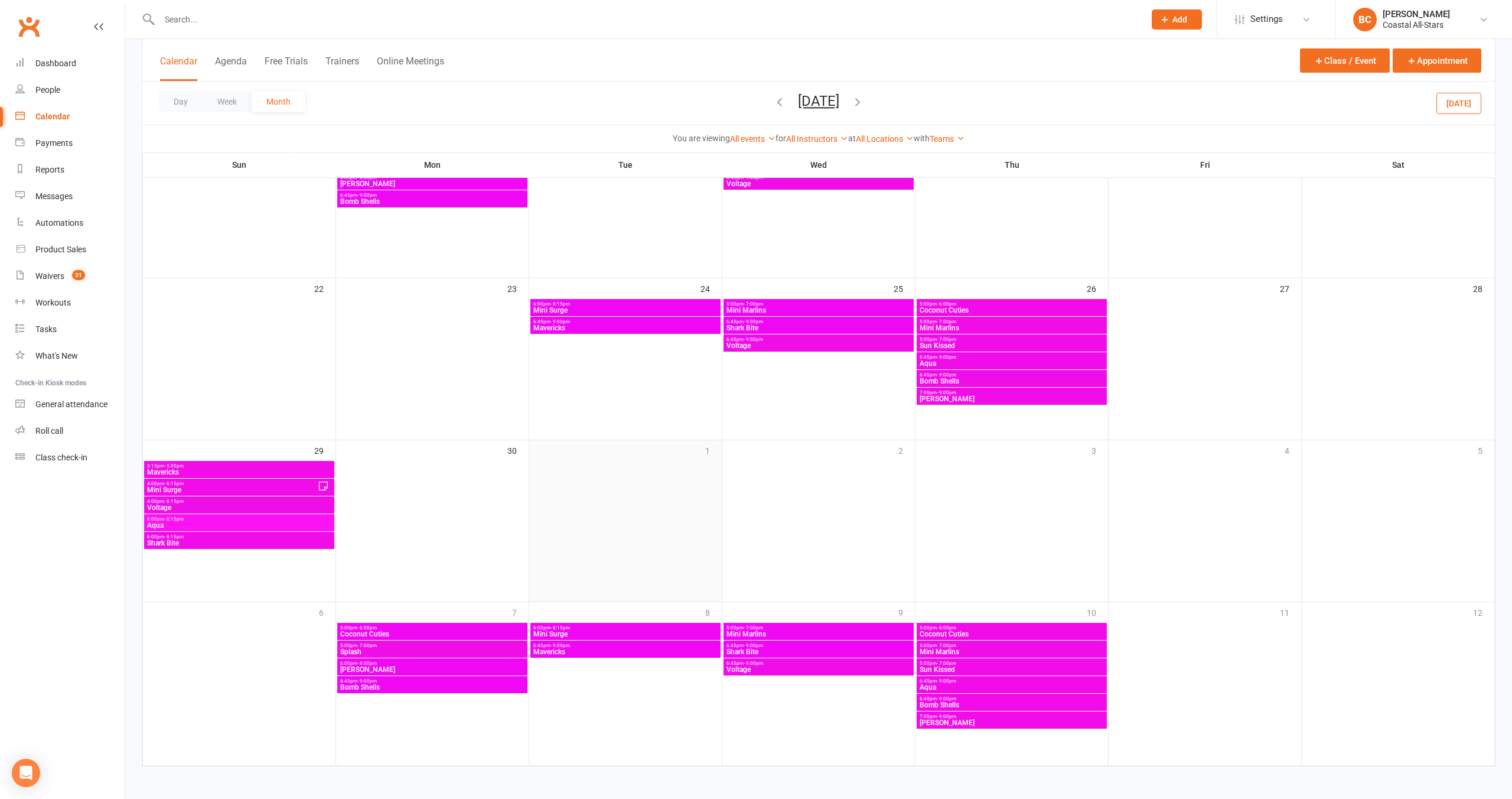
scroll to position [459, 0]
click at [788, 99] on icon "button" at bounding box center [858, 101] width 13 height 13
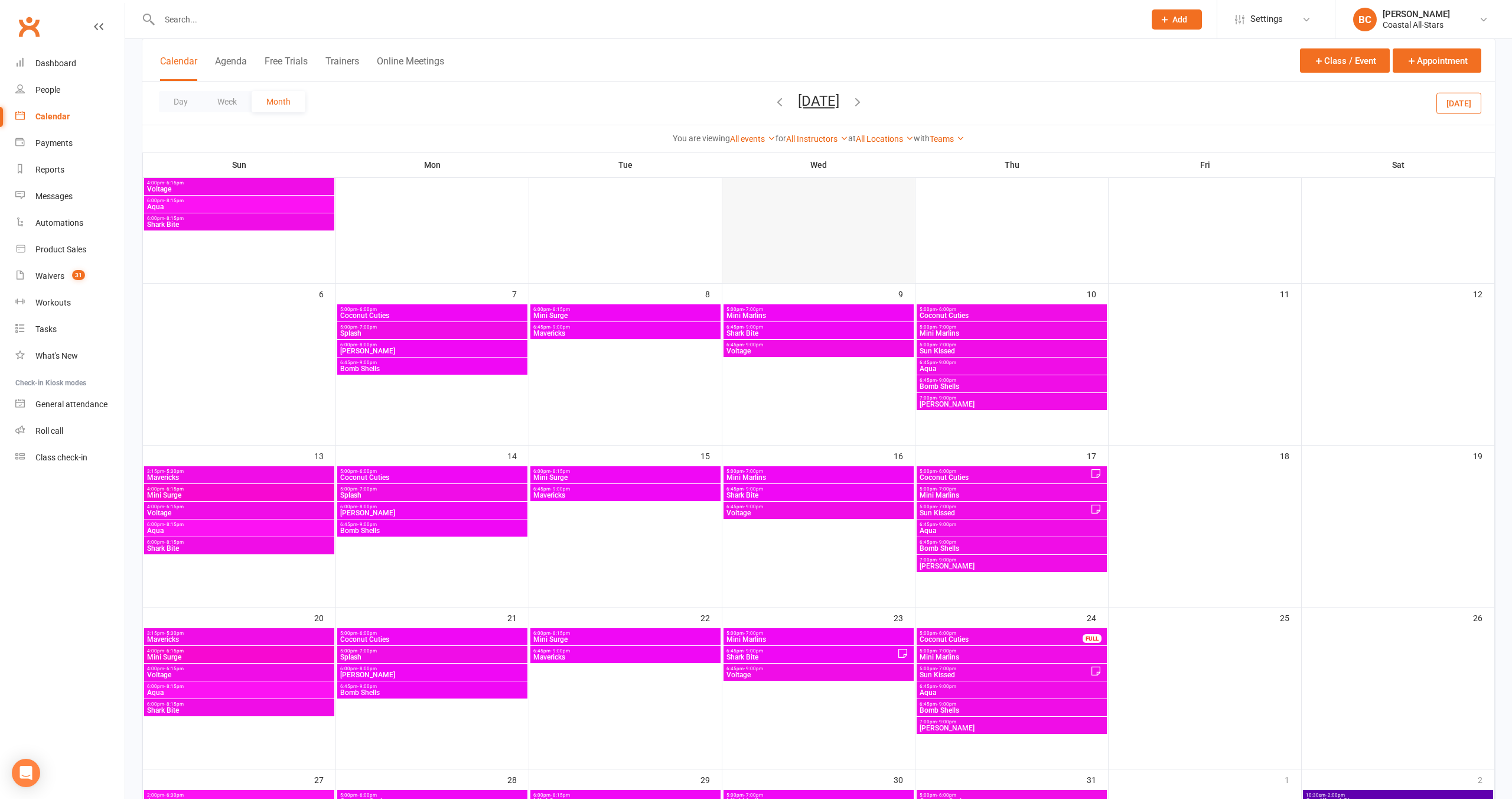
scroll to position [118, 0]
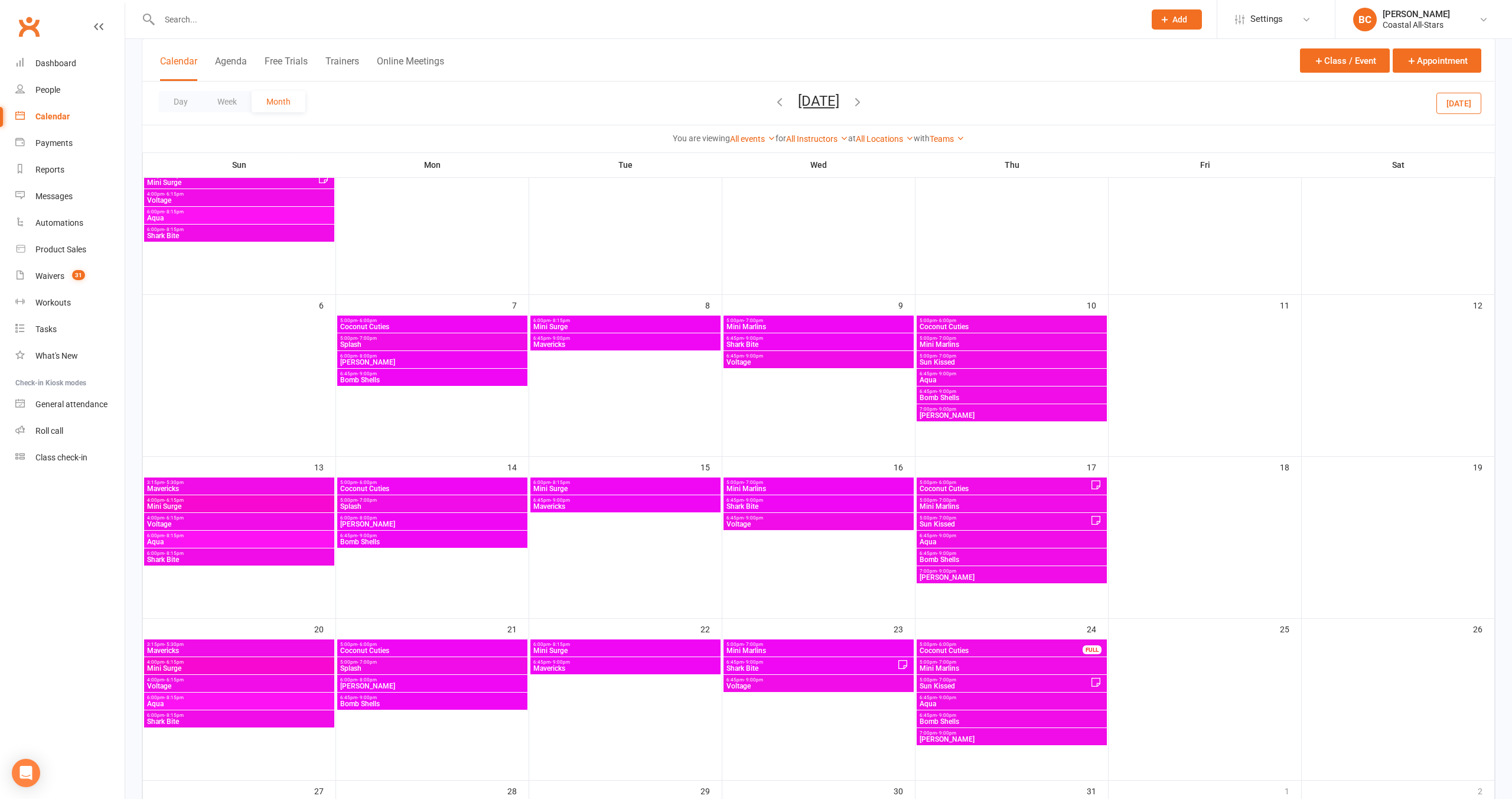
click at [788, 670] on span "Shark Bite" at bounding box center [812, 669] width 172 height 7
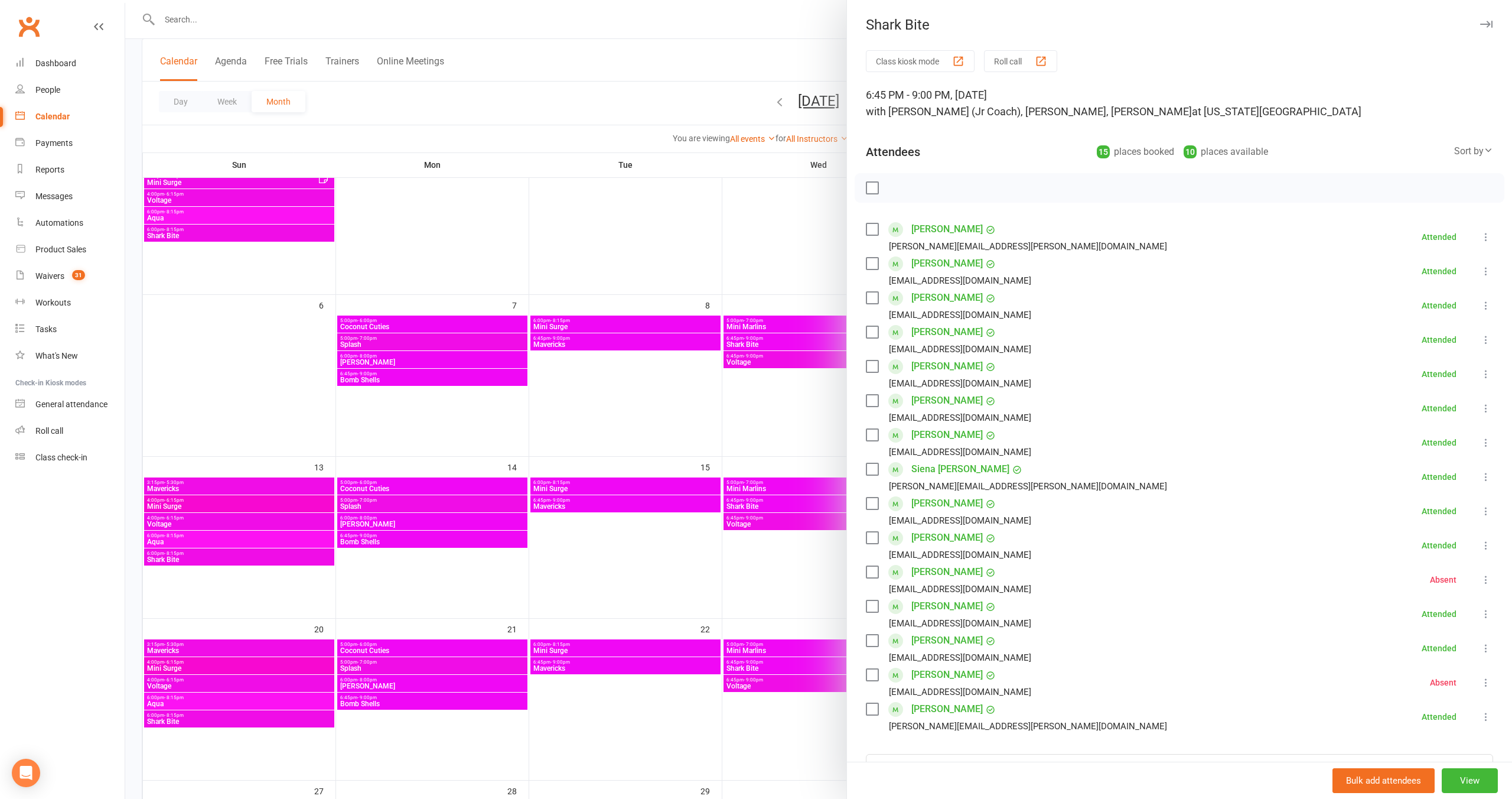
click at [740, 594] on div at bounding box center [819, 399] width 1387 height 799
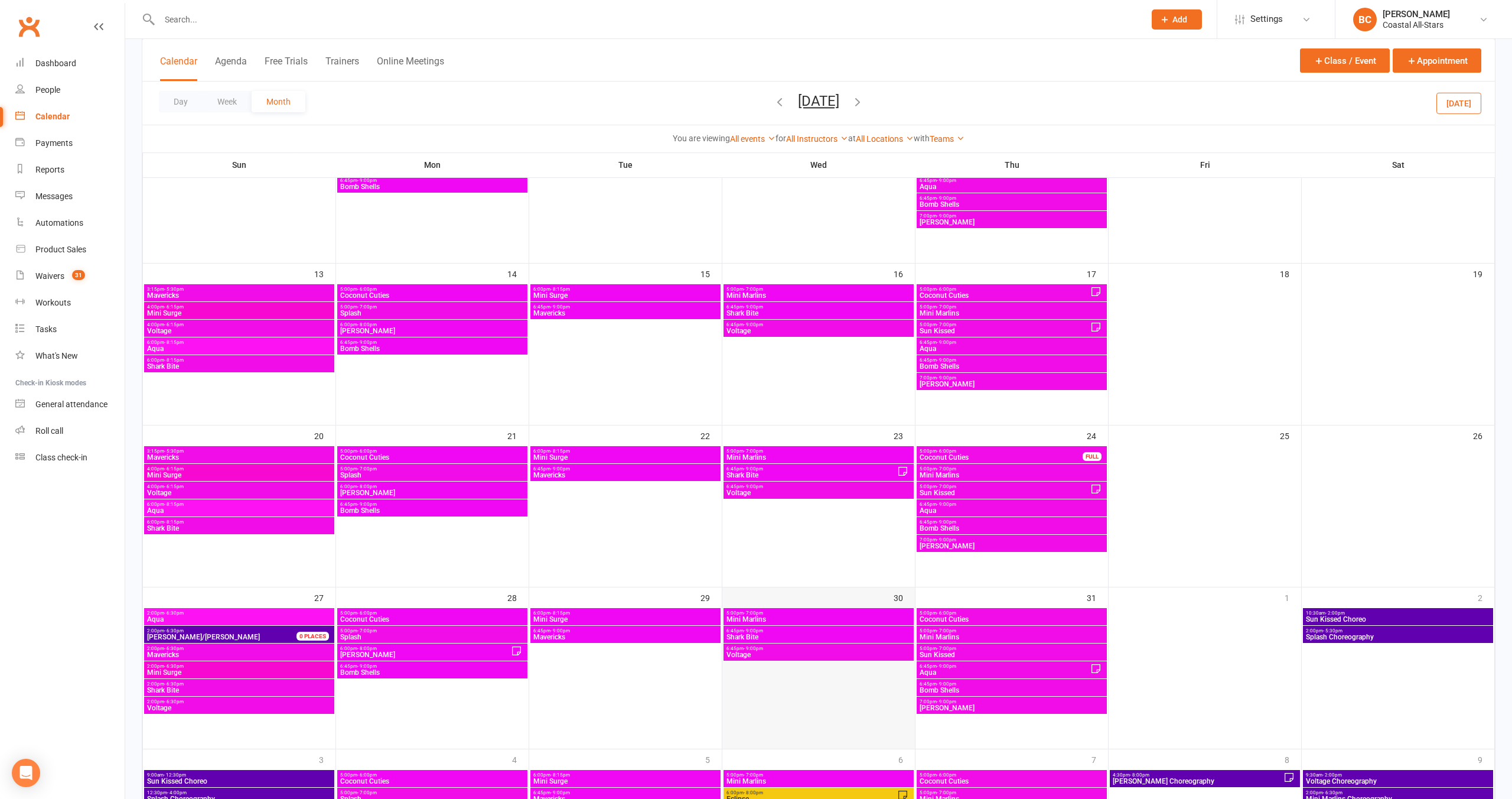
scroll to position [459, 0]
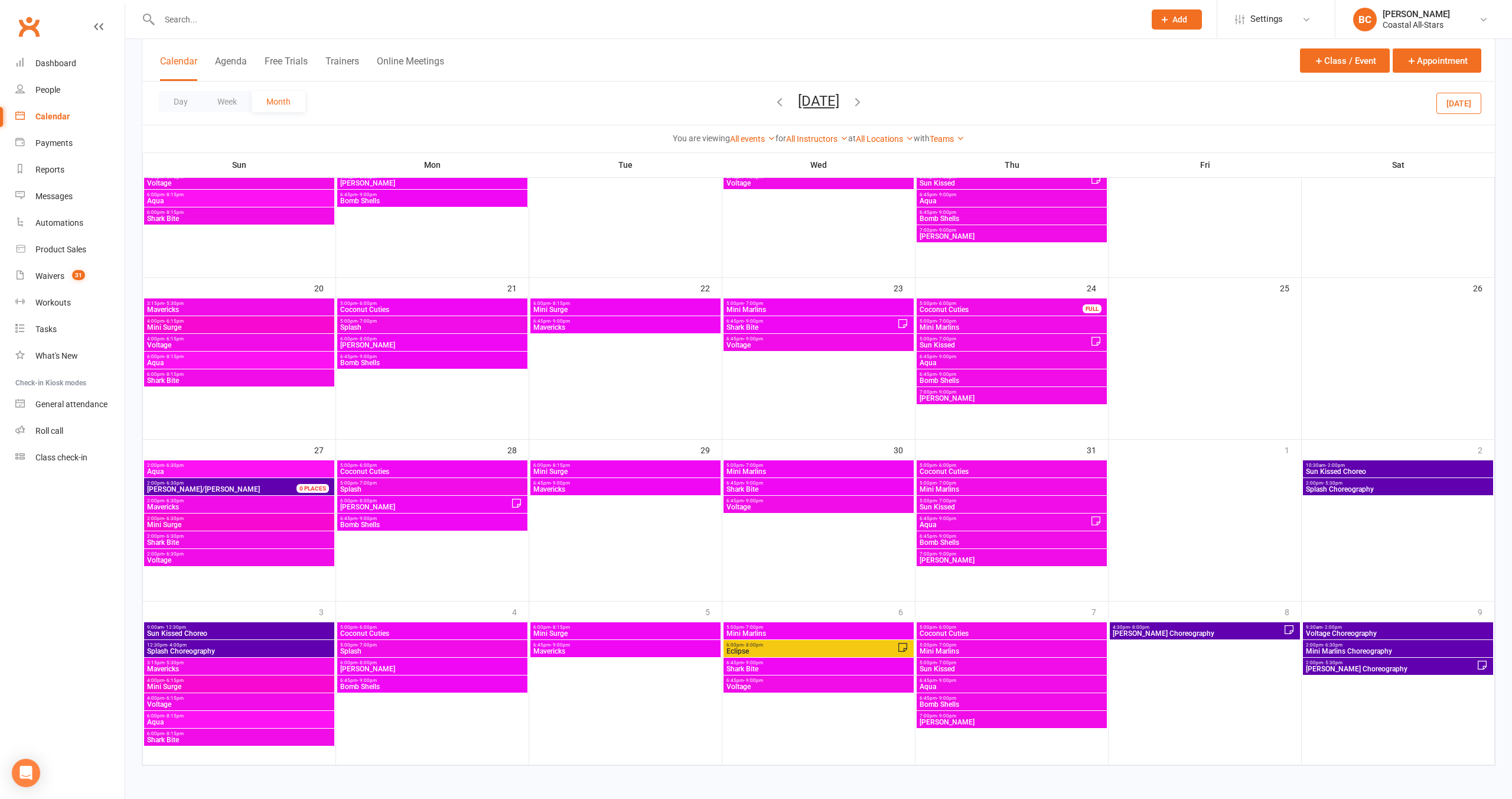
click at [788, 108] on button "button" at bounding box center [858, 103] width 13 height 21
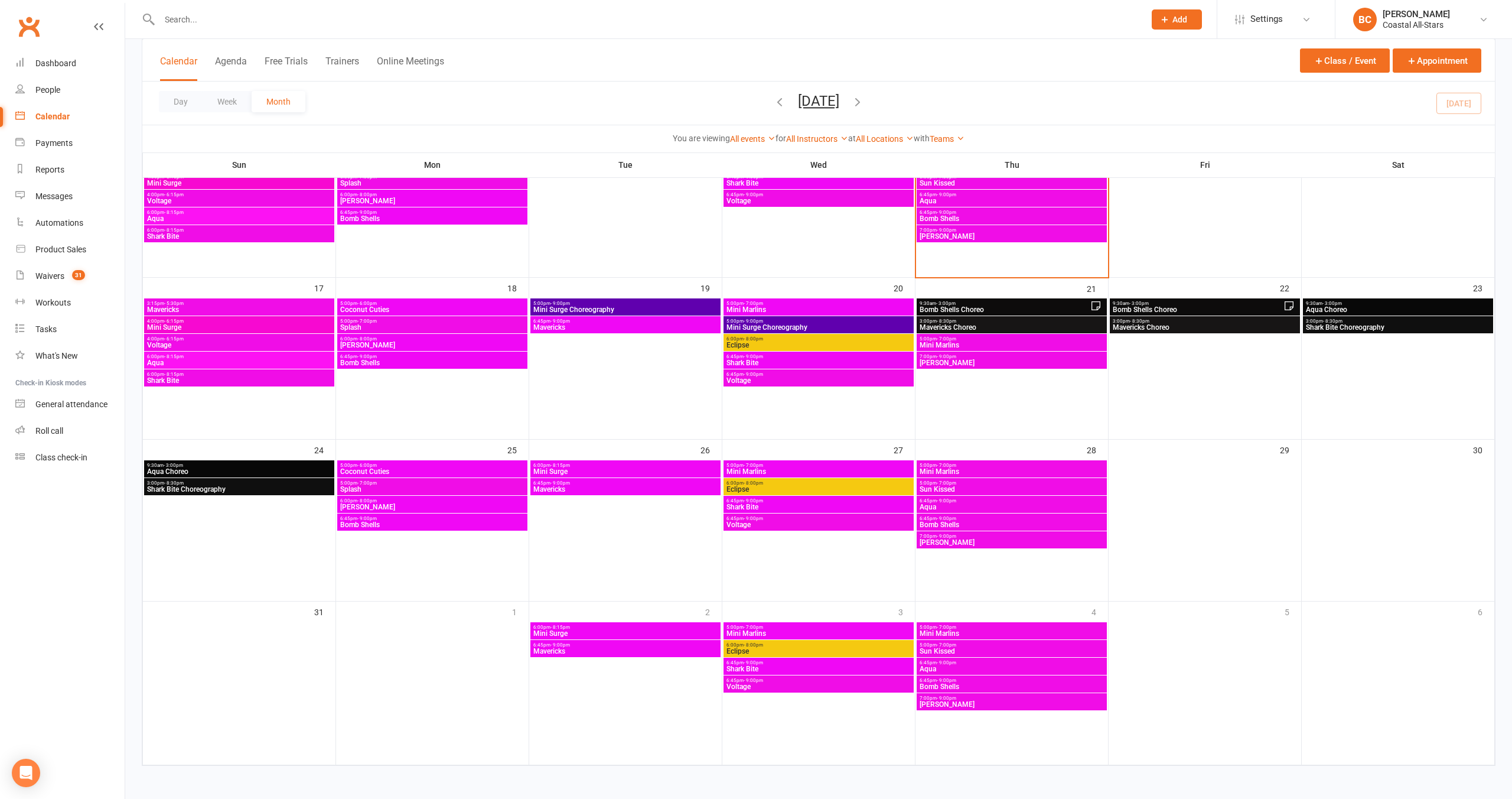
click at [773, 102] on icon "button" at bounding box center [779, 101] width 13 height 13
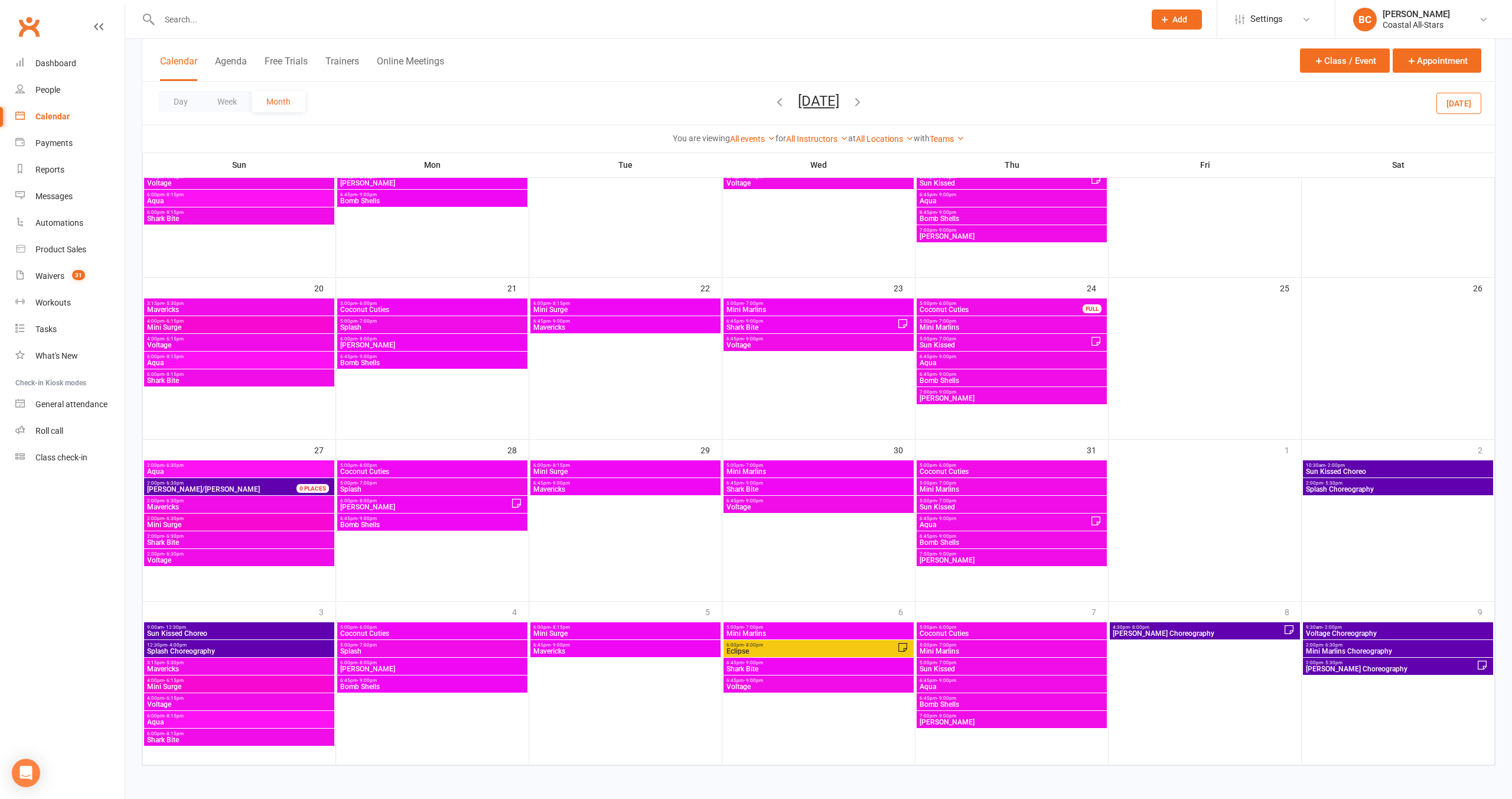
click at [760, 102] on div "Day Week Month [DATE] [DATE] Sun Mon Tue Wed Thu Fri Sat 27 28 29 30 31 01 02 0…" at bounding box center [819, 103] width 1353 height 43
click at [773, 101] on icon "button" at bounding box center [779, 101] width 13 height 13
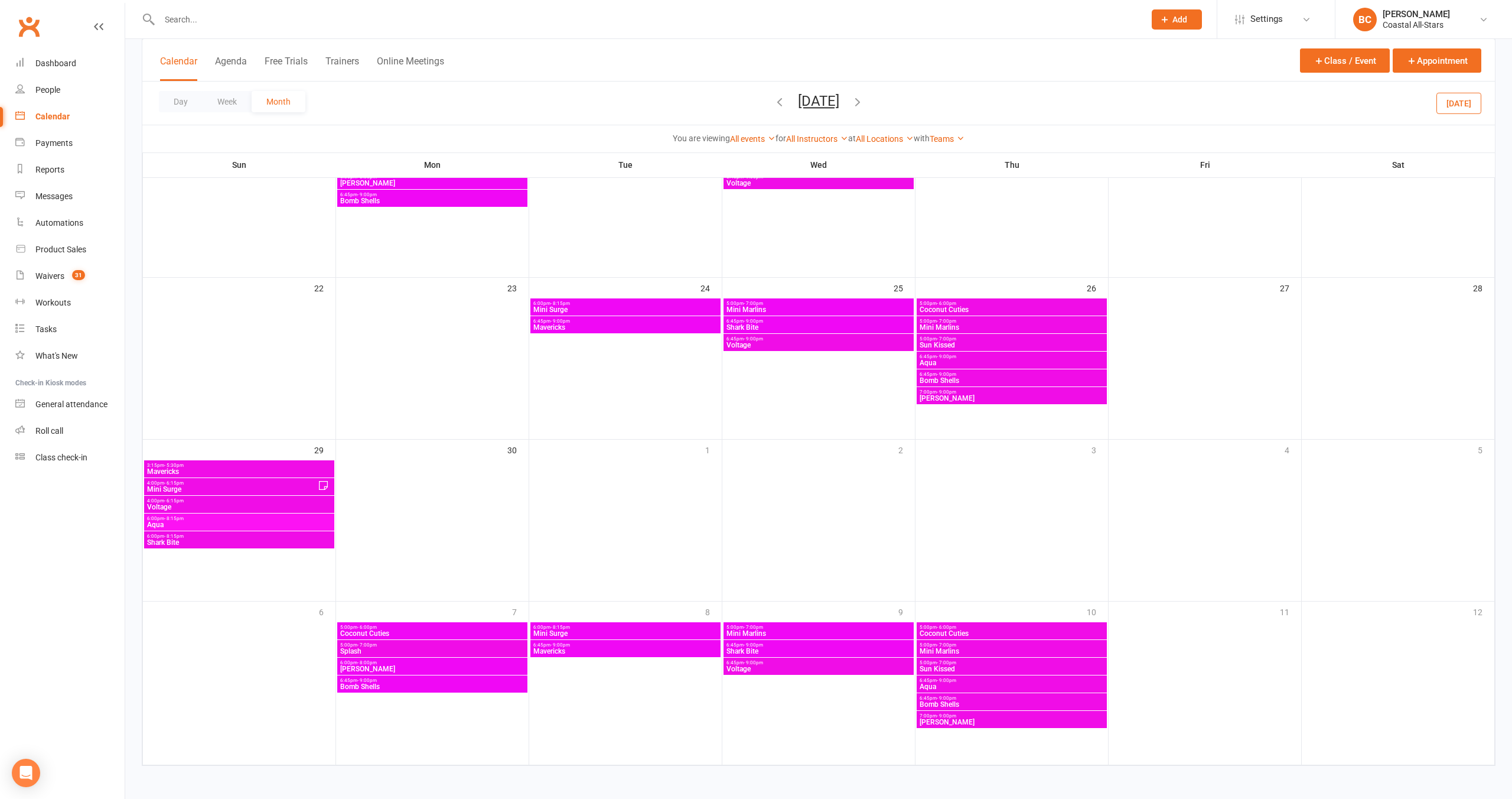
click at [788, 99] on icon "button" at bounding box center [858, 101] width 13 height 13
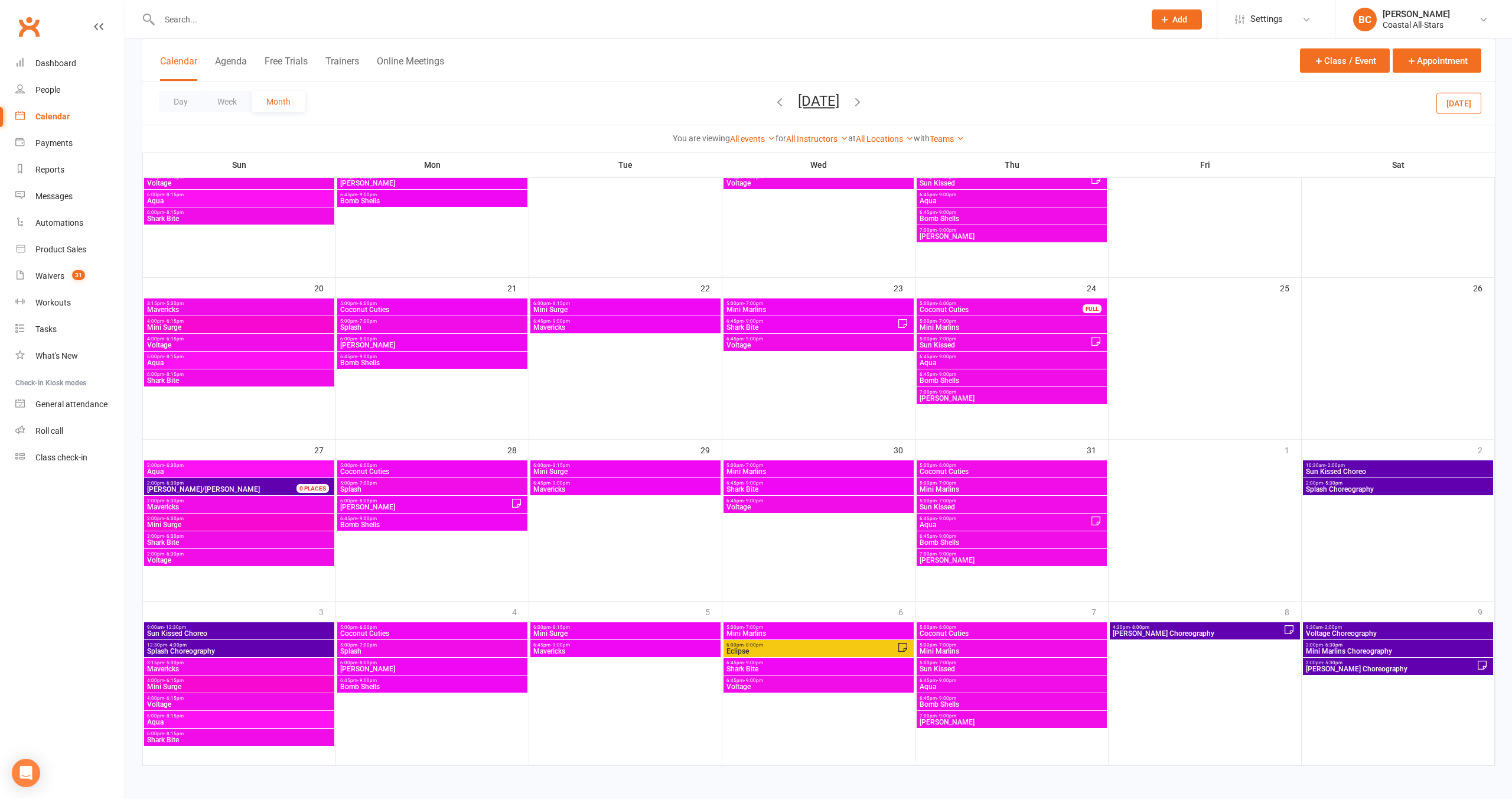
click at [788, 108] on icon "button" at bounding box center [858, 101] width 13 height 13
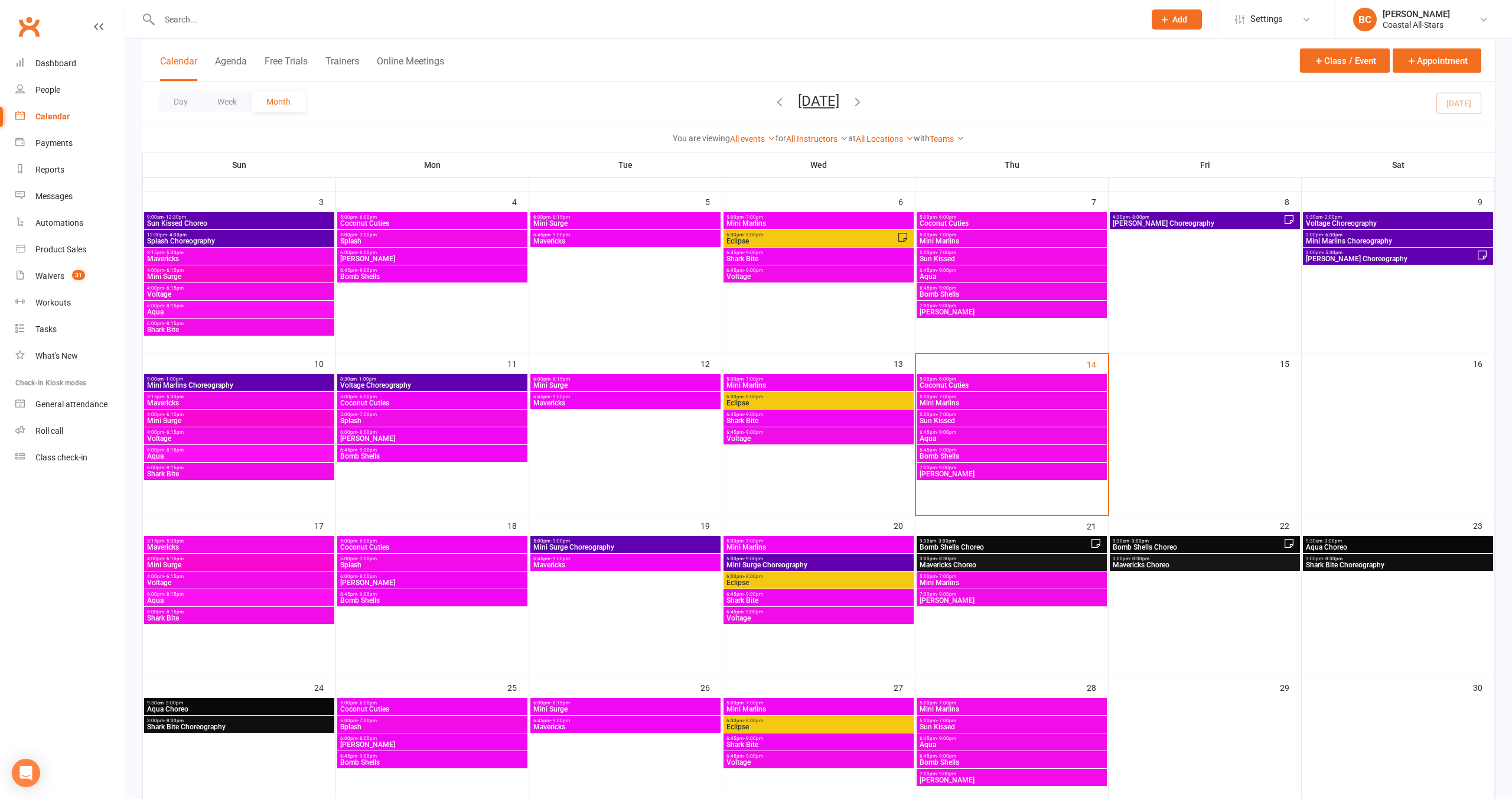
scroll to position [0, 0]
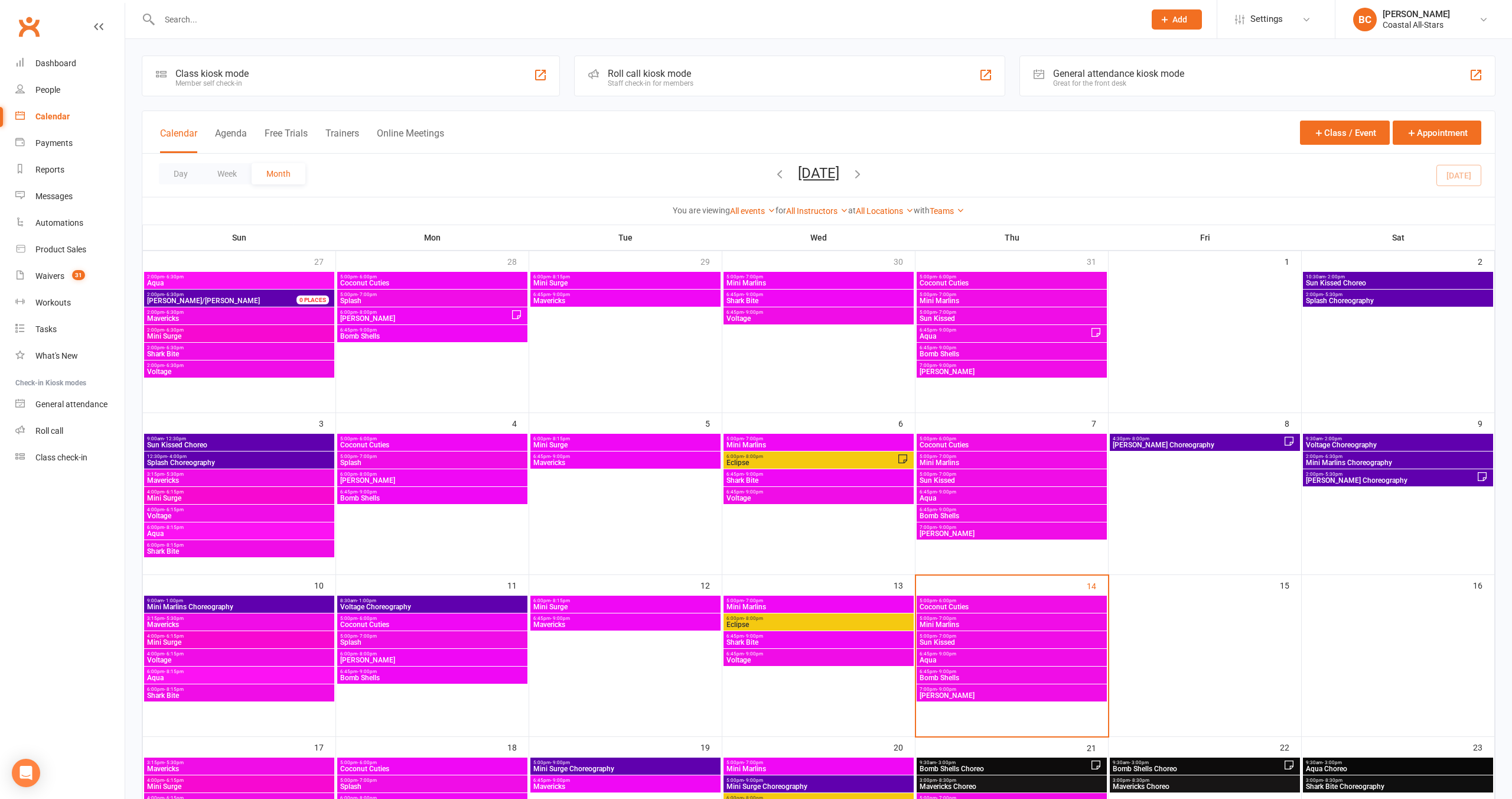
click at [773, 171] on icon "button" at bounding box center [779, 173] width 13 height 13
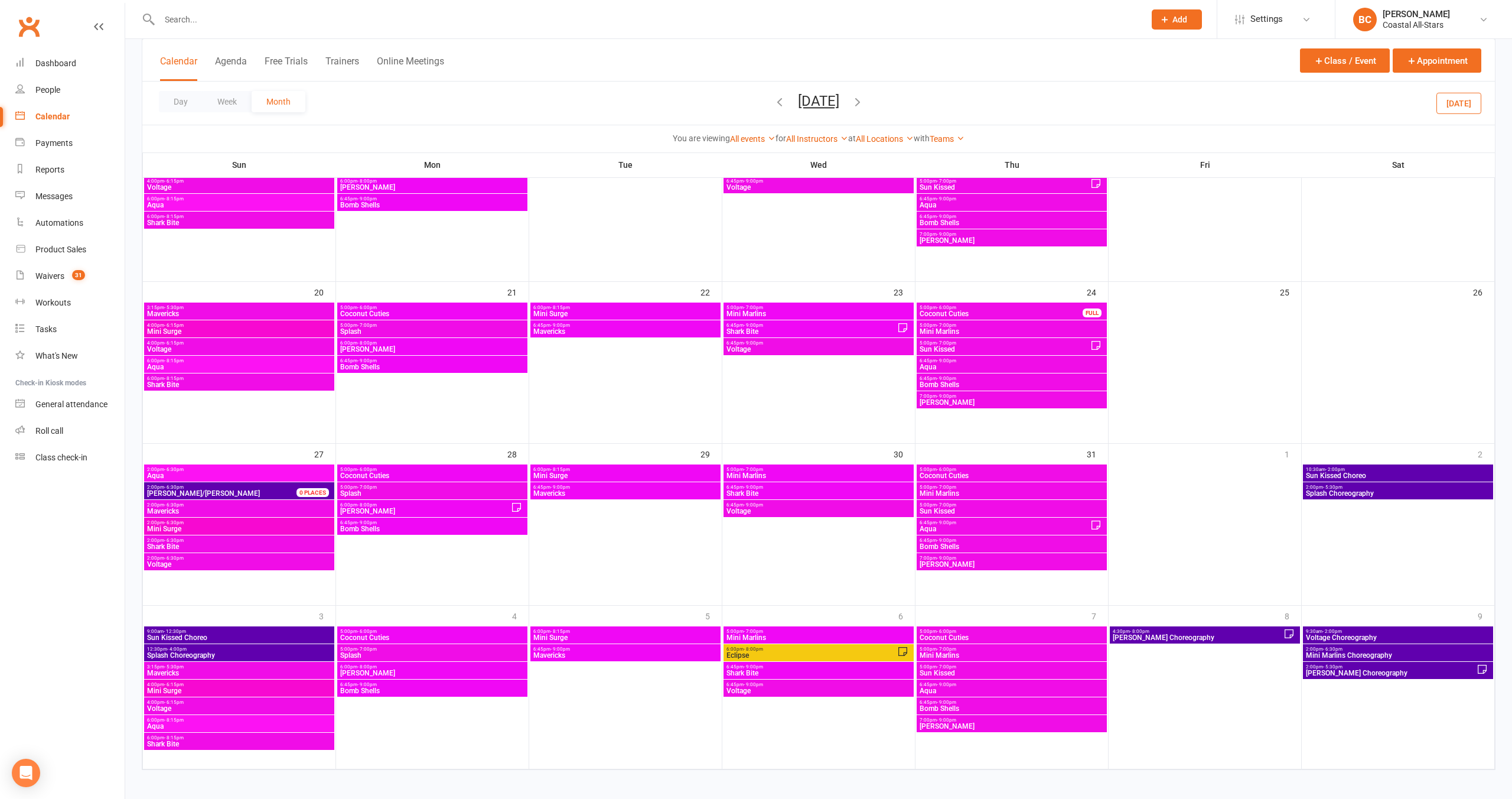
scroll to position [459, 0]
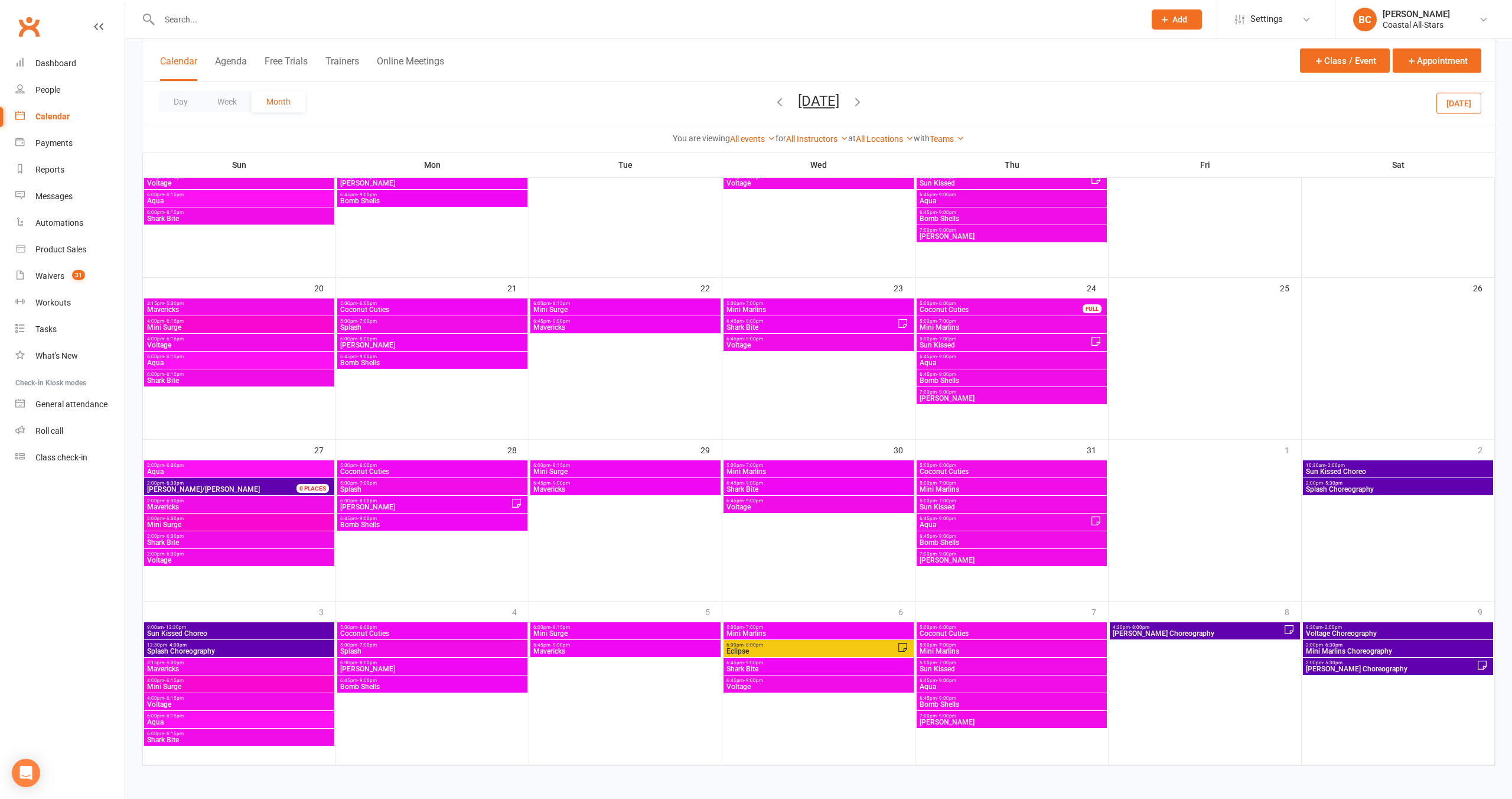
click at [788, 106] on icon "button" at bounding box center [858, 101] width 13 height 13
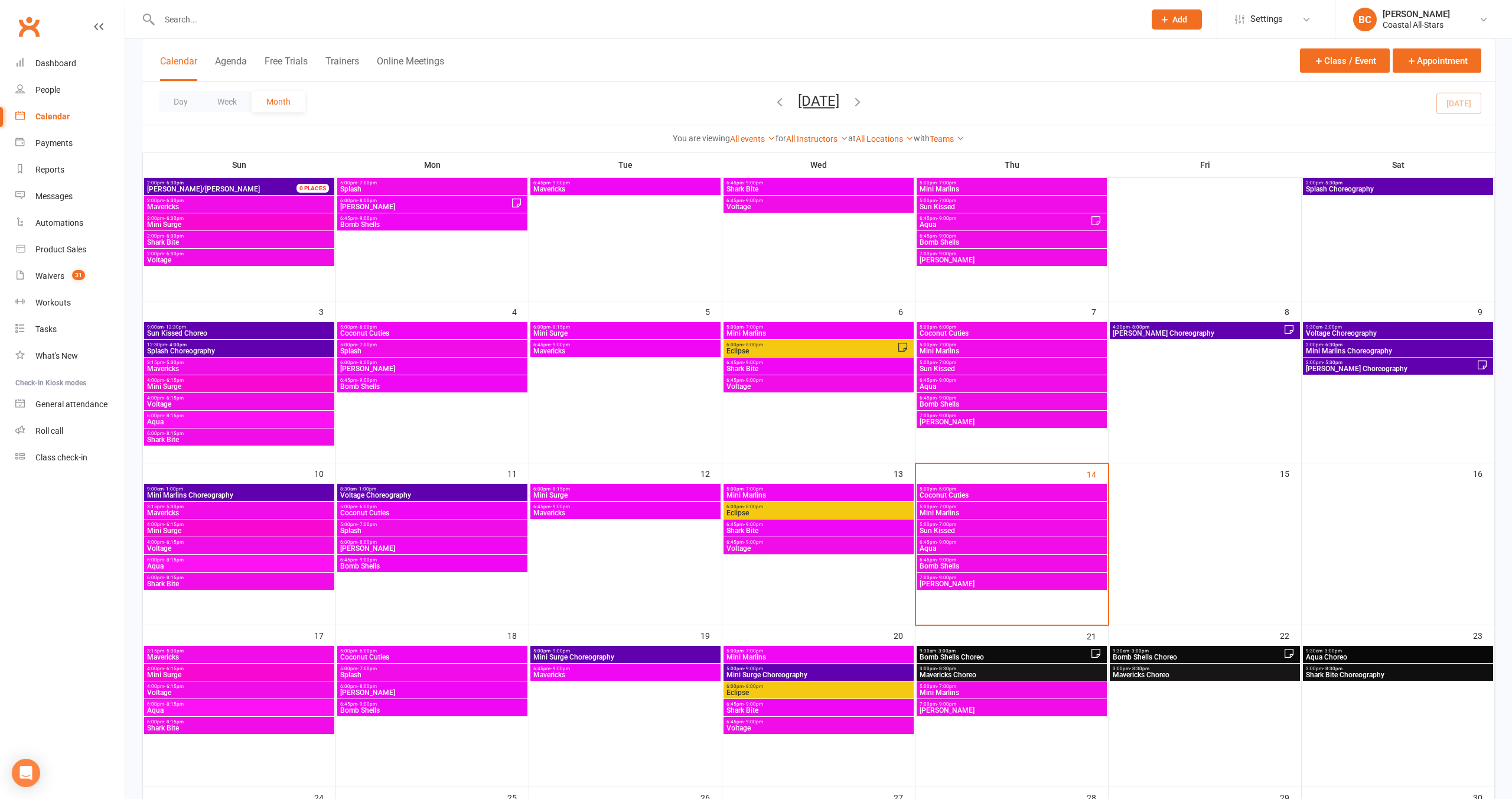
scroll to position [85, 0]
